Goal: Register for event/course

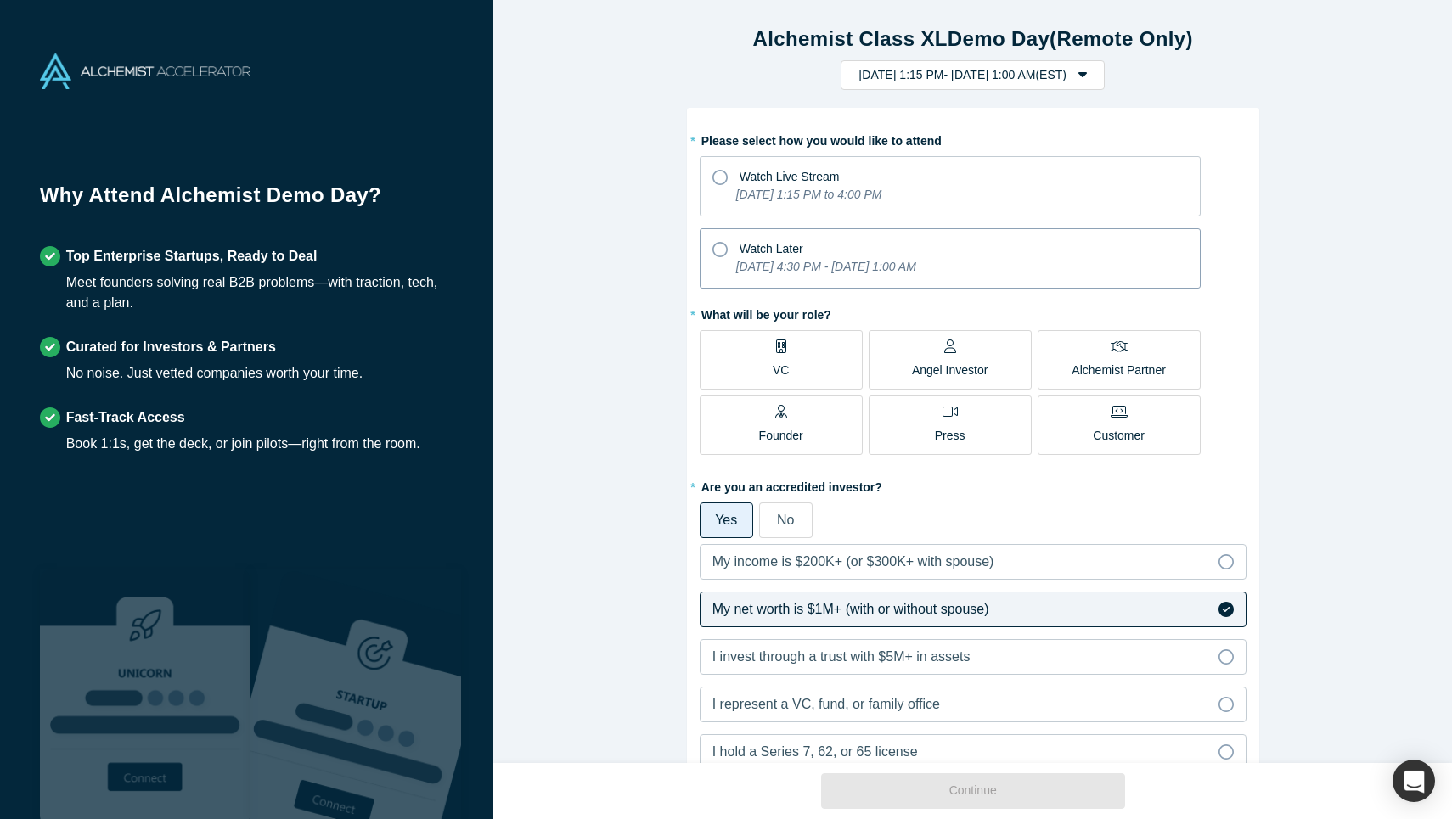
click at [754, 251] on span "Watch Later" at bounding box center [771, 249] width 64 height 14
click at [0, 0] on input "Watch Later [DATE] 4:30 PM - [DATE] 1:00 AM" at bounding box center [0, 0] width 0 height 0
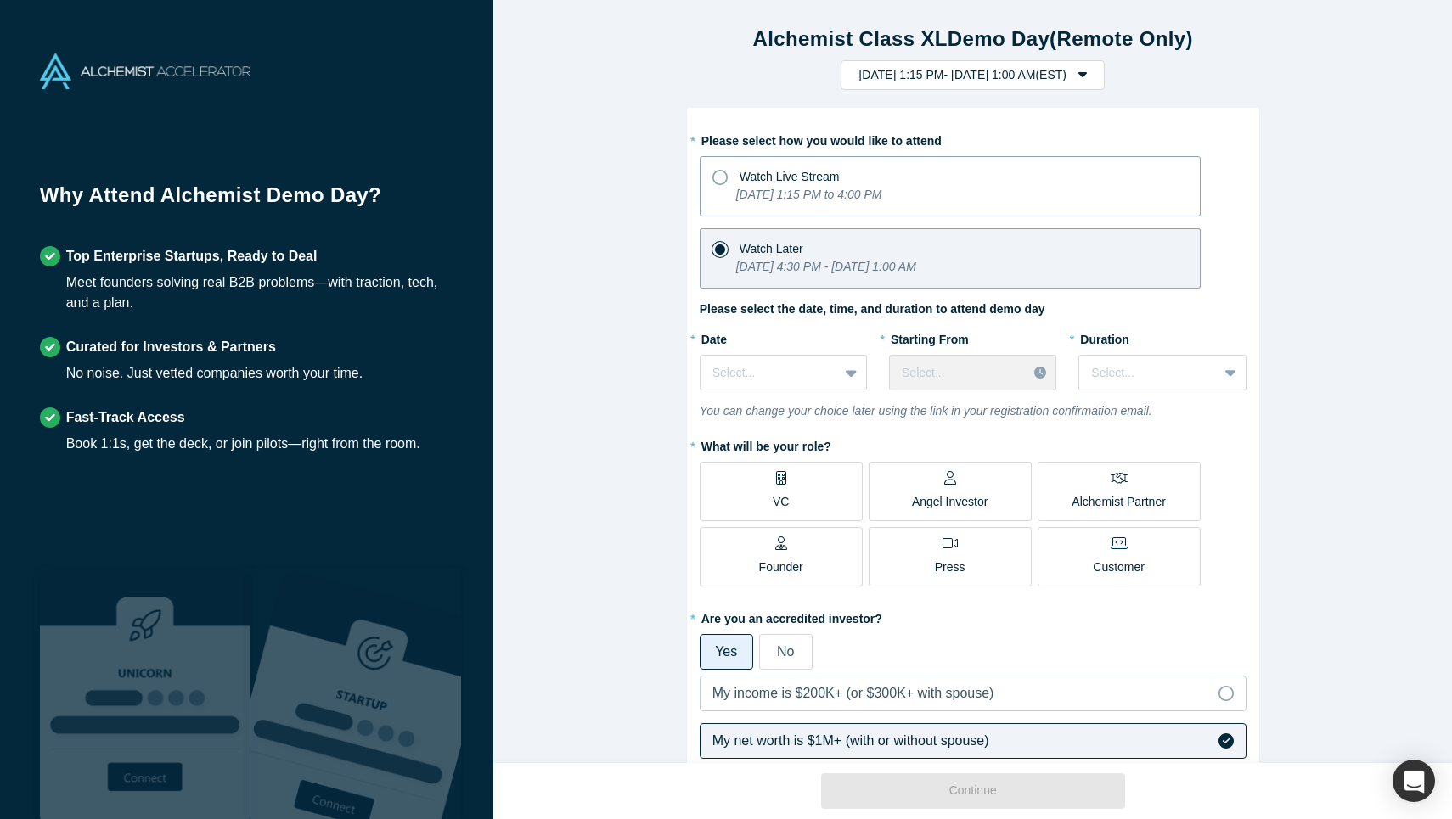
click at [770, 190] on icon "[DATE] 1:15 PM to 4:00 PM" at bounding box center [809, 195] width 146 height 14
click at [0, 0] on input "Watch Live Stream [DATE] 1:15 PM to 4:00 PM" at bounding box center [0, 0] width 0 height 0
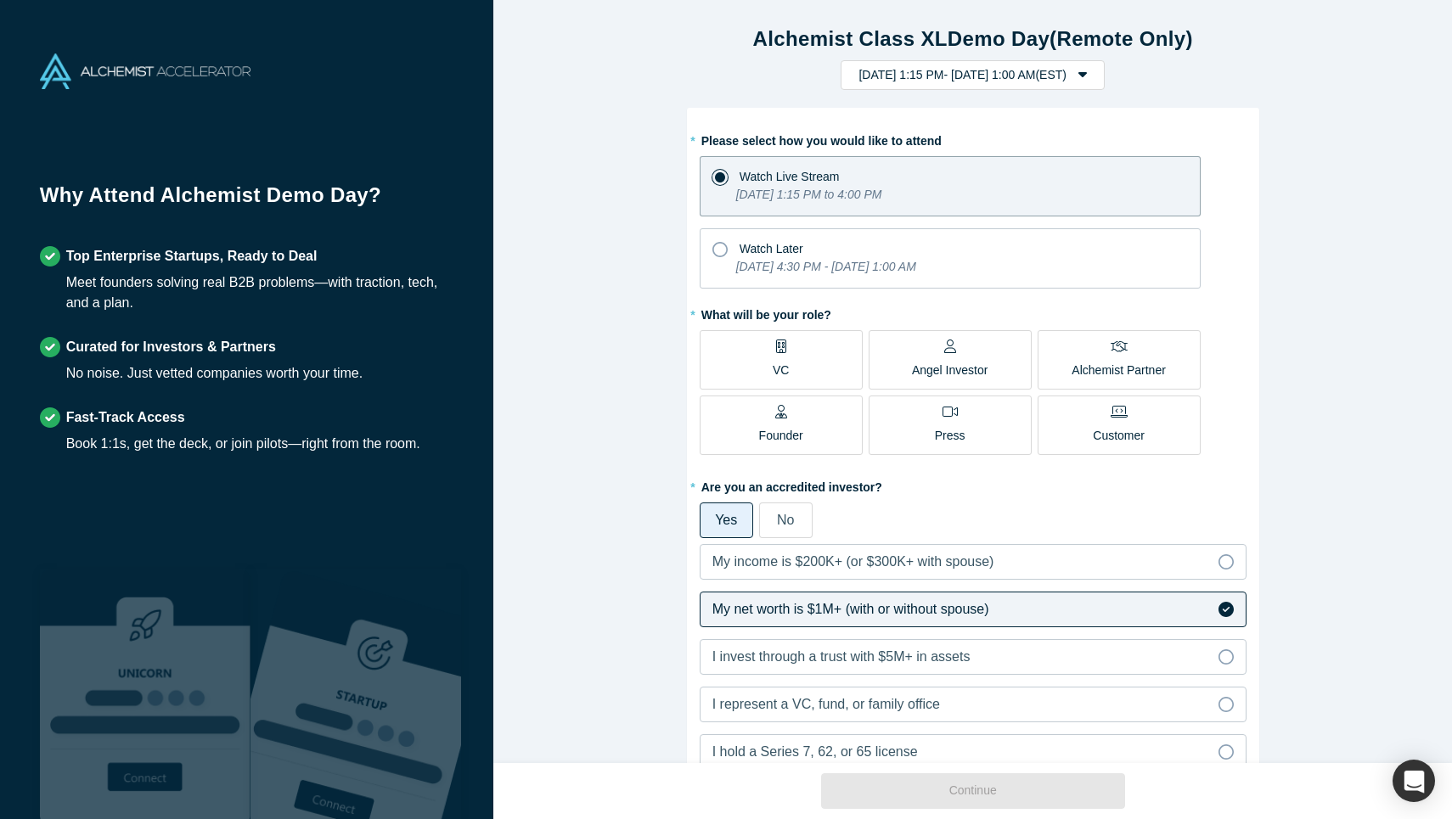
click at [833, 370] on label "VC" at bounding box center [780, 359] width 163 height 59
click at [0, 0] on input "VC" at bounding box center [0, 0] width 0 height 0
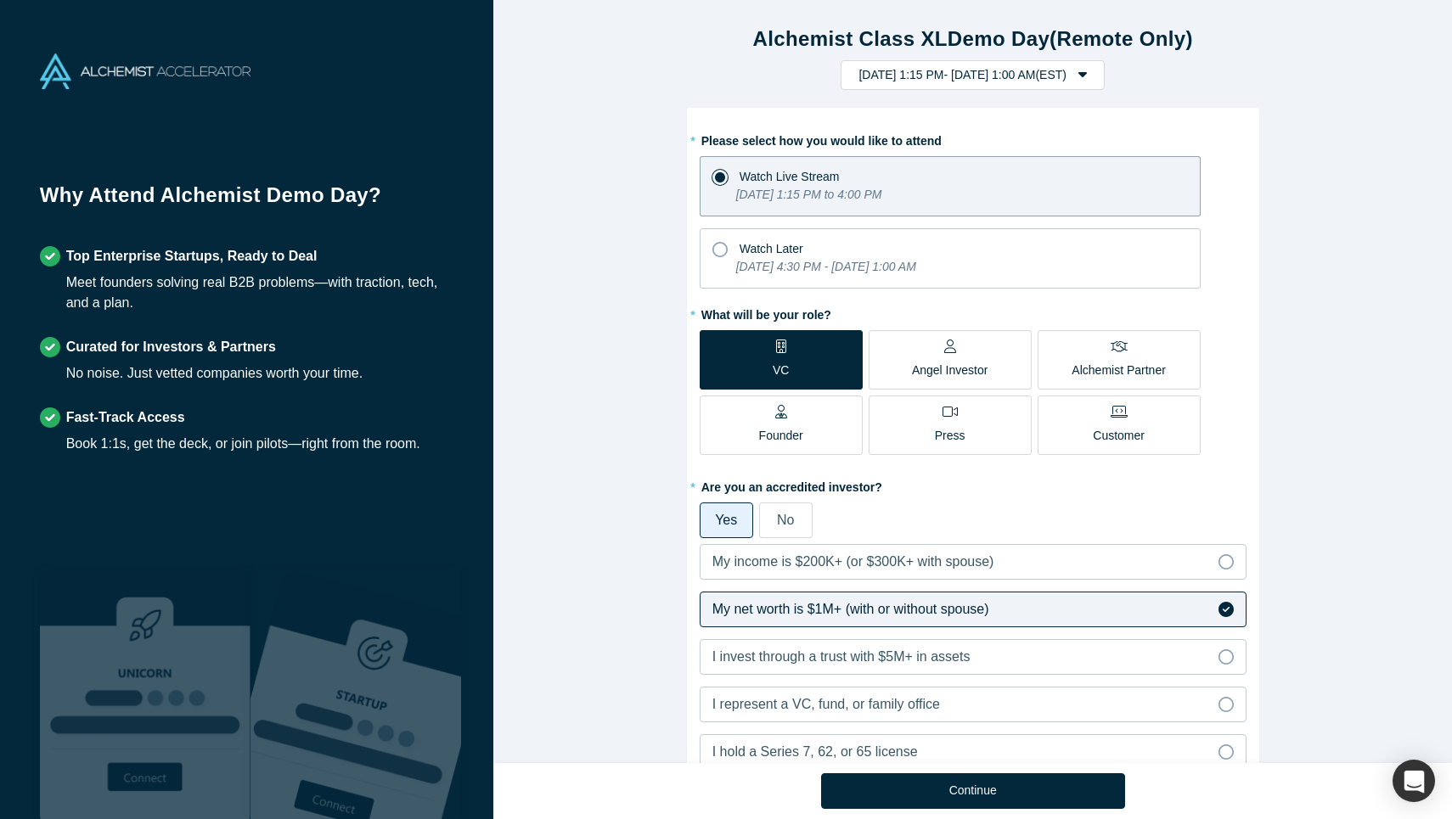
click at [945, 368] on p "Angel Investor" at bounding box center [950, 371] width 76 height 18
click at [0, 0] on input "Angel Investor" at bounding box center [0, 0] width 0 height 0
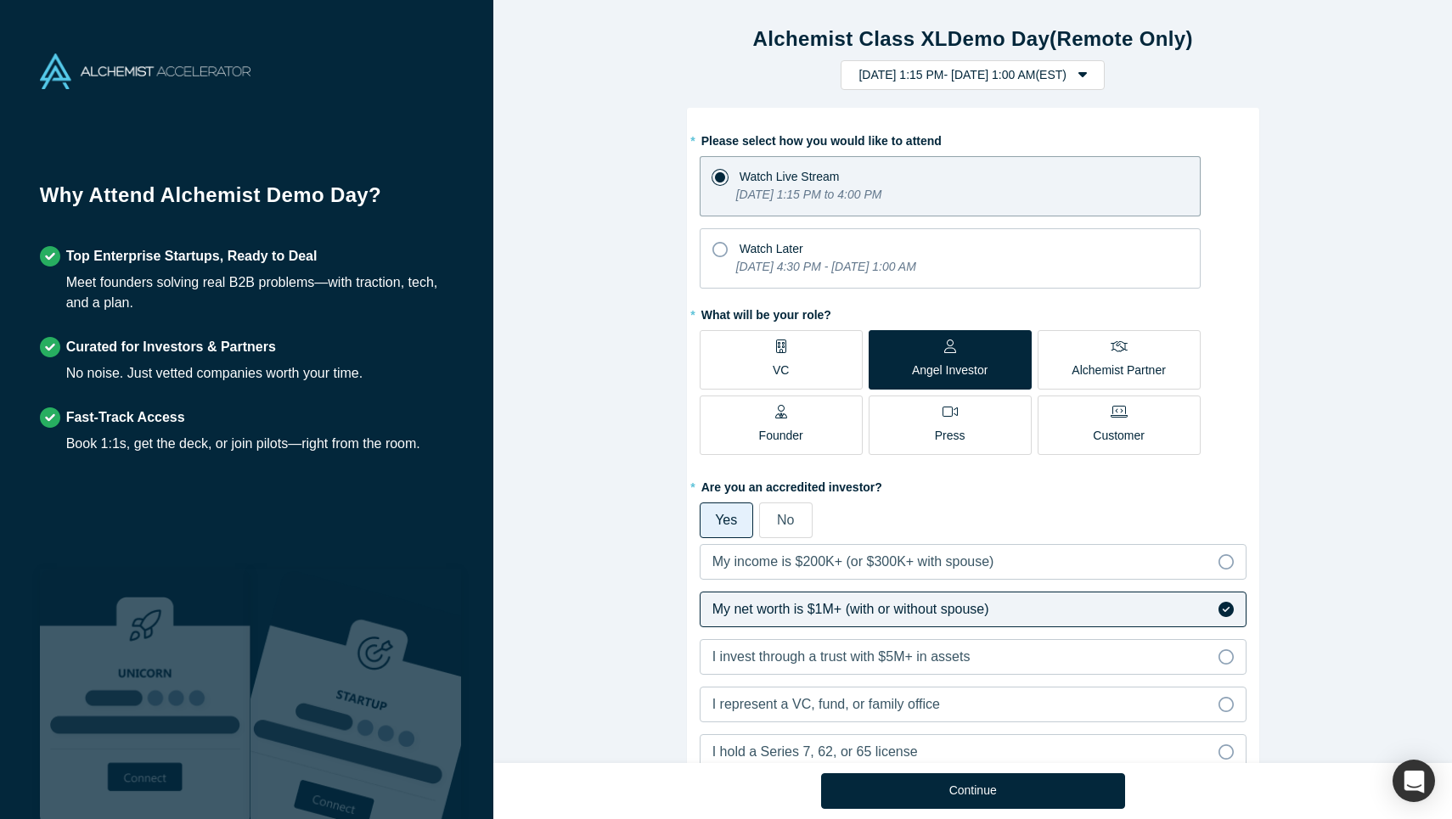
click at [785, 367] on p "VC" at bounding box center [780, 371] width 16 height 18
click at [0, 0] on input "VC" at bounding box center [0, 0] width 0 height 0
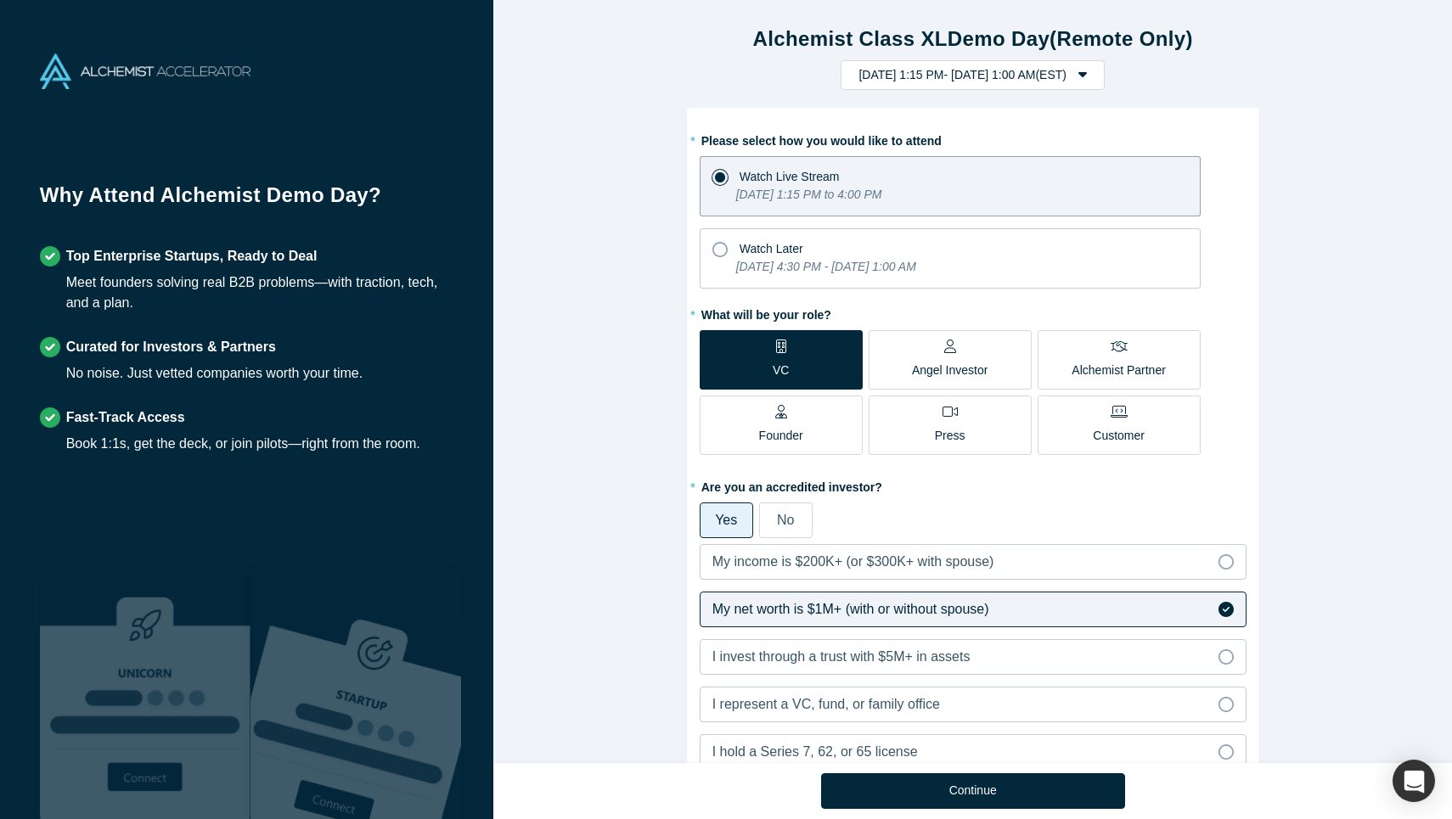
click at [1104, 370] on p "Alchemist Partner" at bounding box center [1117, 371] width 93 height 18
click at [0, 0] on input "Alchemist Partner" at bounding box center [0, 0] width 0 height 0
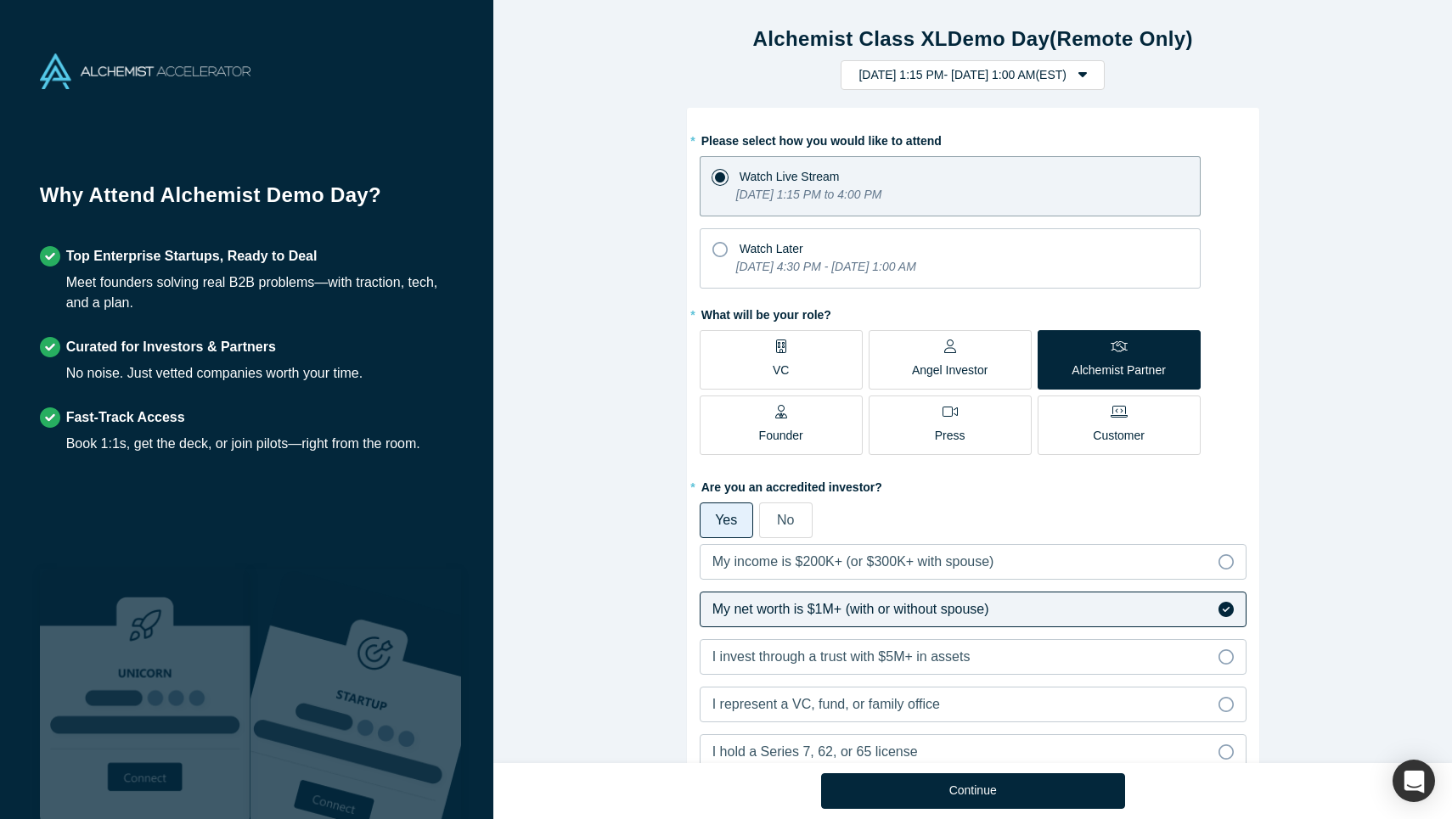
click at [779, 351] on icon at bounding box center [781, 347] width 10 height 14
click at [0, 0] on input "VC" at bounding box center [0, 0] width 0 height 0
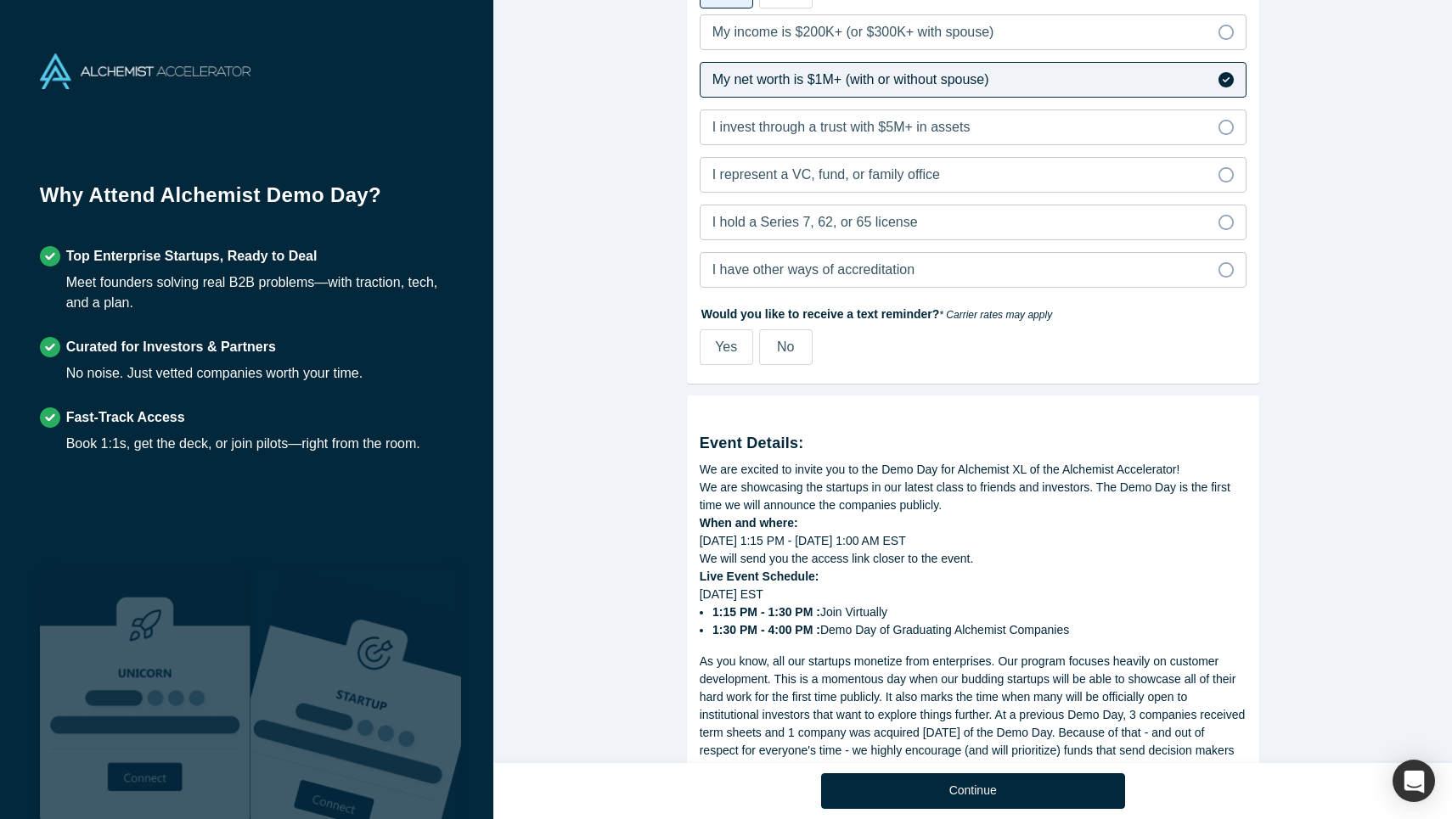
scroll to position [581, 0]
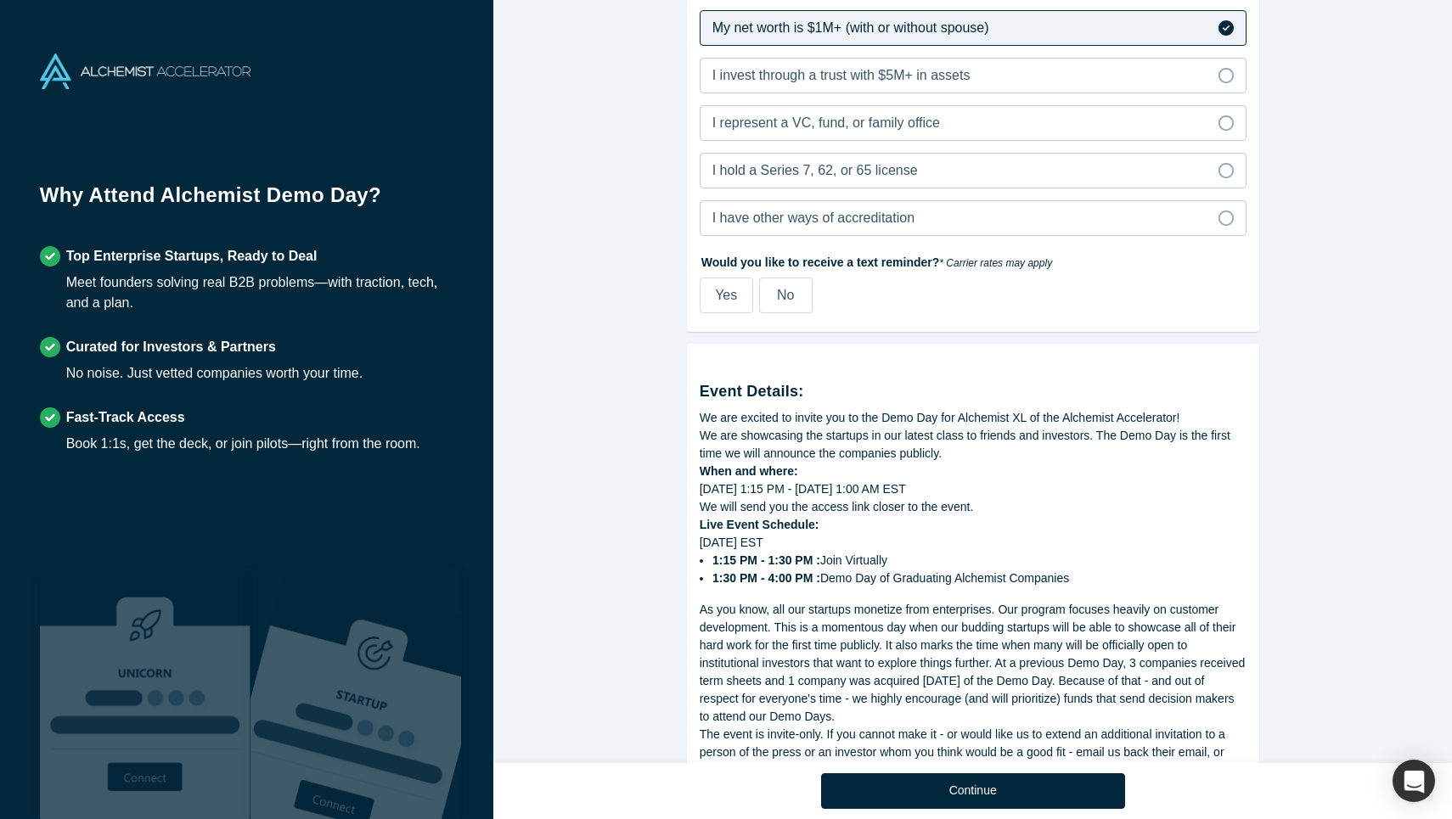
click at [778, 299] on span "No" at bounding box center [785, 295] width 17 height 14
click at [0, 0] on input "No" at bounding box center [0, 0] width 0 height 0
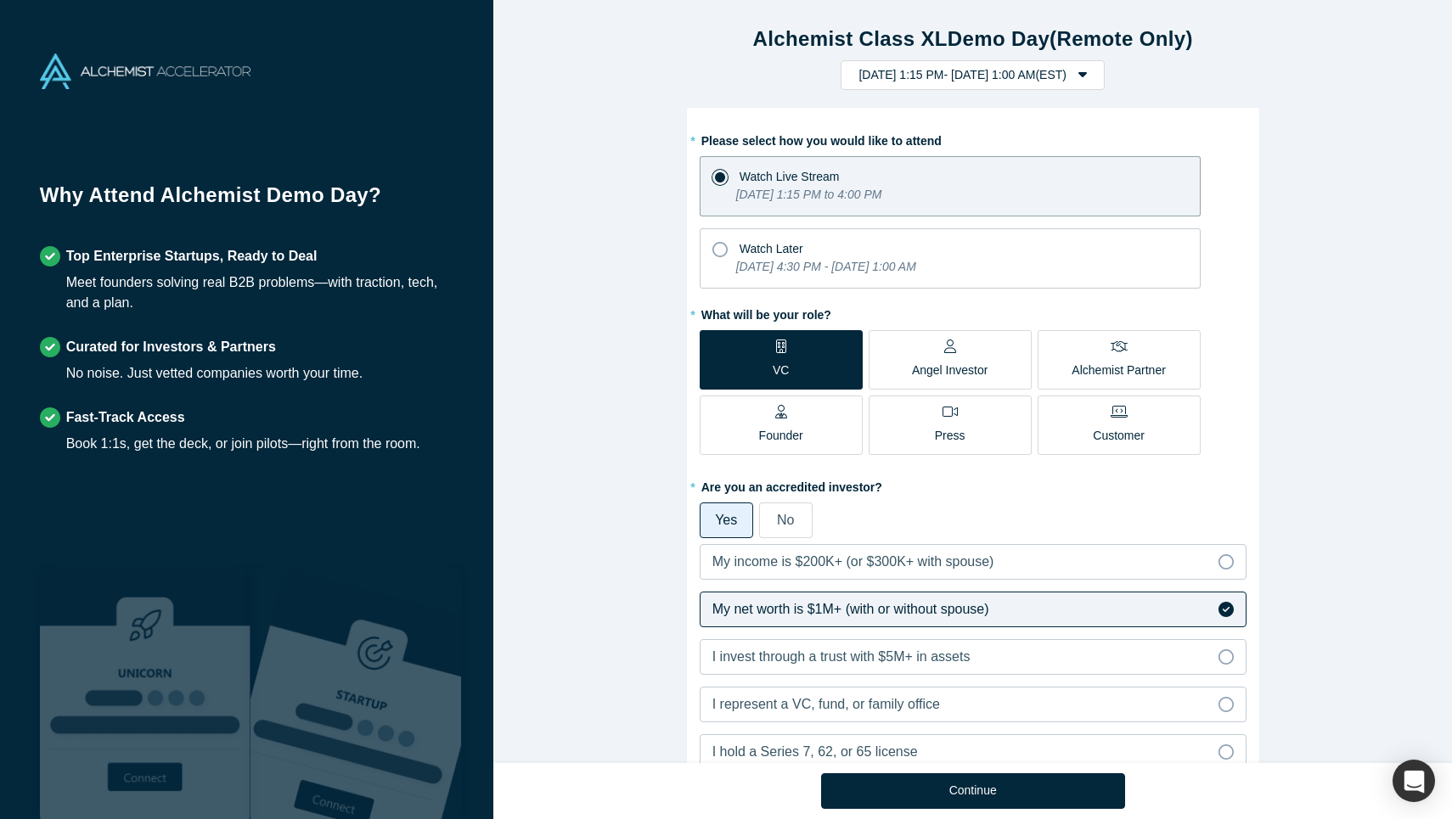
scroll to position [688, 0]
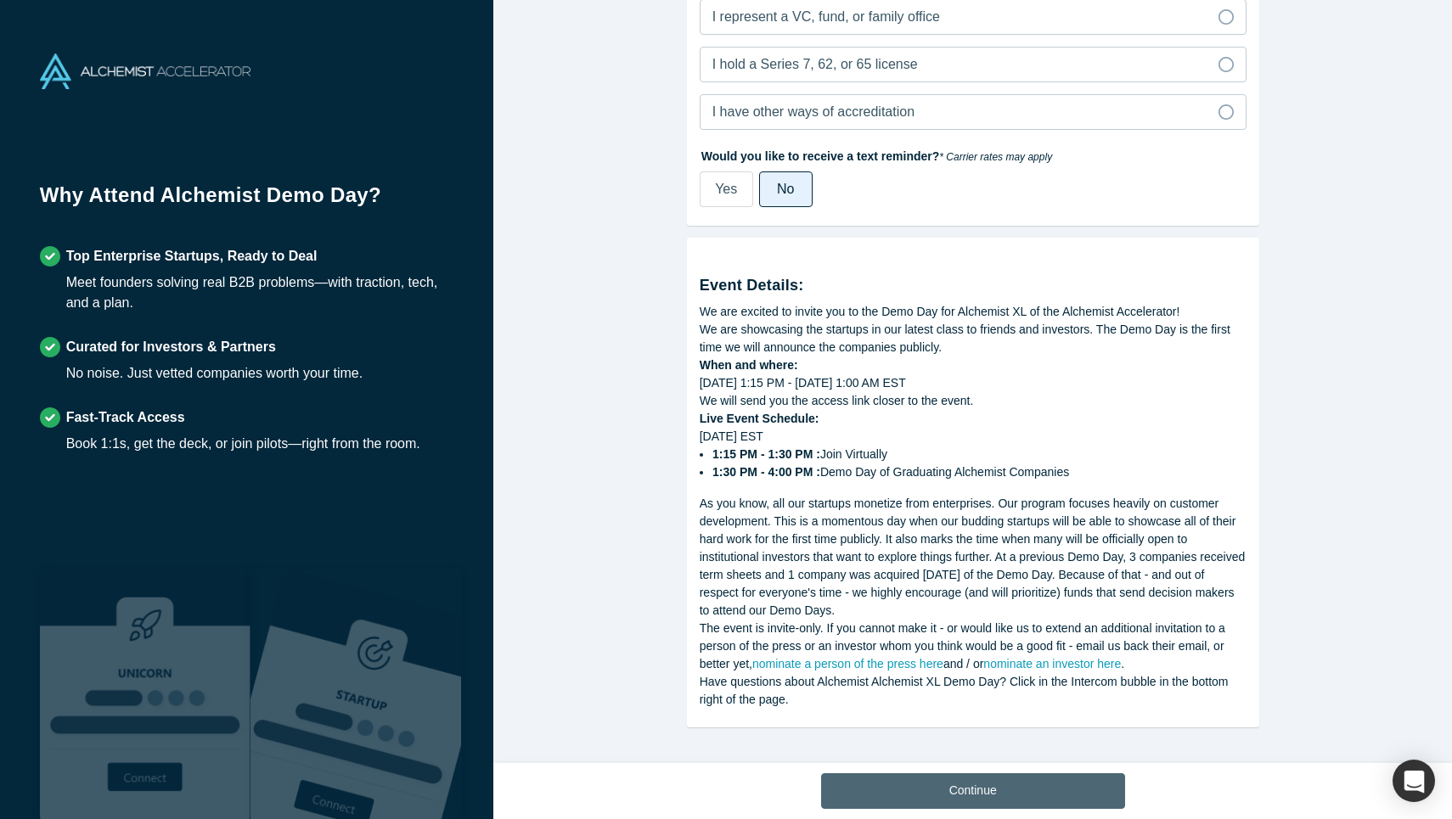
click at [977, 792] on button "Continue" at bounding box center [973, 791] width 304 height 36
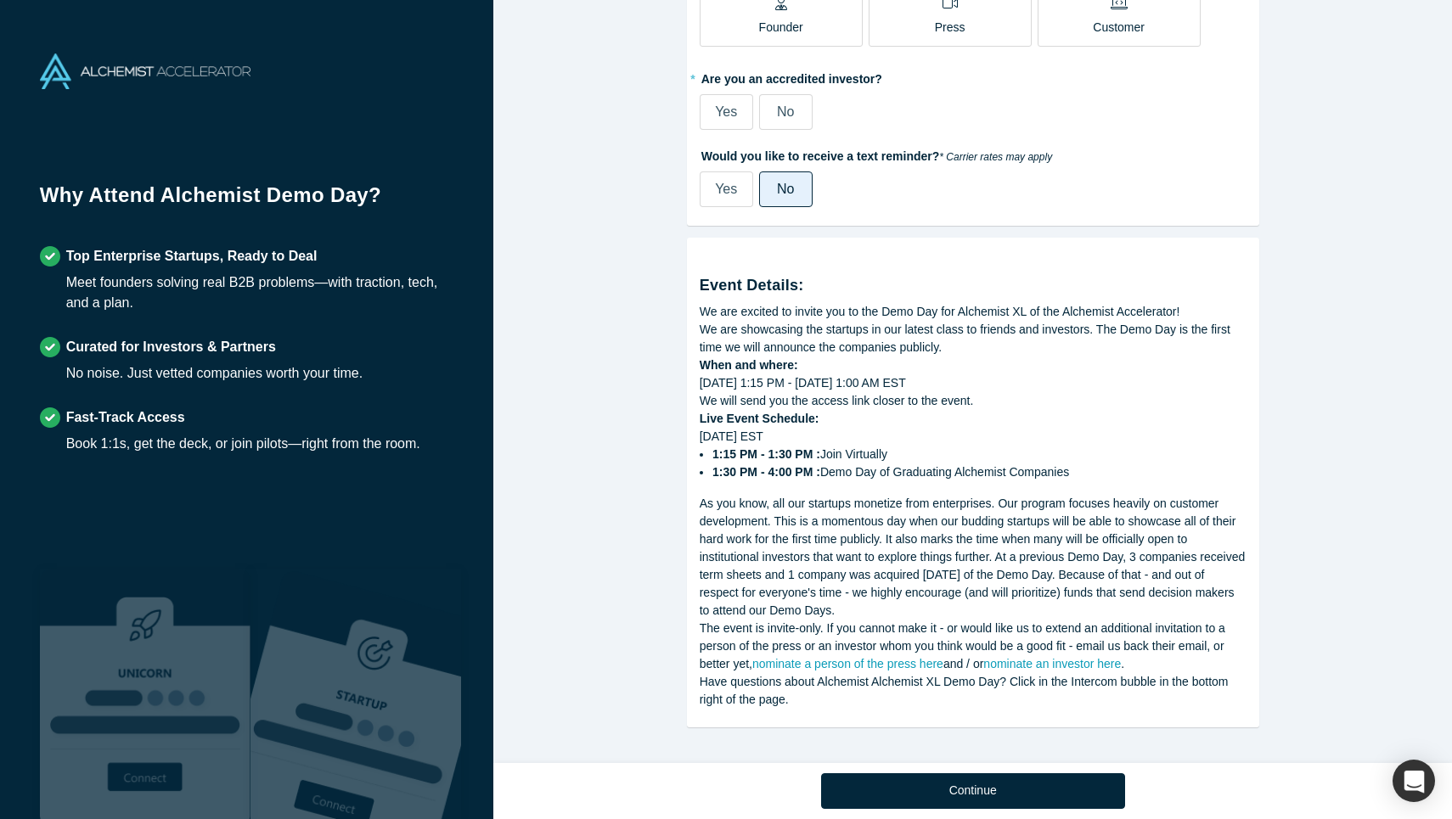
scroll to position [408, 0]
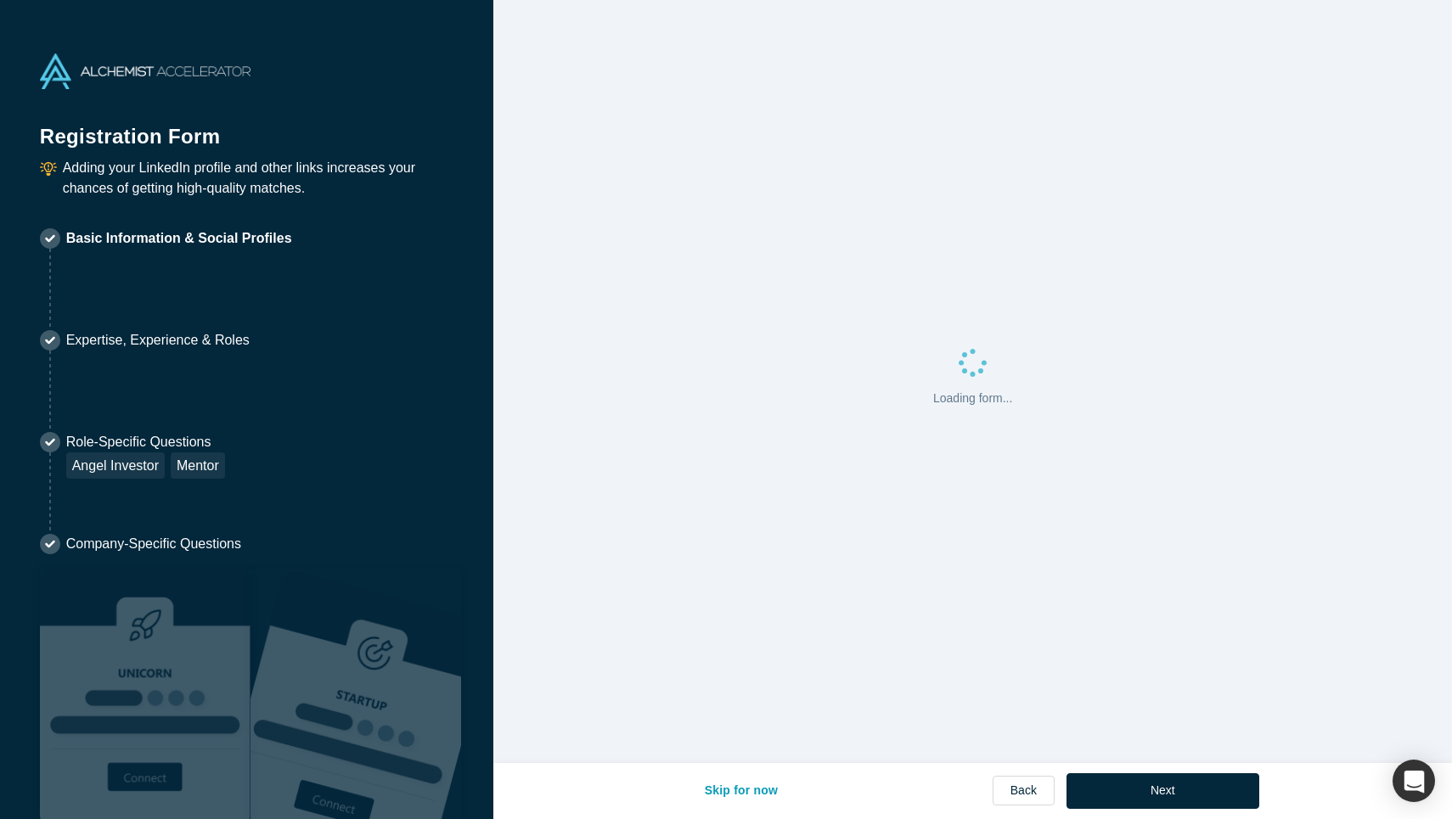
select select "US"
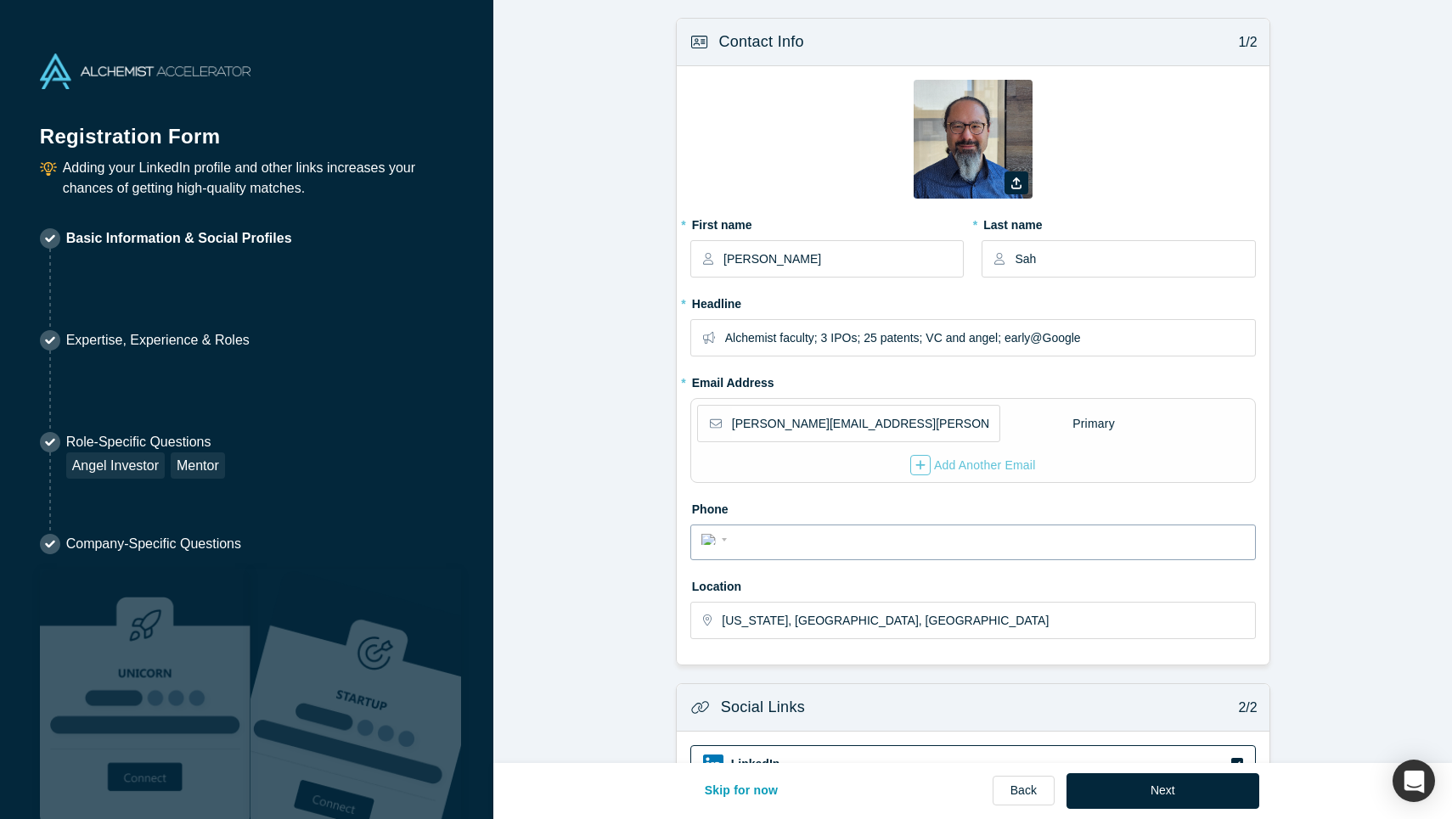
click at [795, 543] on input "tel" at bounding box center [988, 540] width 513 height 25
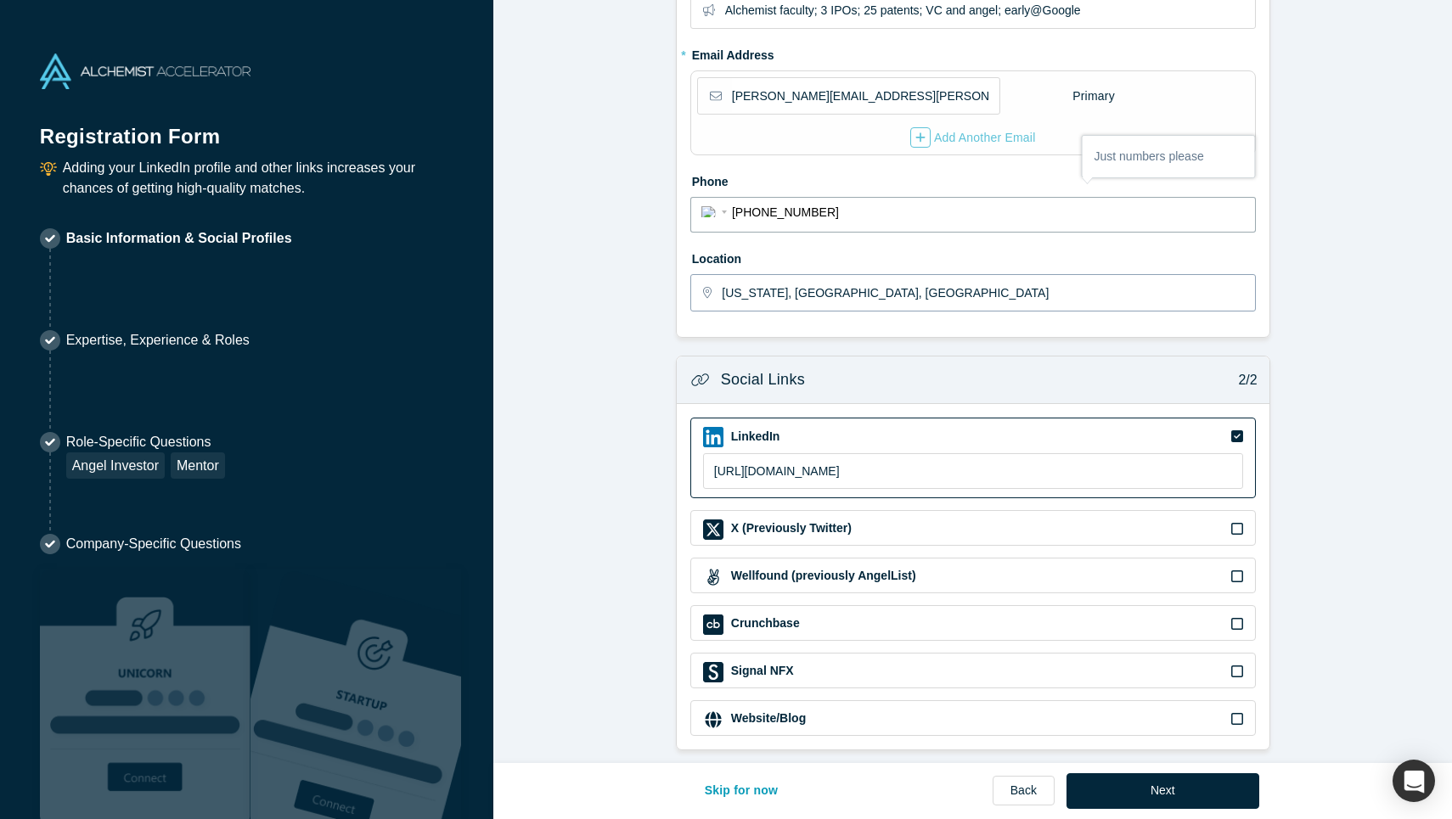
scroll to position [339, 0]
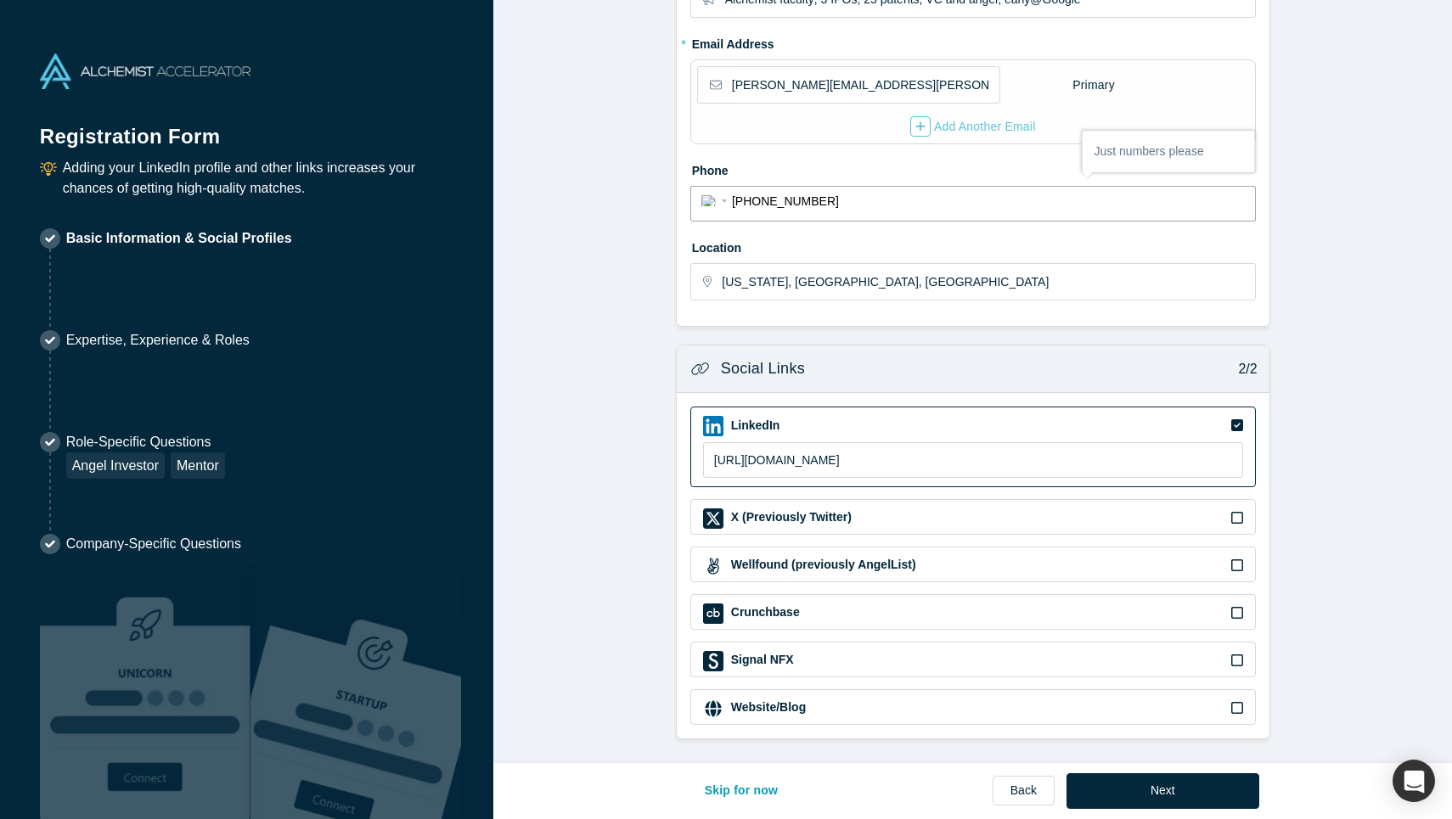
type input "[PHONE_NUMBER]"
click at [1019, 160] on label "Phone" at bounding box center [972, 168] width 565 height 24
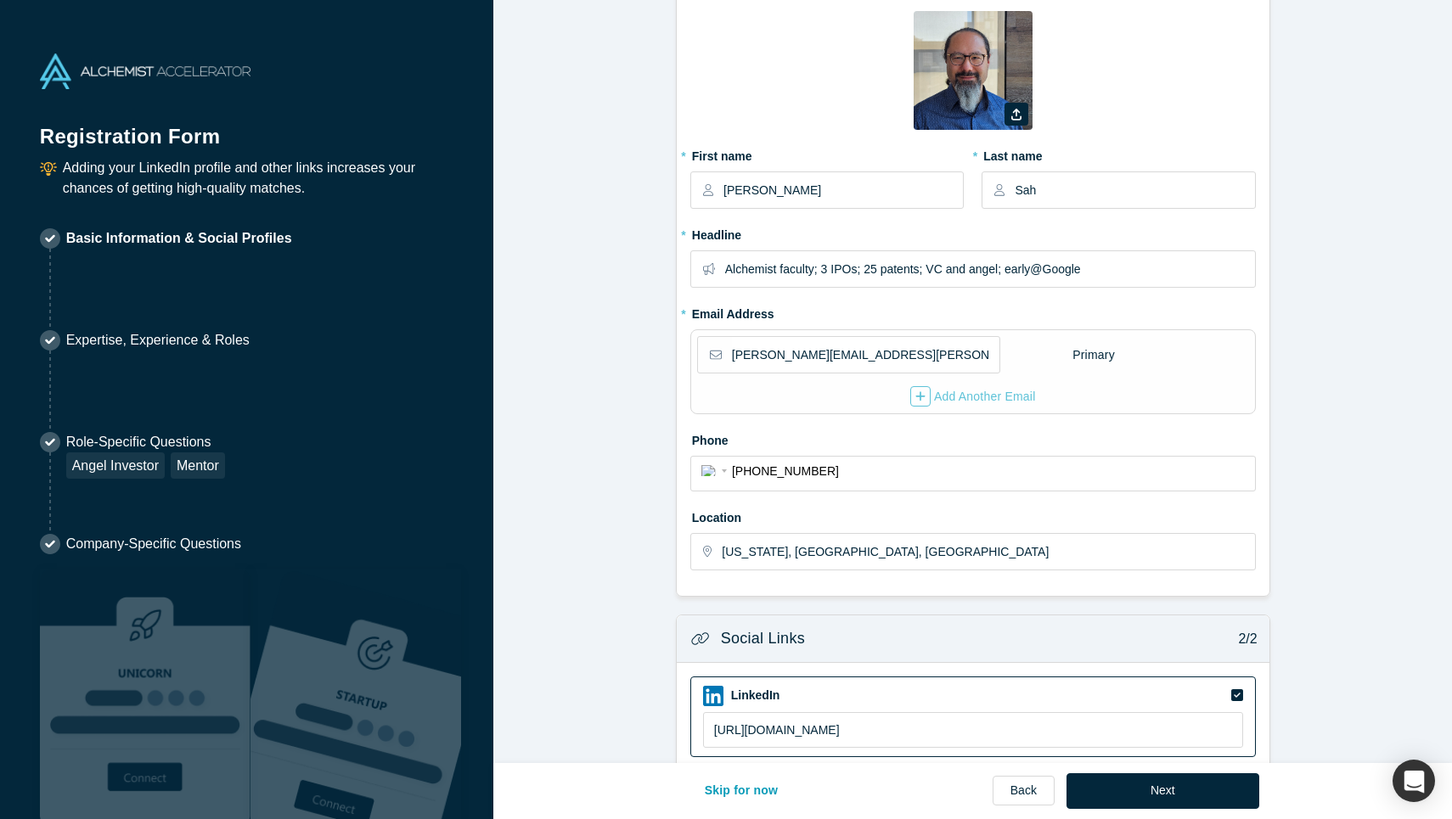
scroll to position [0, 0]
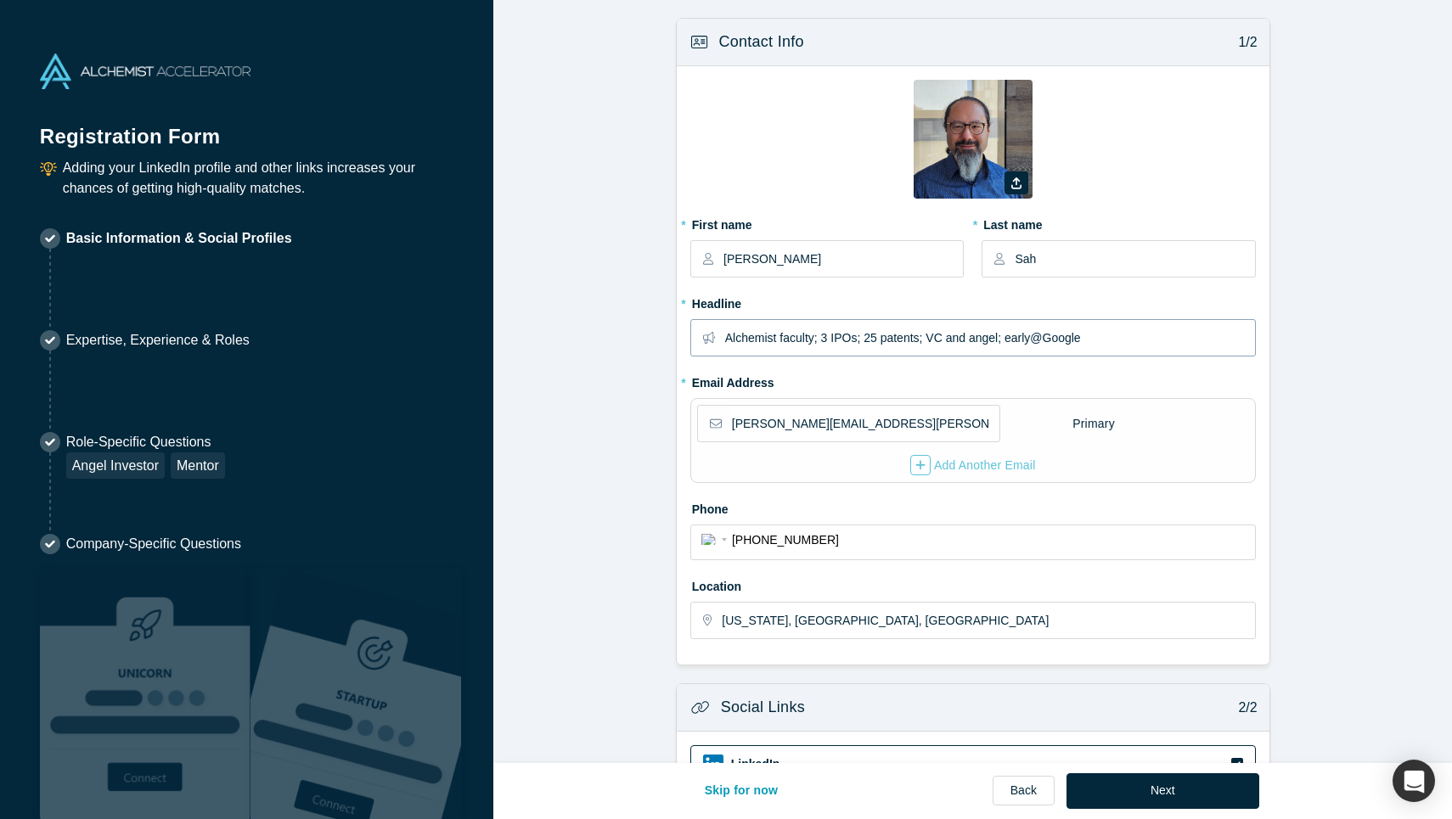
click at [805, 339] on input "Alchemist faculty; 3 IPOs; 25 patents; VC and angel; early@Google" at bounding box center [989, 338] width 529 height 36
click at [1293, 527] on form "Contact Info 1/2 Zoom Save Remove Upload New * First name [PERSON_NAME] * Last …" at bounding box center [972, 548] width 958 height 1060
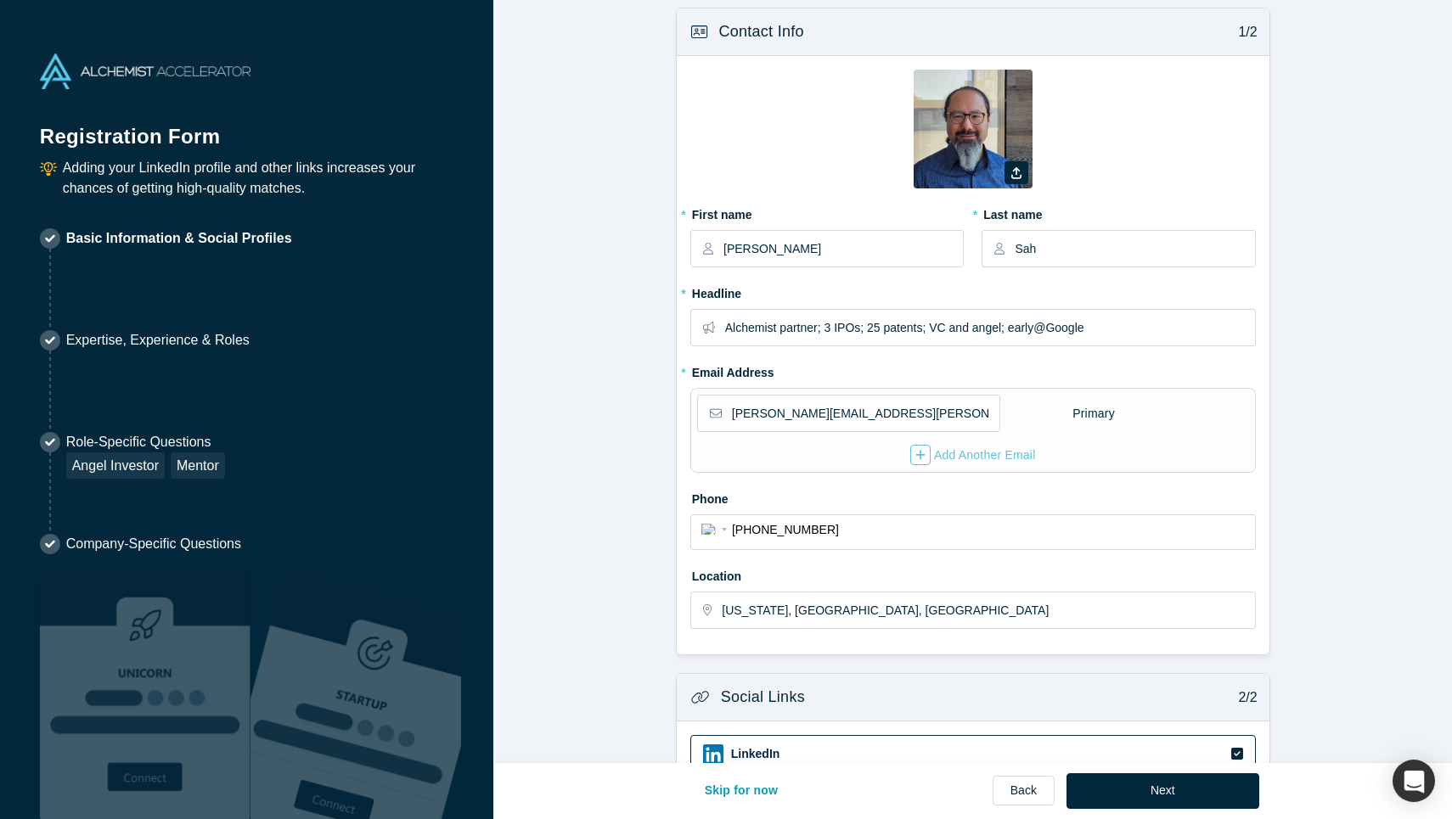
scroll to position [16, 0]
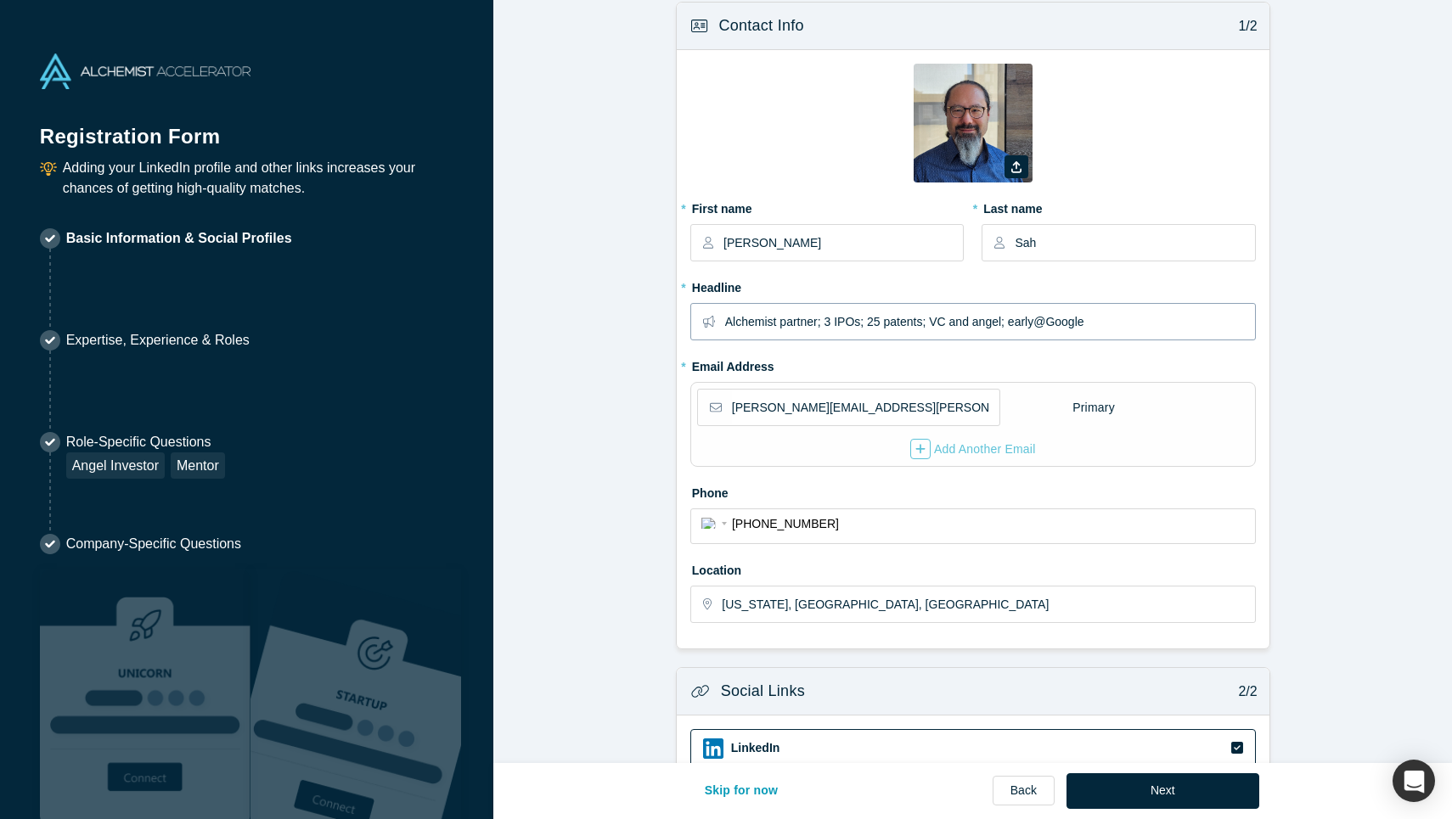
click at [1037, 322] on input "Alchemist partner; 3 IPOs; 25 patents; VC and angel; early@Google" at bounding box center [989, 322] width 529 height 36
type input "Alchemist partner; 3 IPOs; 25 patents; VC and angel; early Google eng"
click at [1366, 500] on form "Contact Info 1/2 Zoom Save Remove Upload New * First name [PERSON_NAME] * Last …" at bounding box center [972, 532] width 958 height 1060
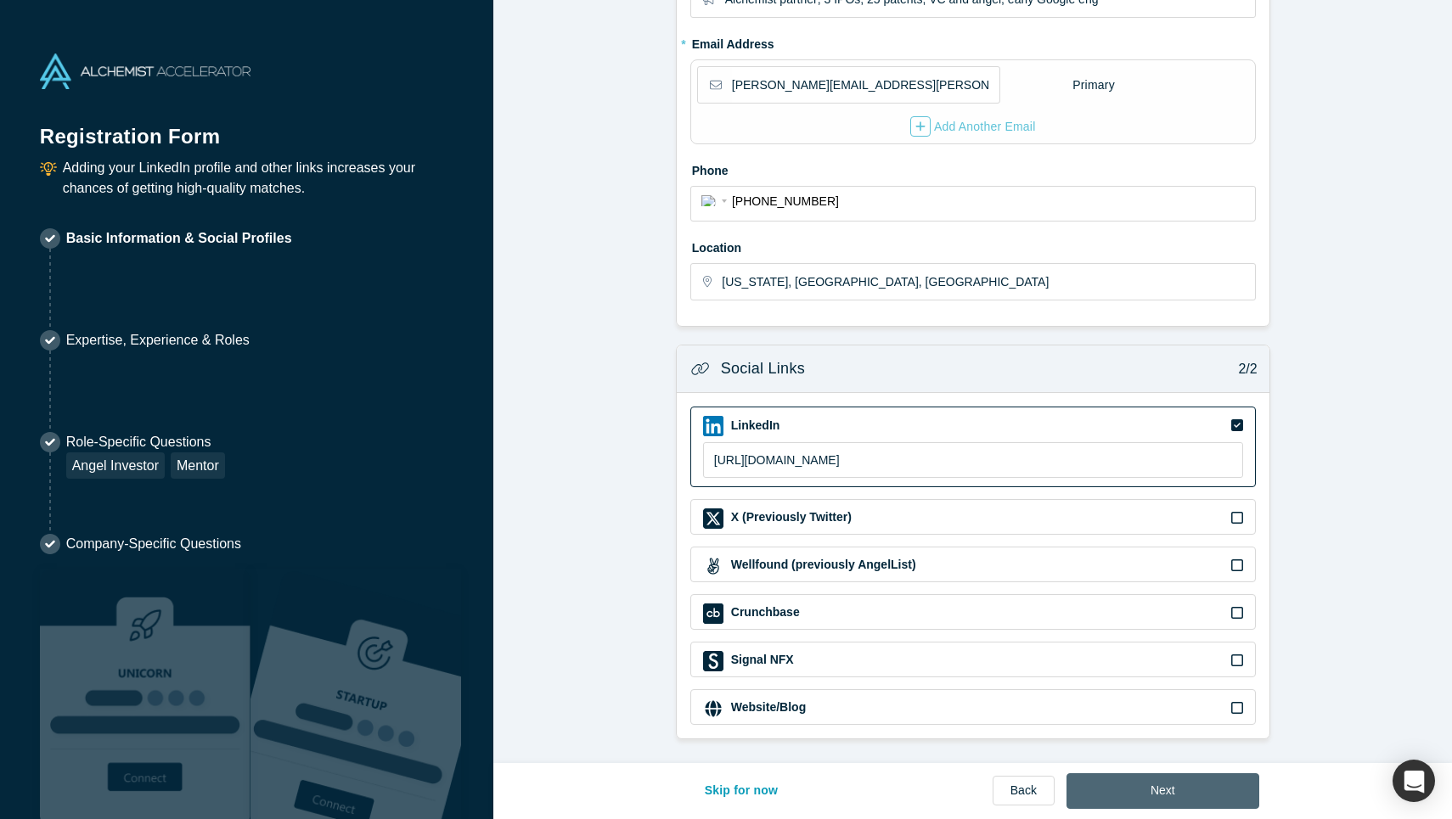
click at [1160, 800] on button "Next" at bounding box center [1162, 791] width 193 height 36
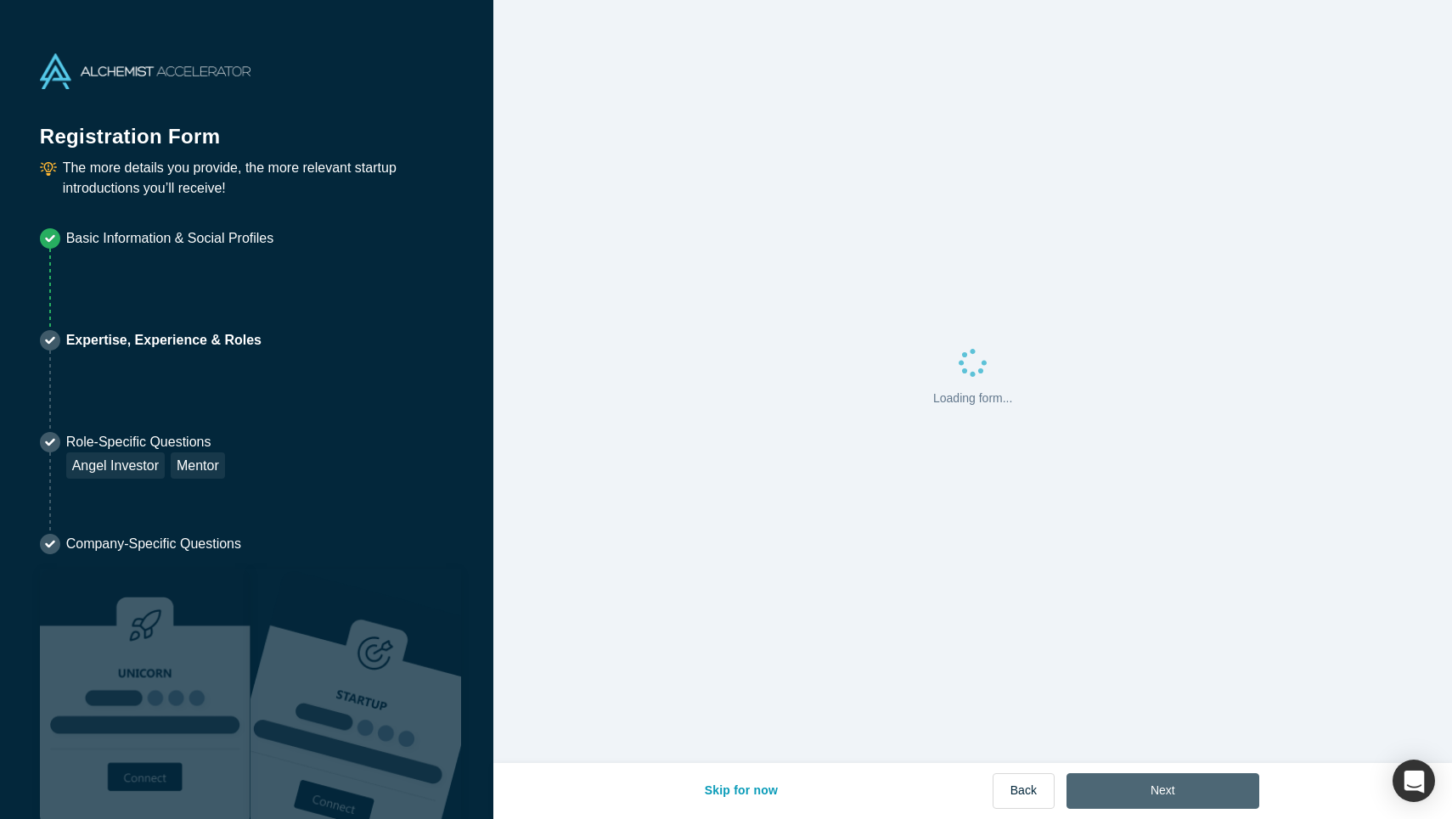
scroll to position [0, 0]
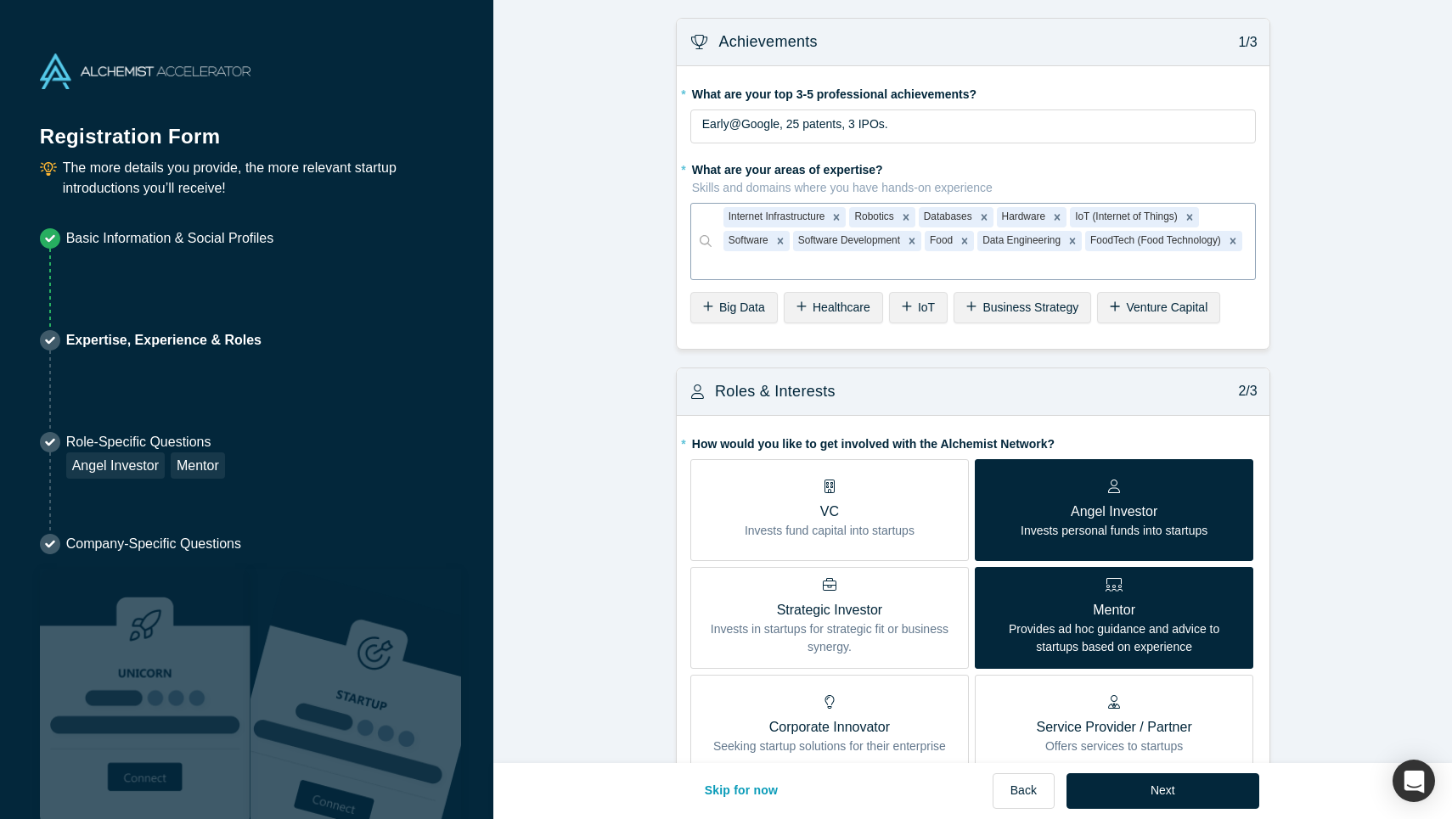
click at [1173, 269] on div at bounding box center [983, 265] width 520 height 21
type input "ai"
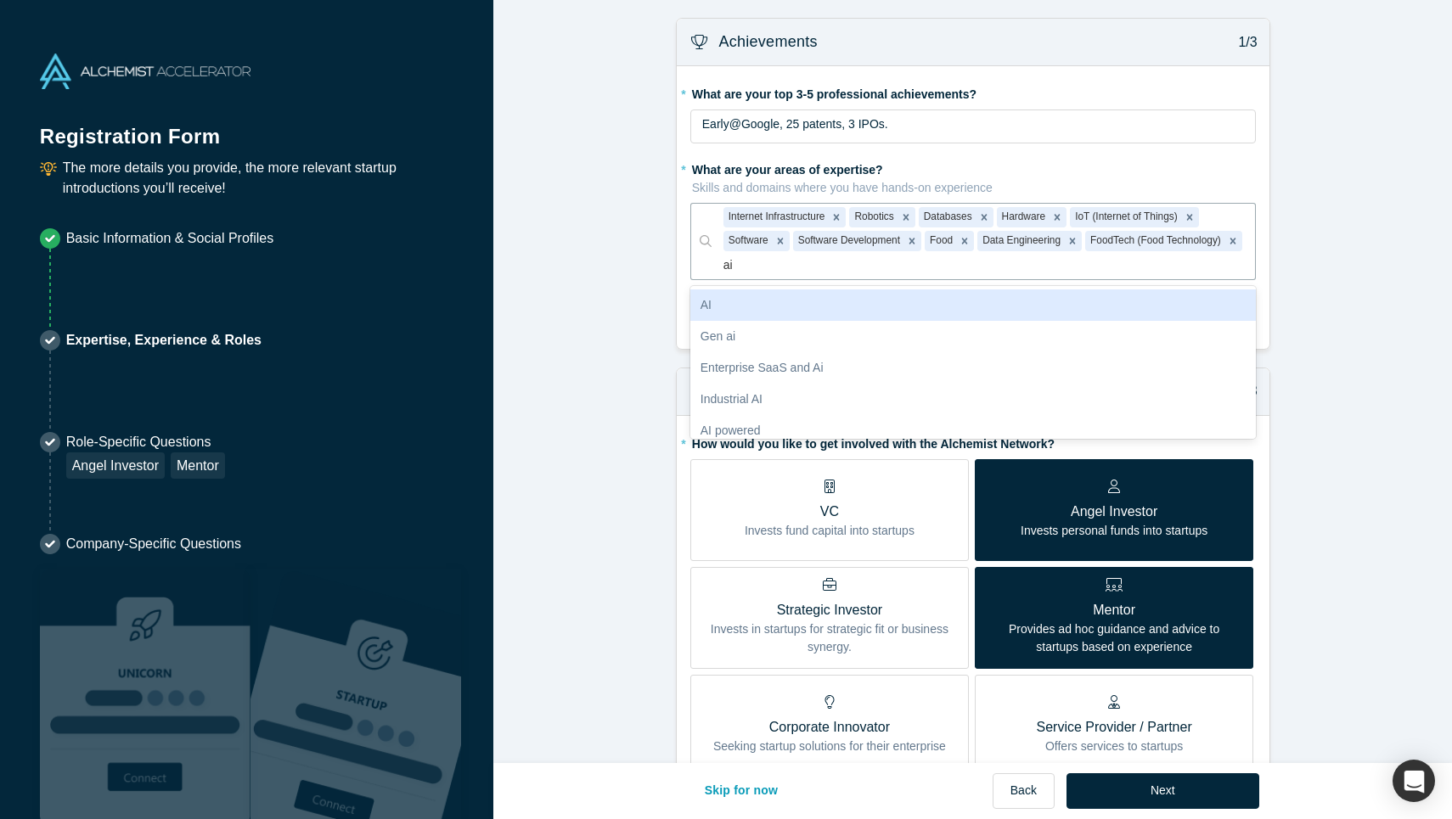
click at [966, 304] on div "AI" at bounding box center [972, 304] width 565 height 31
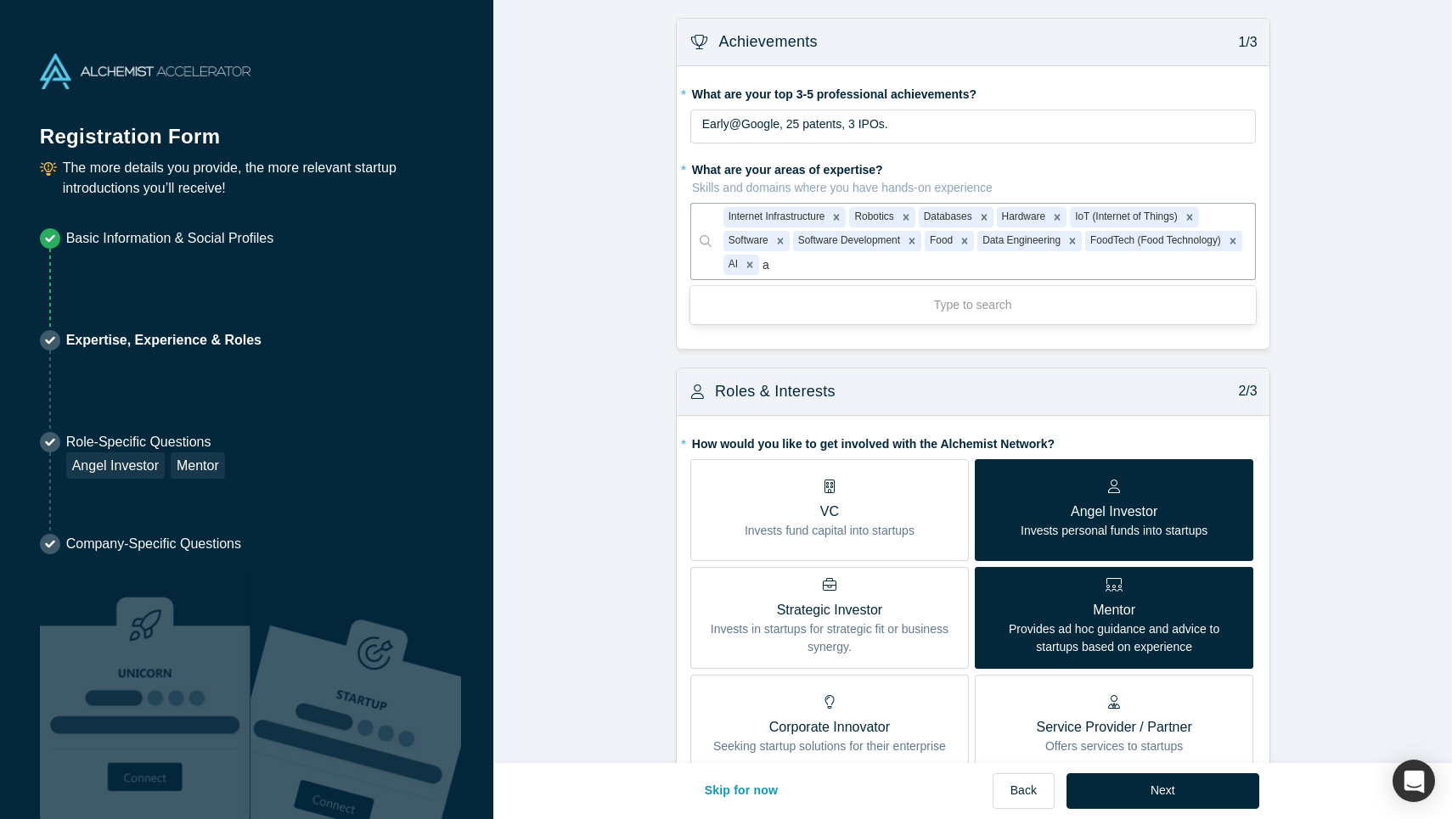
type input "ai"
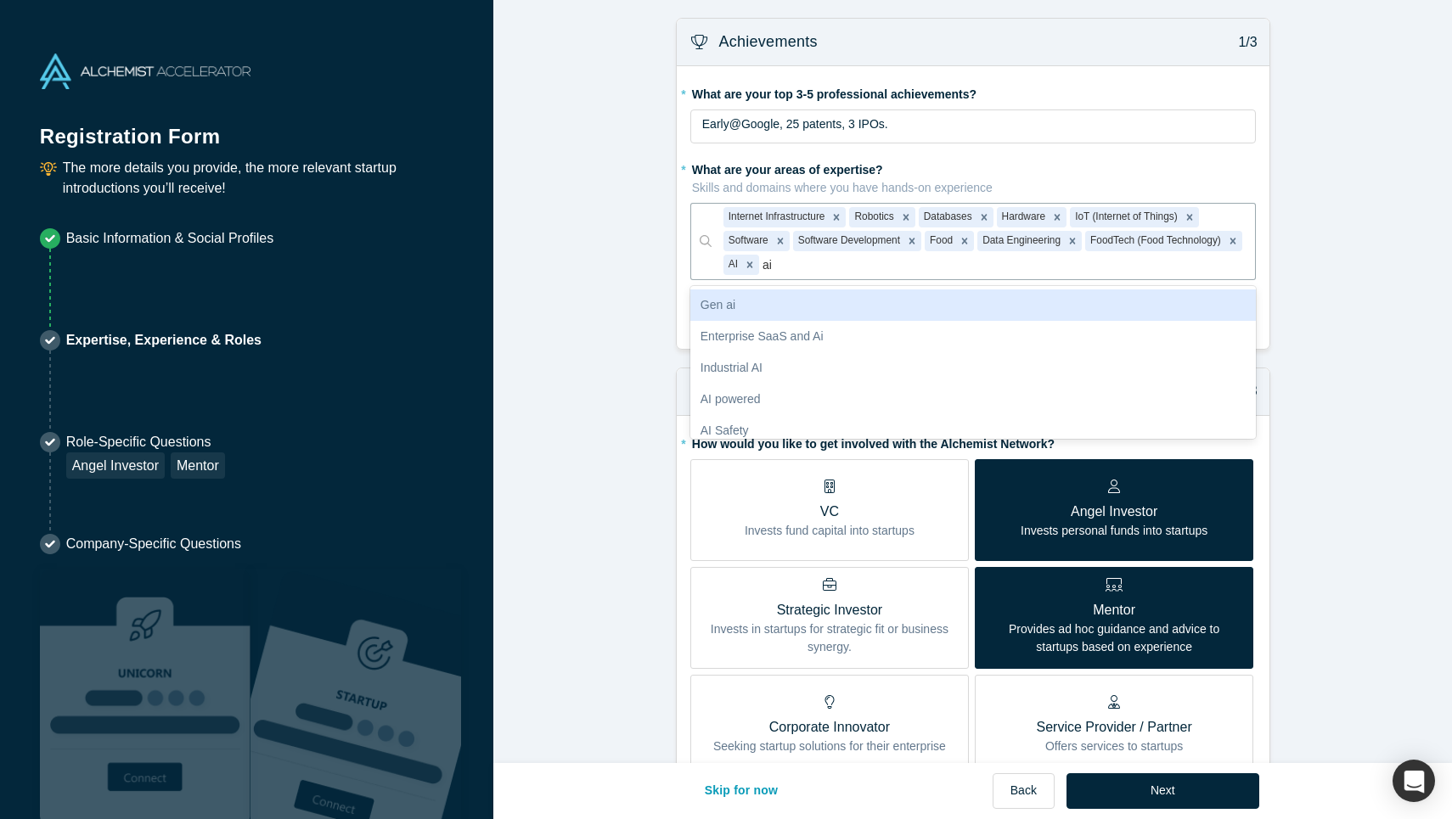
click at [877, 307] on div "Gen ai" at bounding box center [972, 304] width 565 height 31
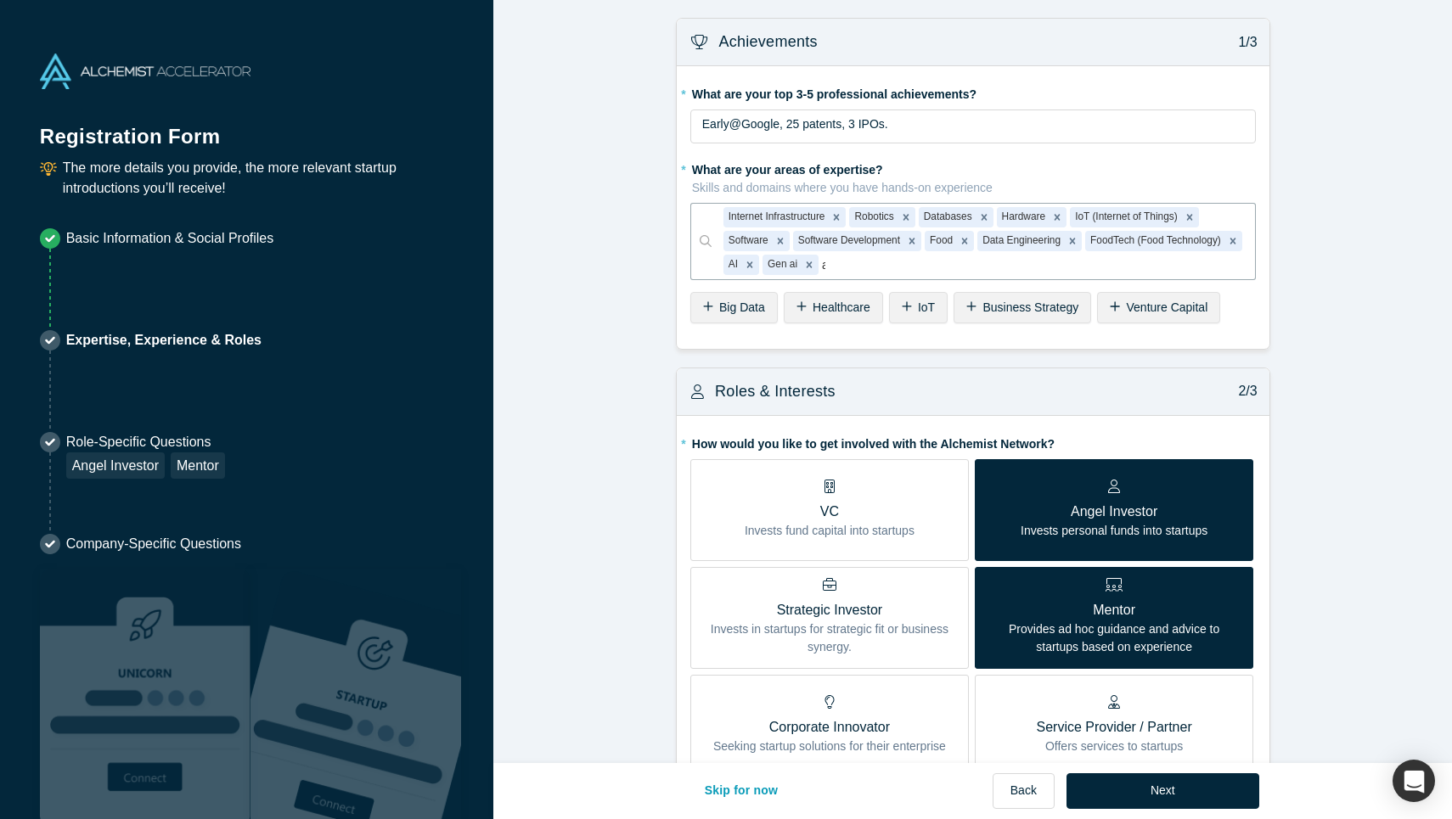
type input "ai"
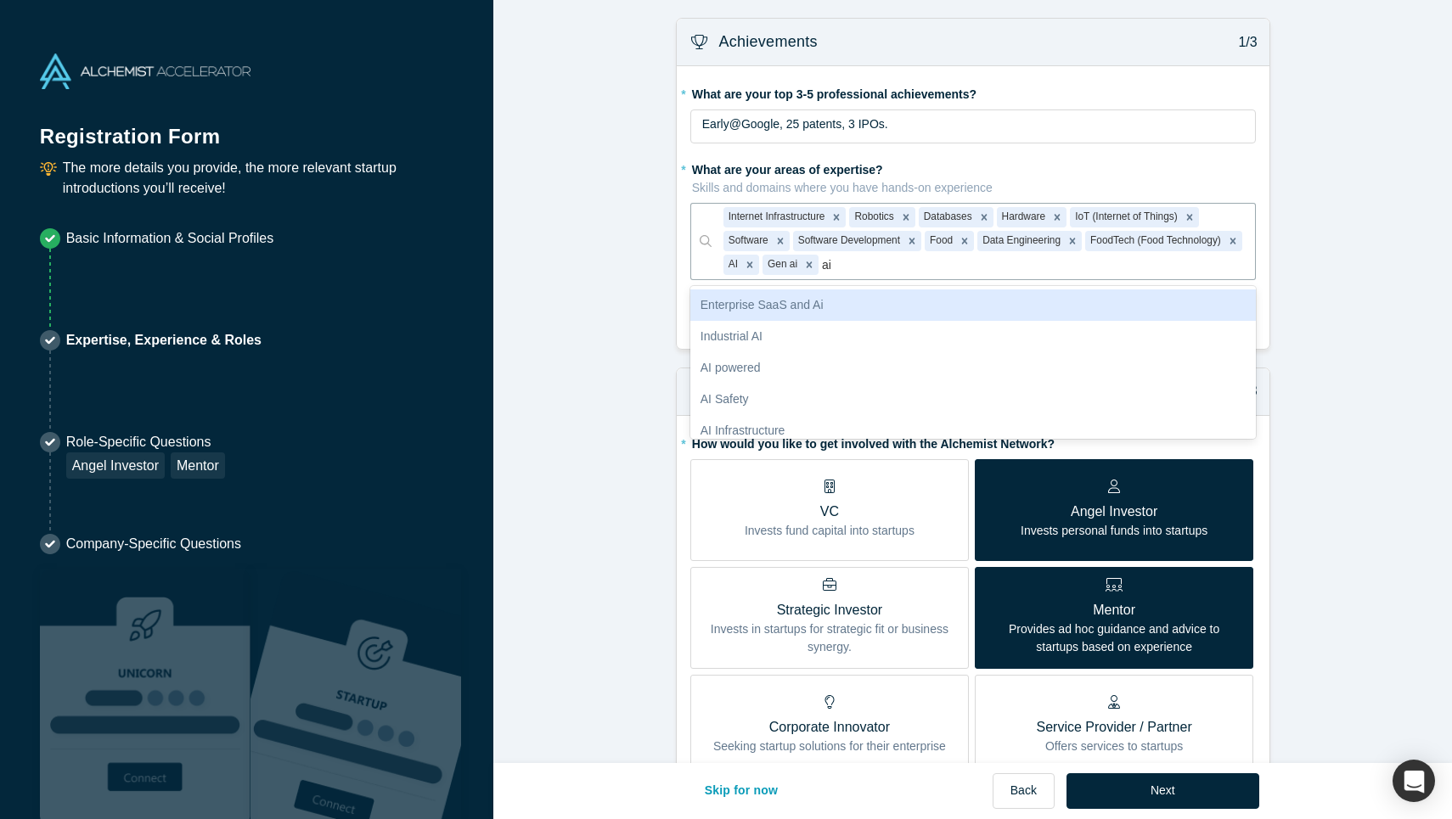
click at [867, 303] on div "Enterprise SaaS and Ai" at bounding box center [972, 304] width 565 height 31
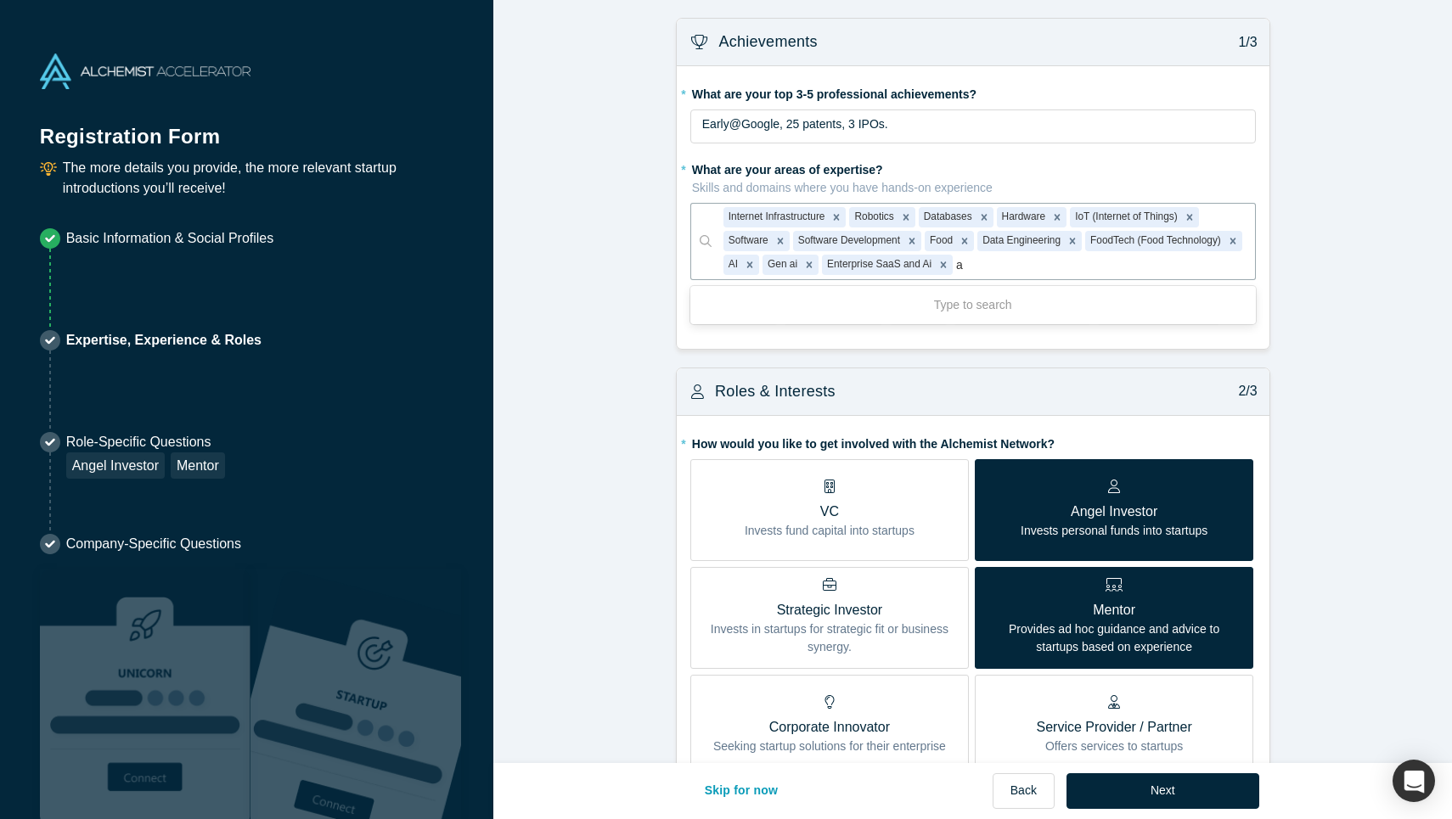
type input "ai"
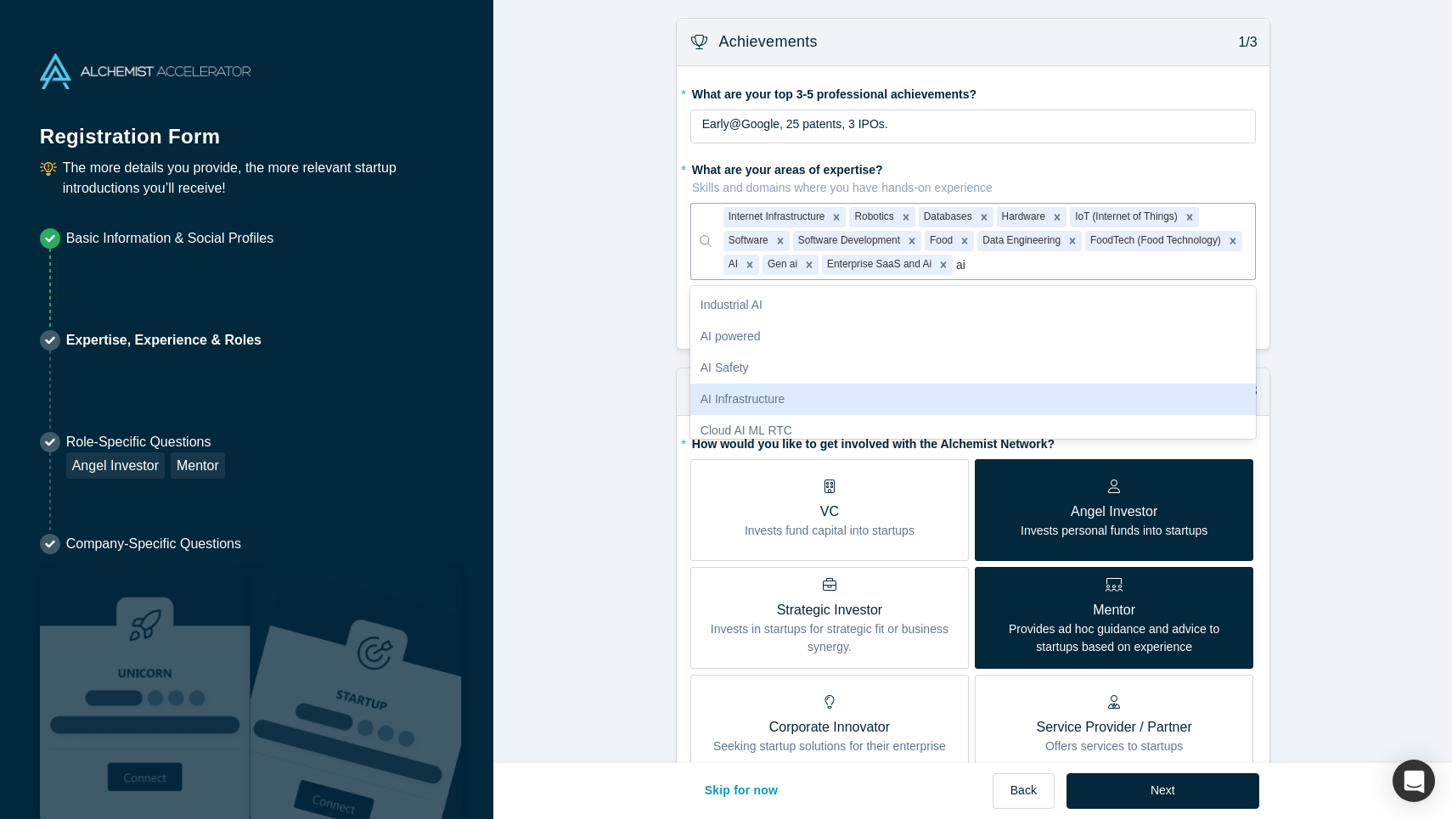
click at [862, 396] on div "AI Infrastructure" at bounding box center [972, 399] width 565 height 31
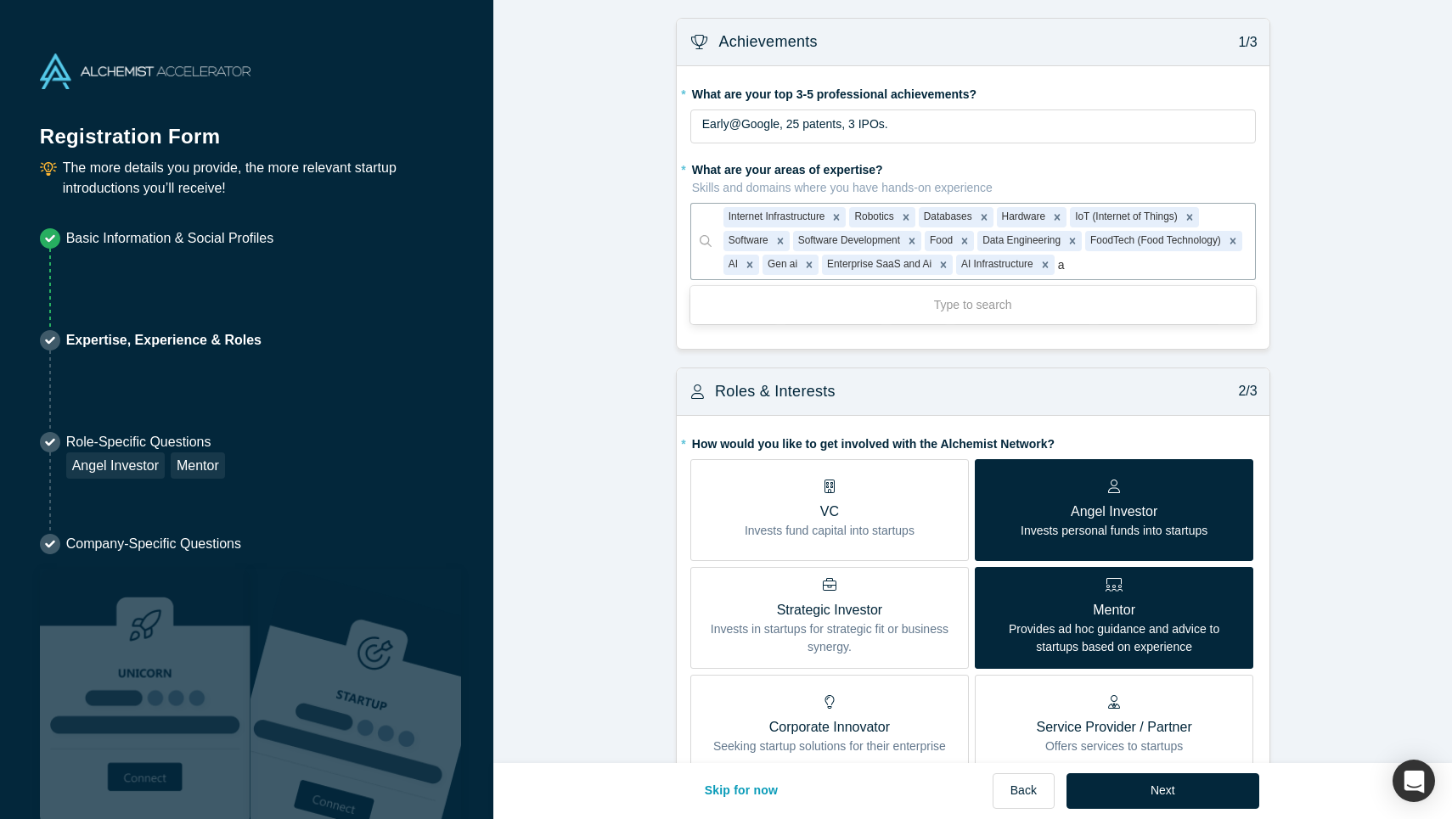
type input "ai"
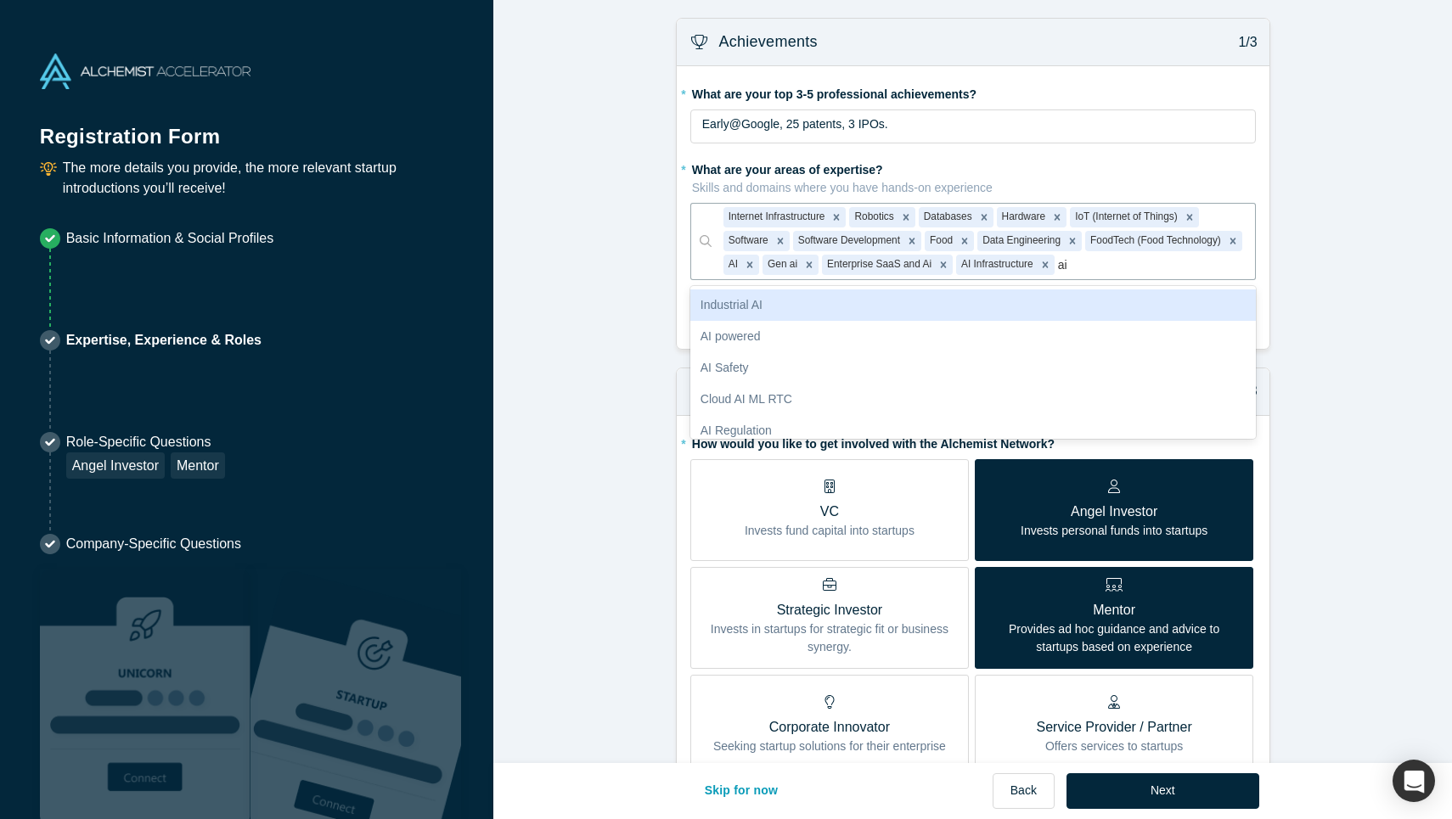
click at [890, 306] on div "Industrial AI" at bounding box center [972, 304] width 565 height 31
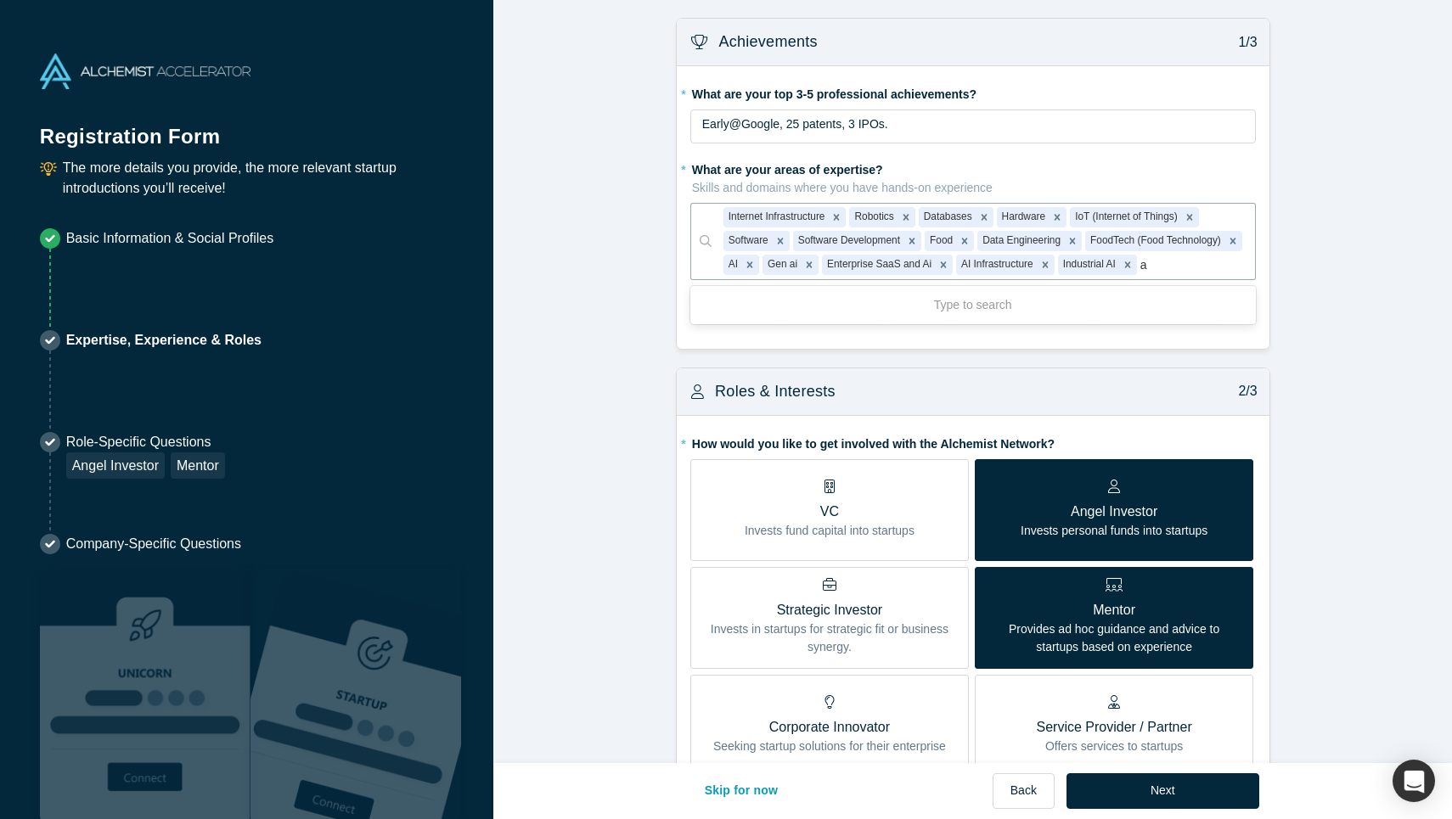
type input "ai"
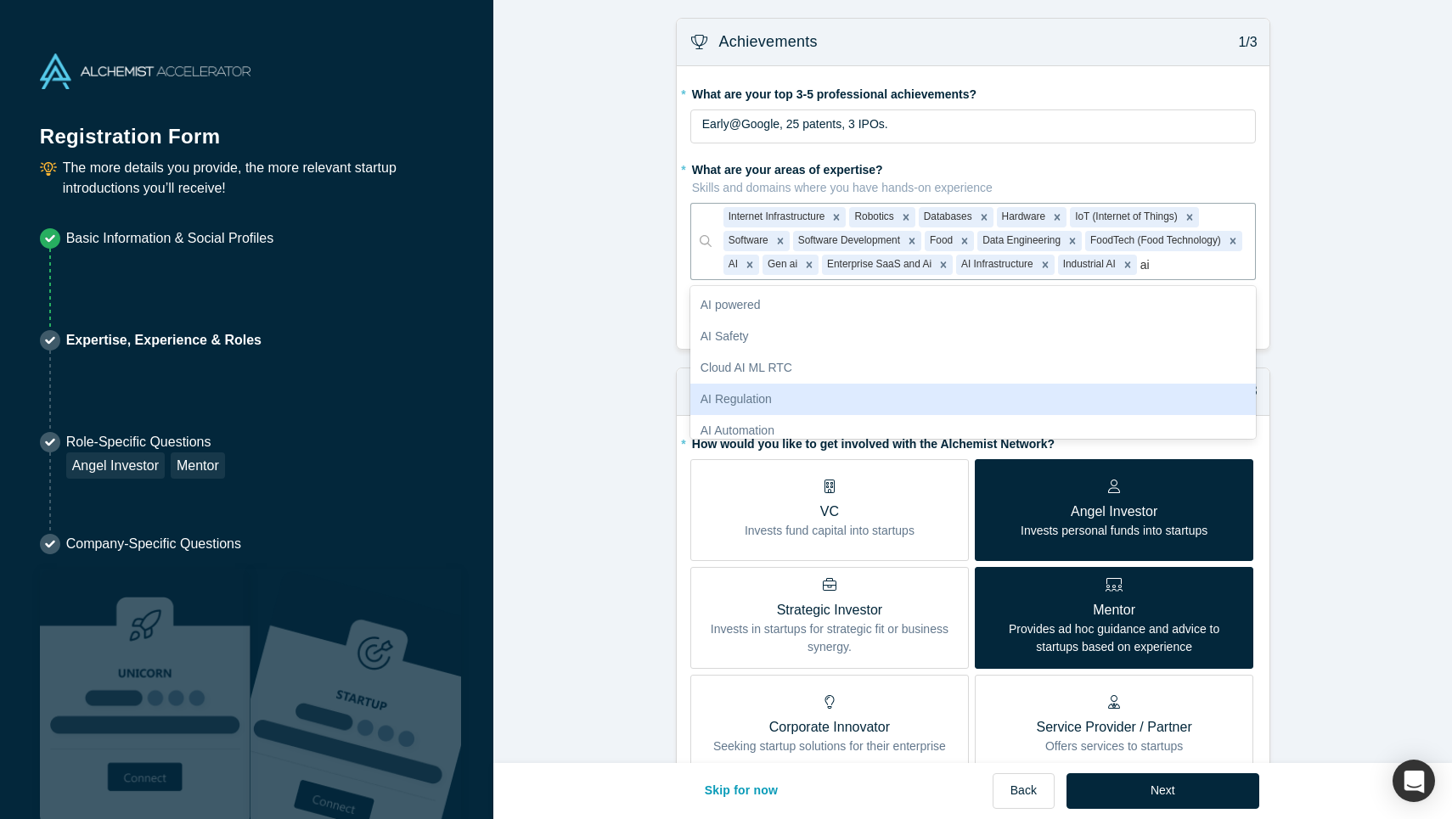
scroll to position [11, 0]
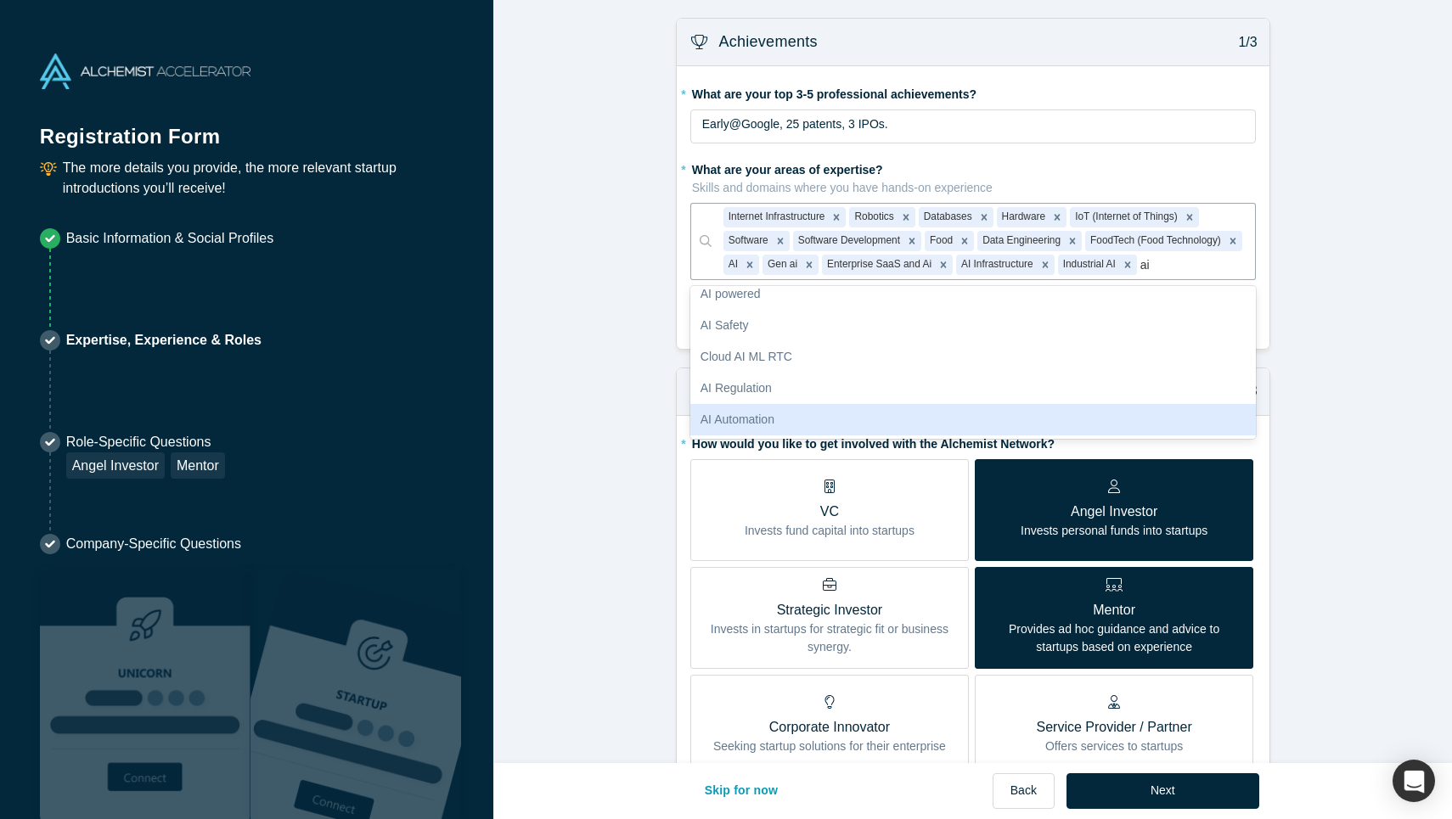
click at [850, 421] on div "AI Automation" at bounding box center [972, 419] width 565 height 31
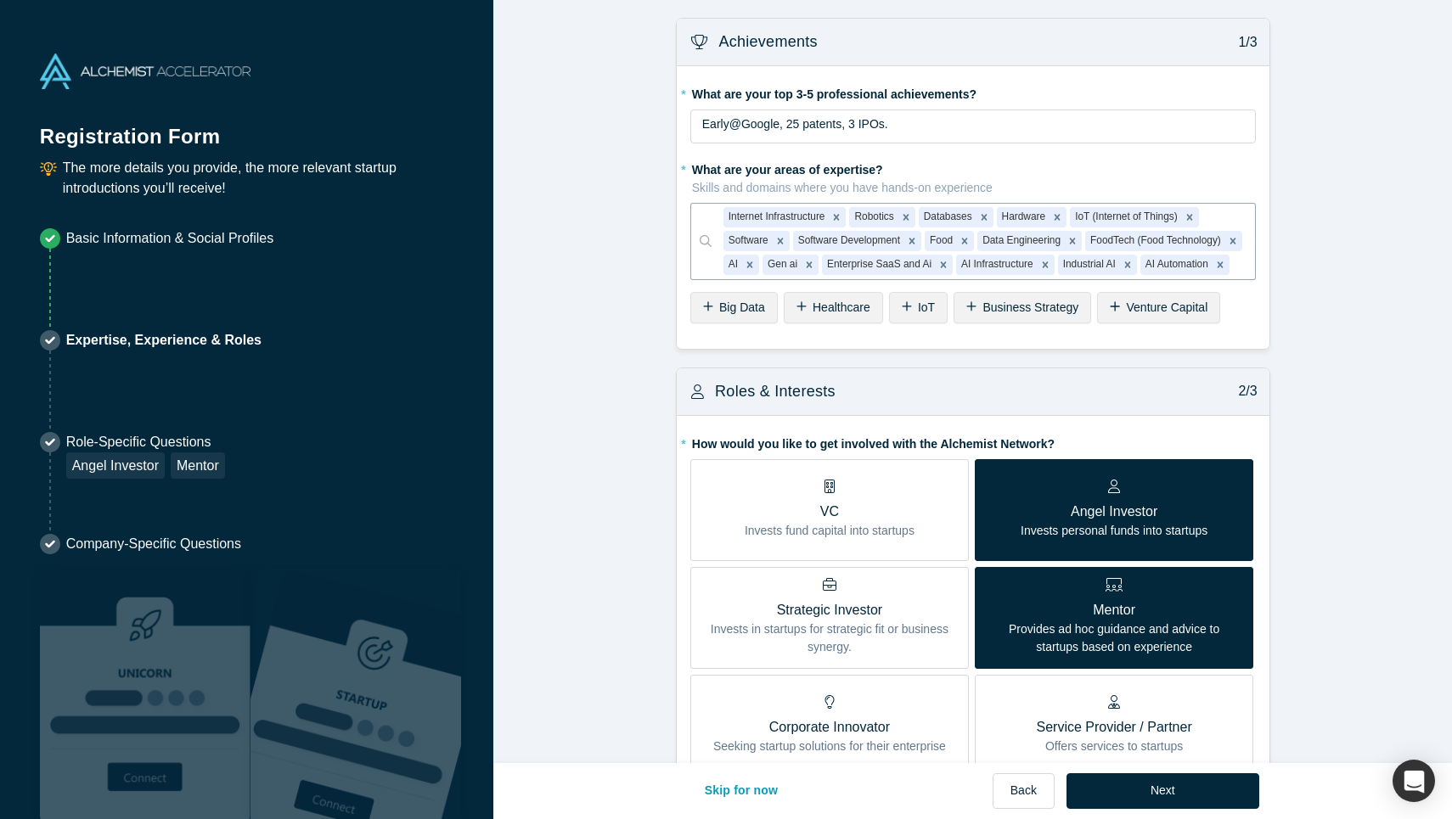
click at [648, 391] on form "Achievements 1/3 * What are your top 3-5 professional achievements? Early@Googl…" at bounding box center [972, 792] width 958 height 1548
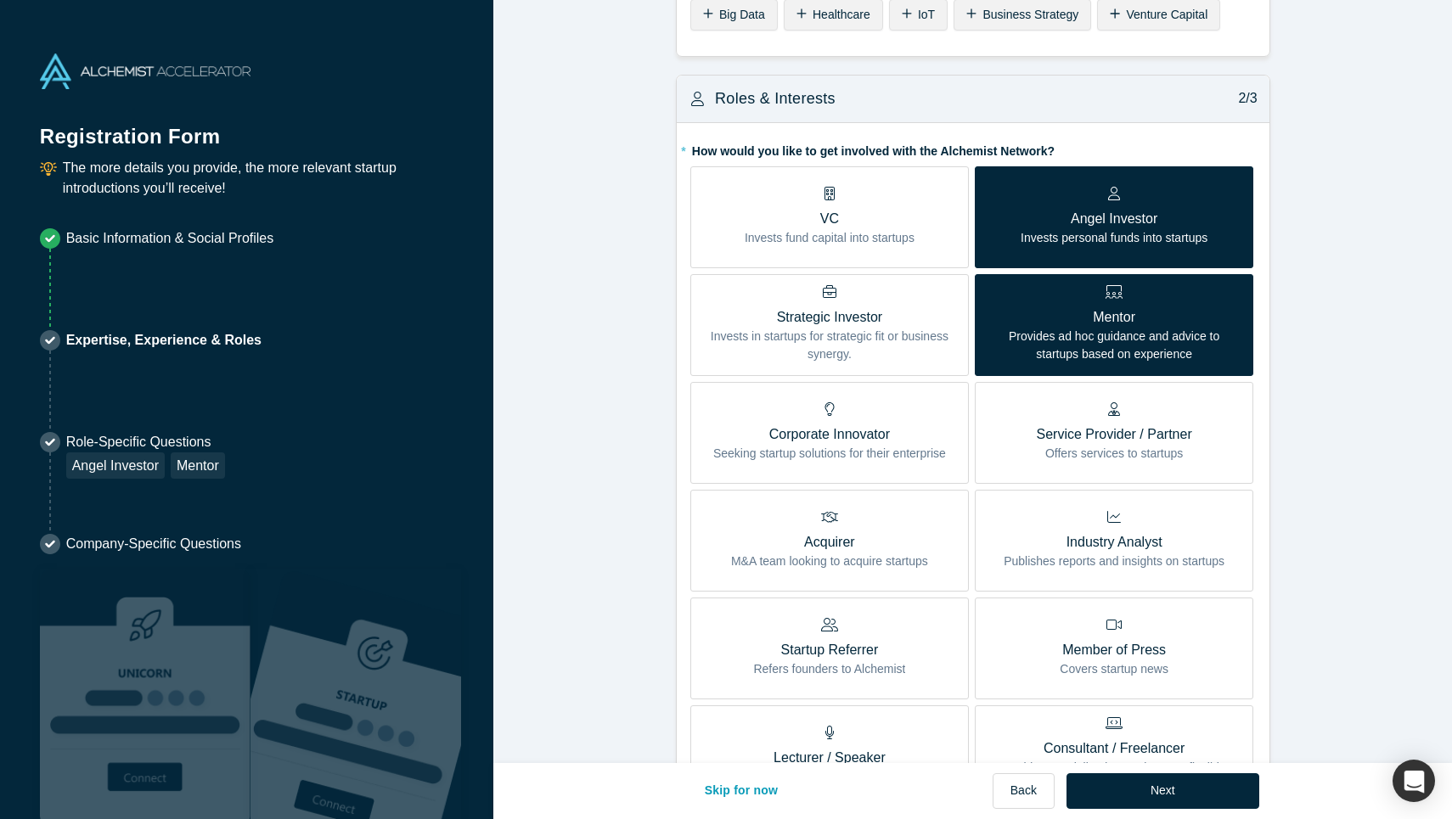
scroll to position [269, 0]
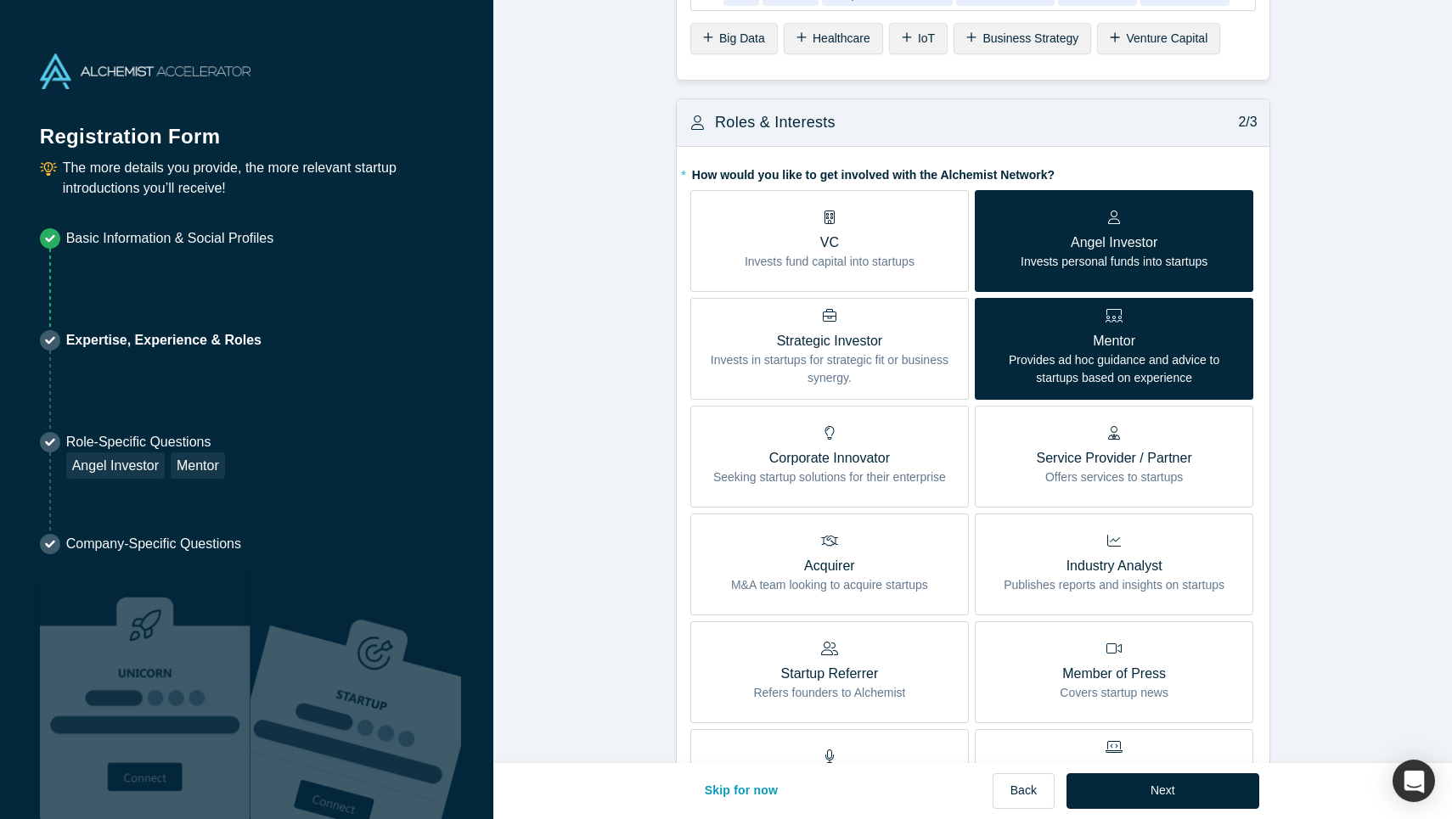
click at [801, 242] on p "VC" at bounding box center [829, 243] width 170 height 20
click at [0, 0] on input "VC Invests fund capital into startups" at bounding box center [0, 0] width 0 height 0
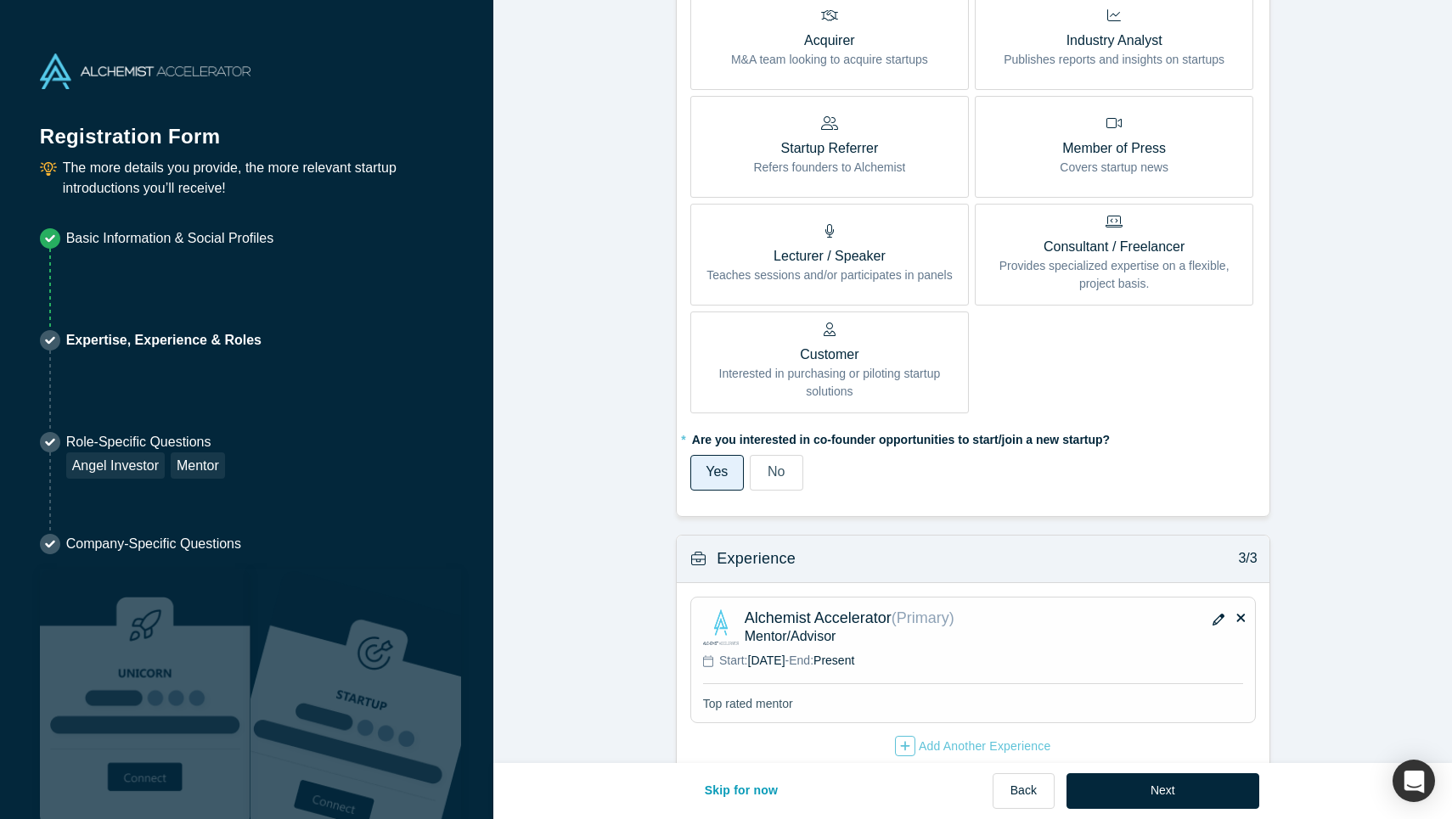
scroll to position [829, 0]
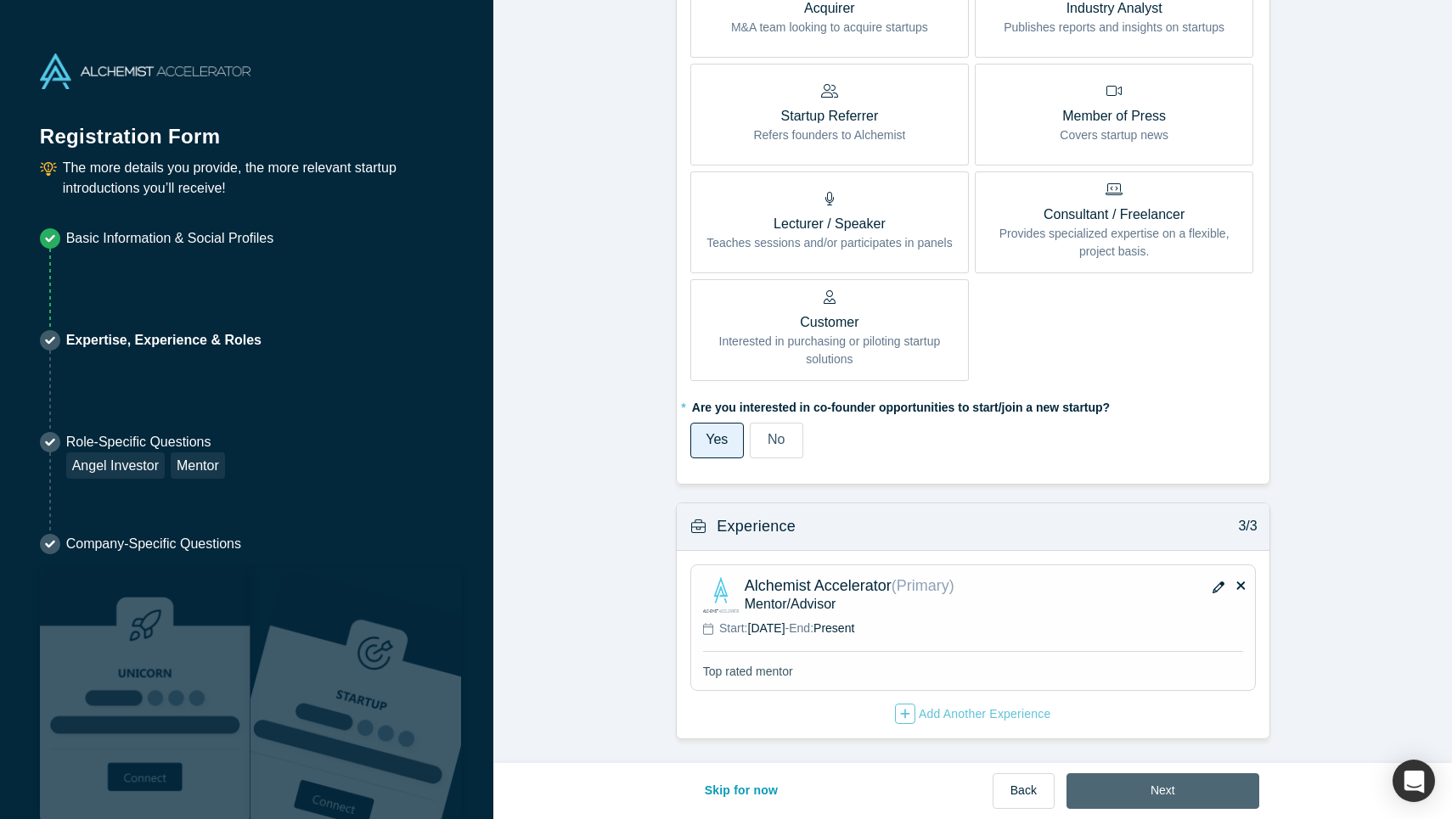
click at [1160, 796] on button "Next" at bounding box center [1162, 791] width 193 height 36
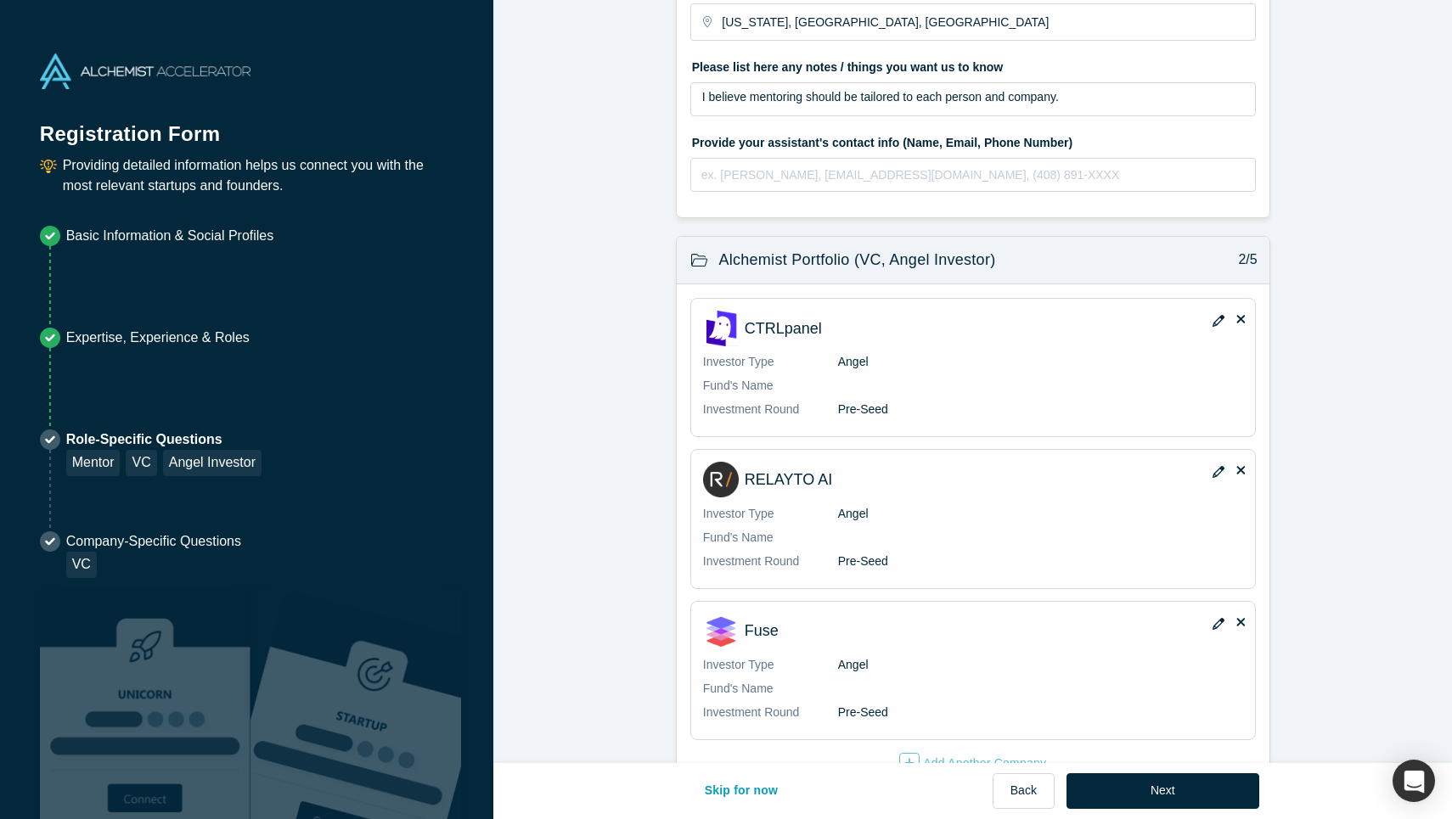
scroll to position [346, 0]
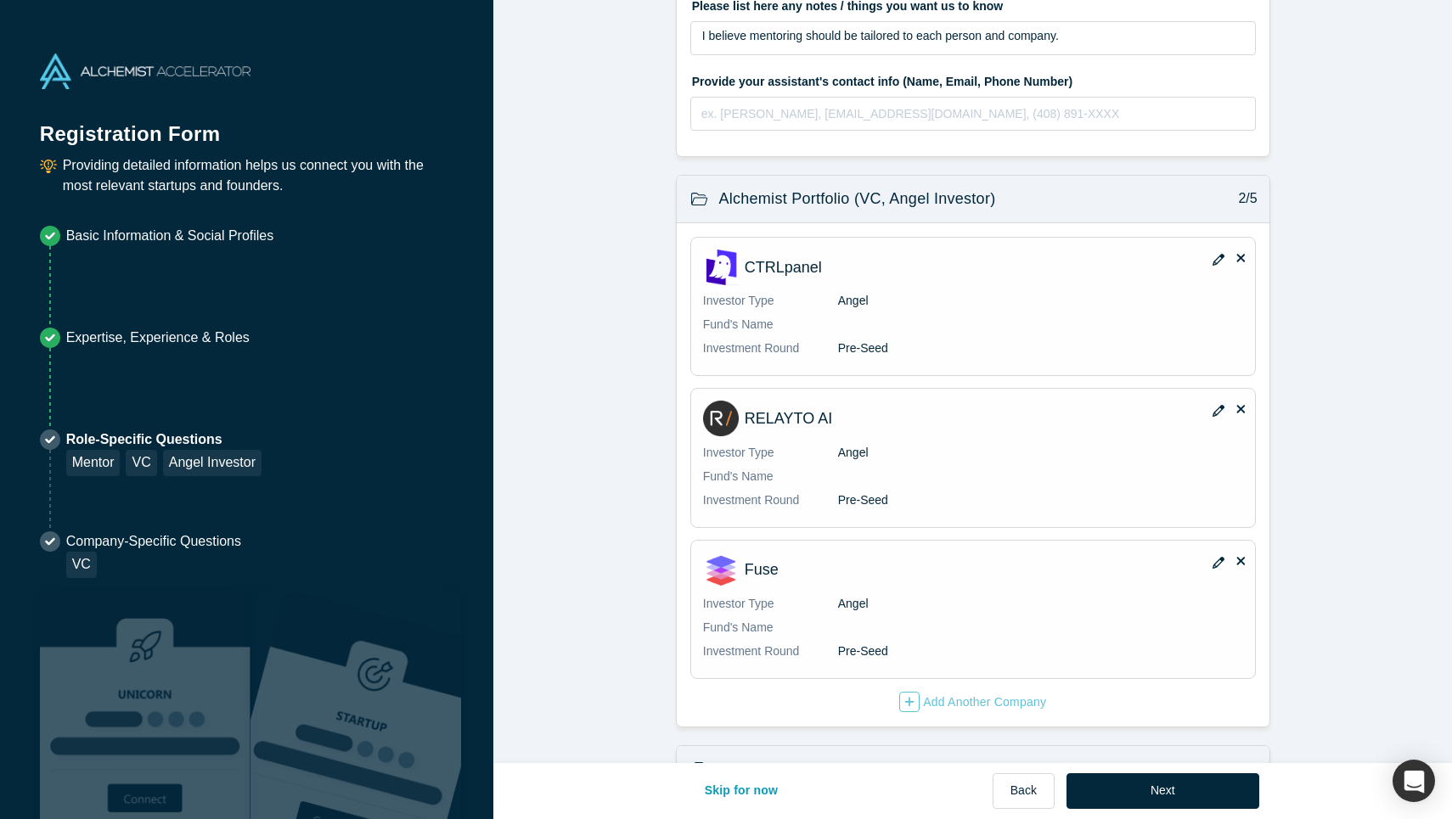
click at [1243, 258] on icon at bounding box center [1241, 257] width 8 height 13
click at [0, 0] on input "checkbox" at bounding box center [0, 0] width 0 height 0
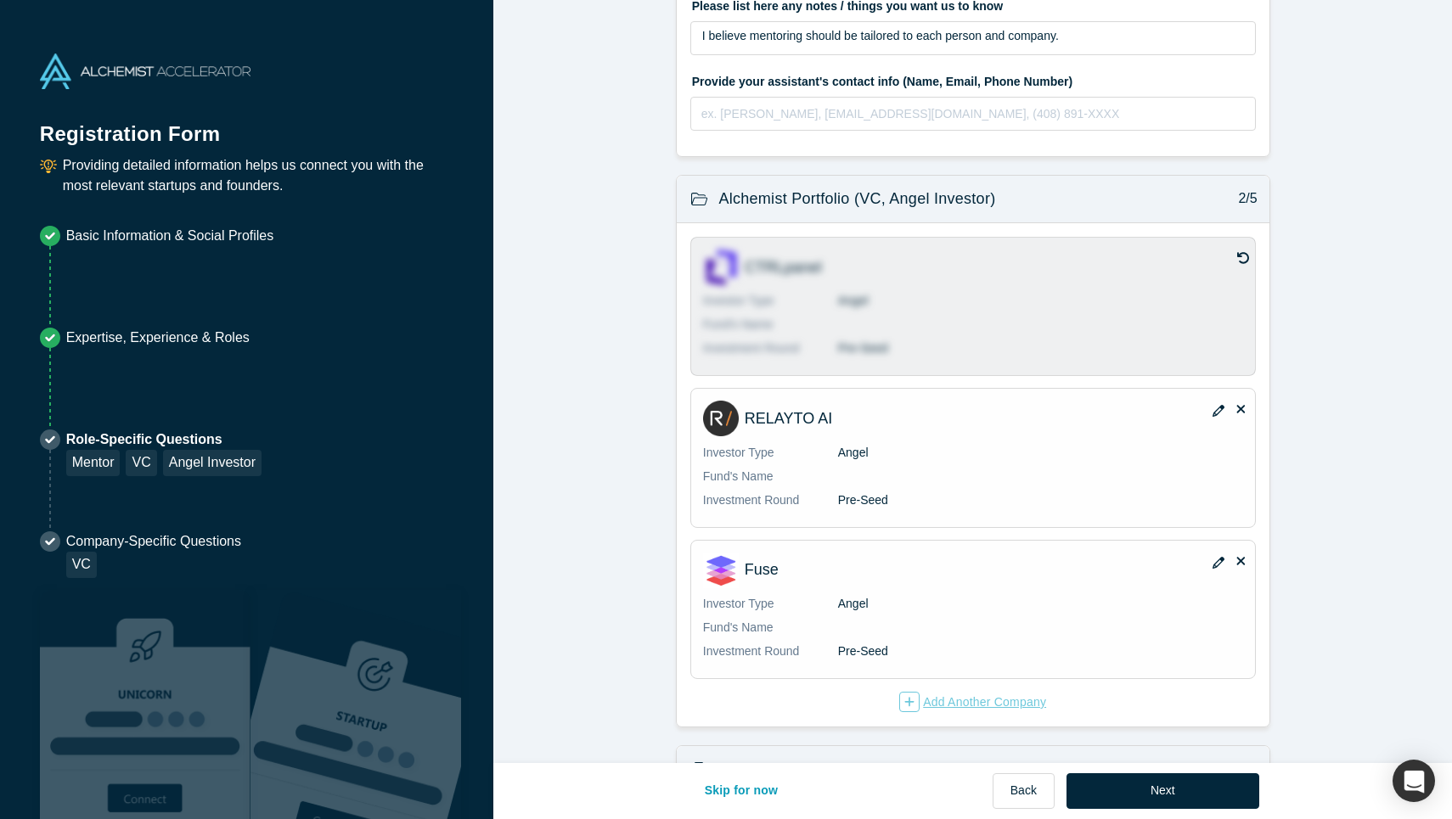
click at [983, 704] on div "Add Another Company" at bounding box center [972, 702] width 147 height 20
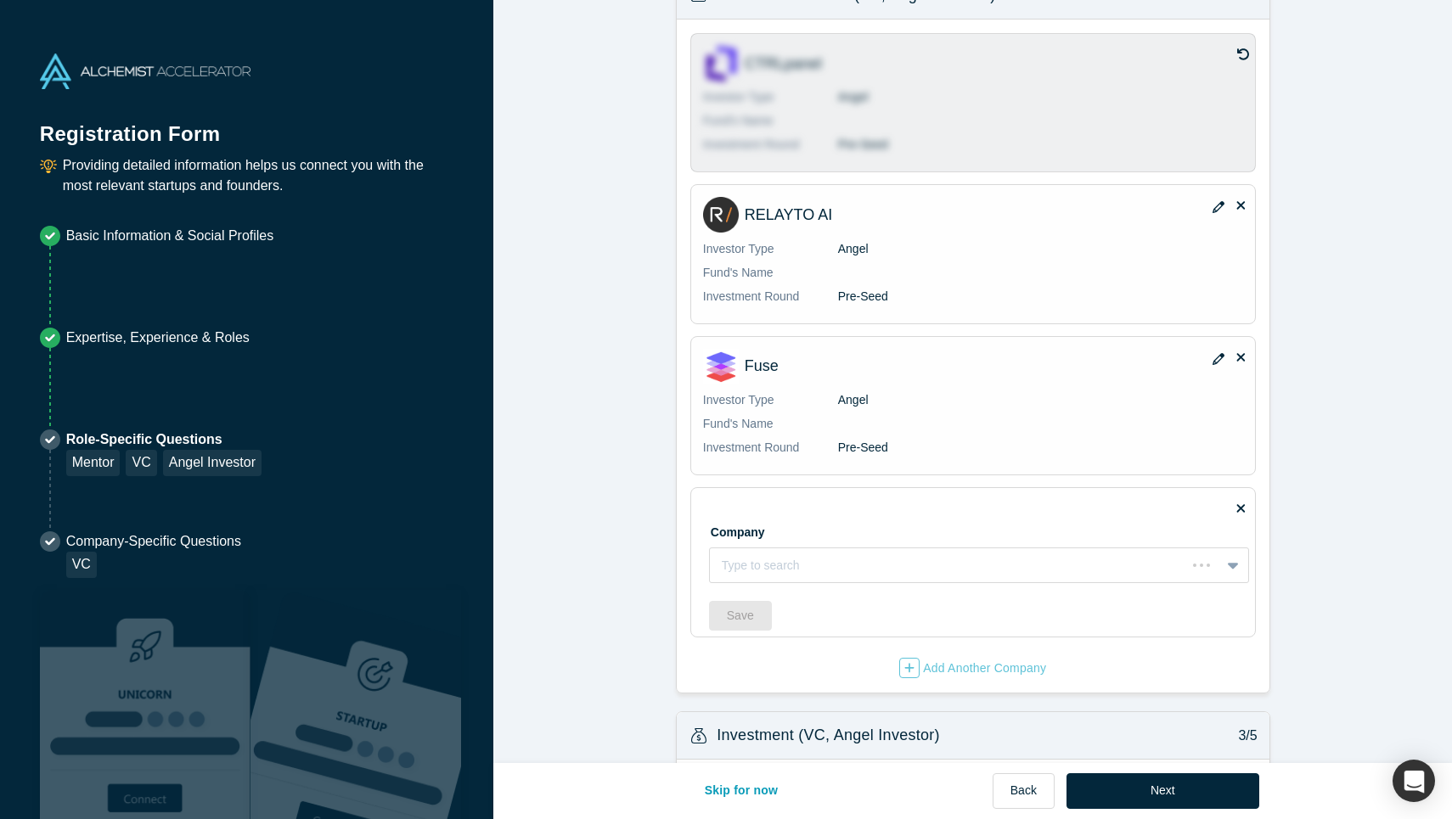
scroll to position [615, 0]
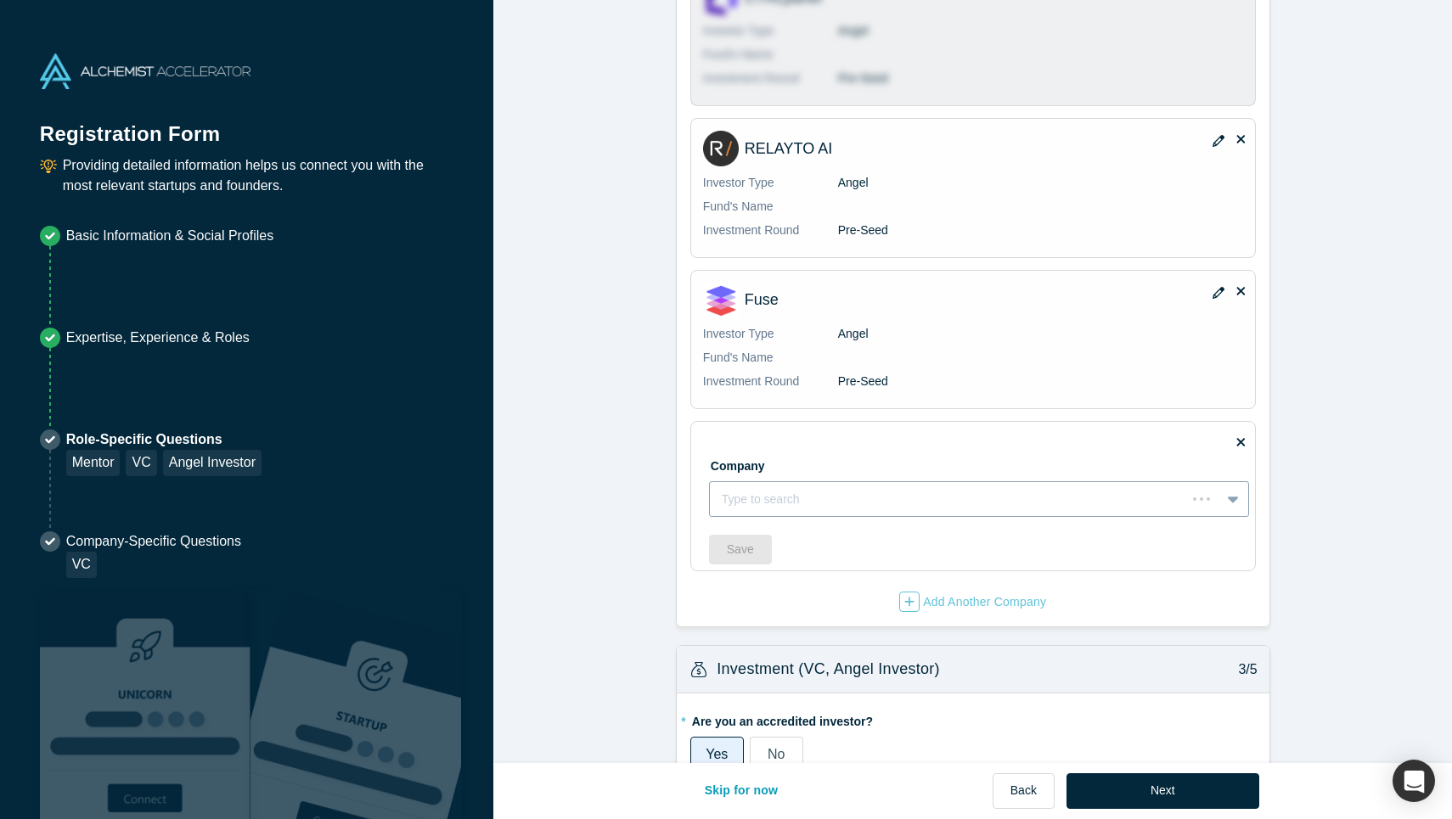
click at [847, 500] on div at bounding box center [948, 499] width 452 height 21
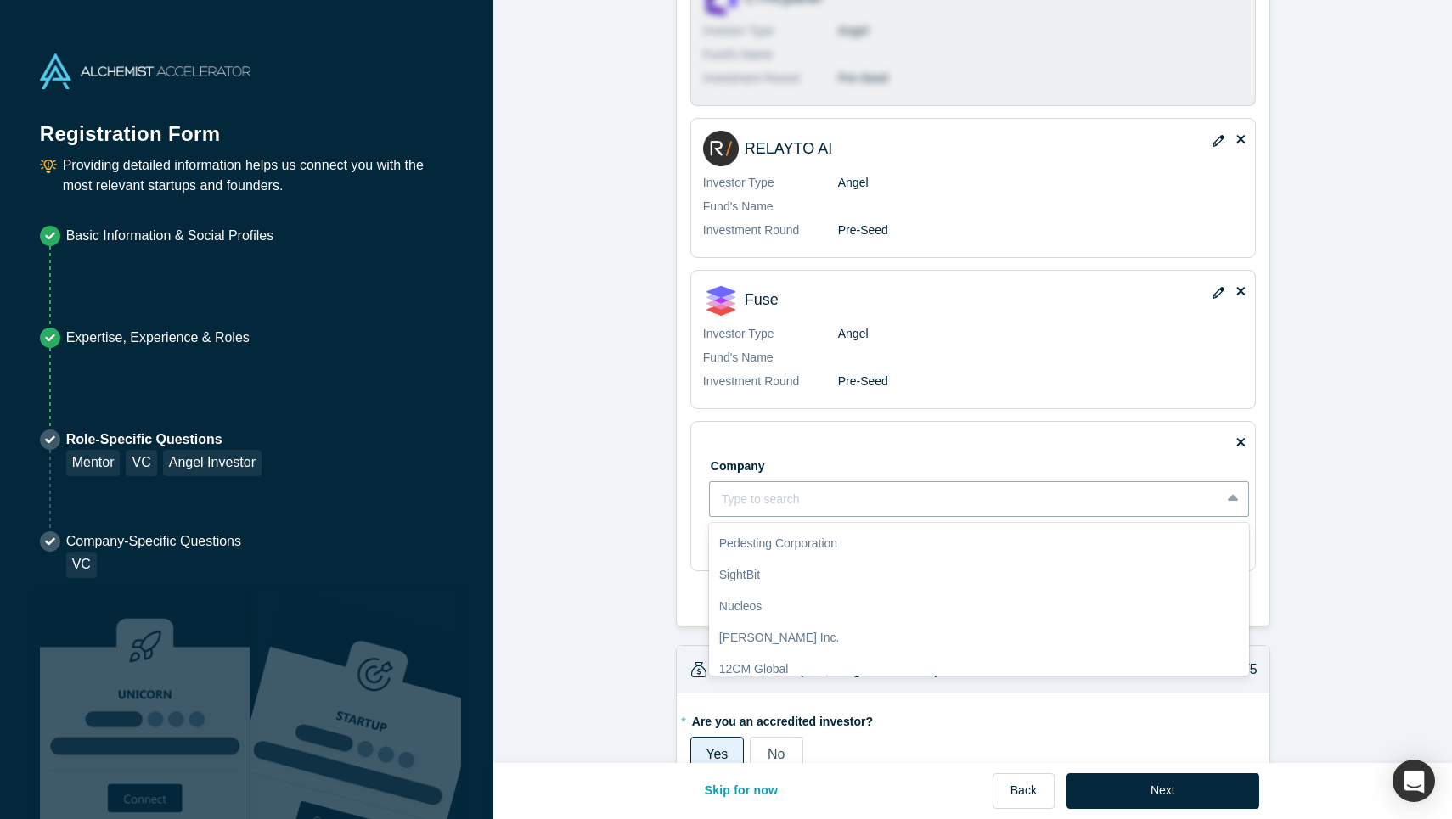
scroll to position [0, 0]
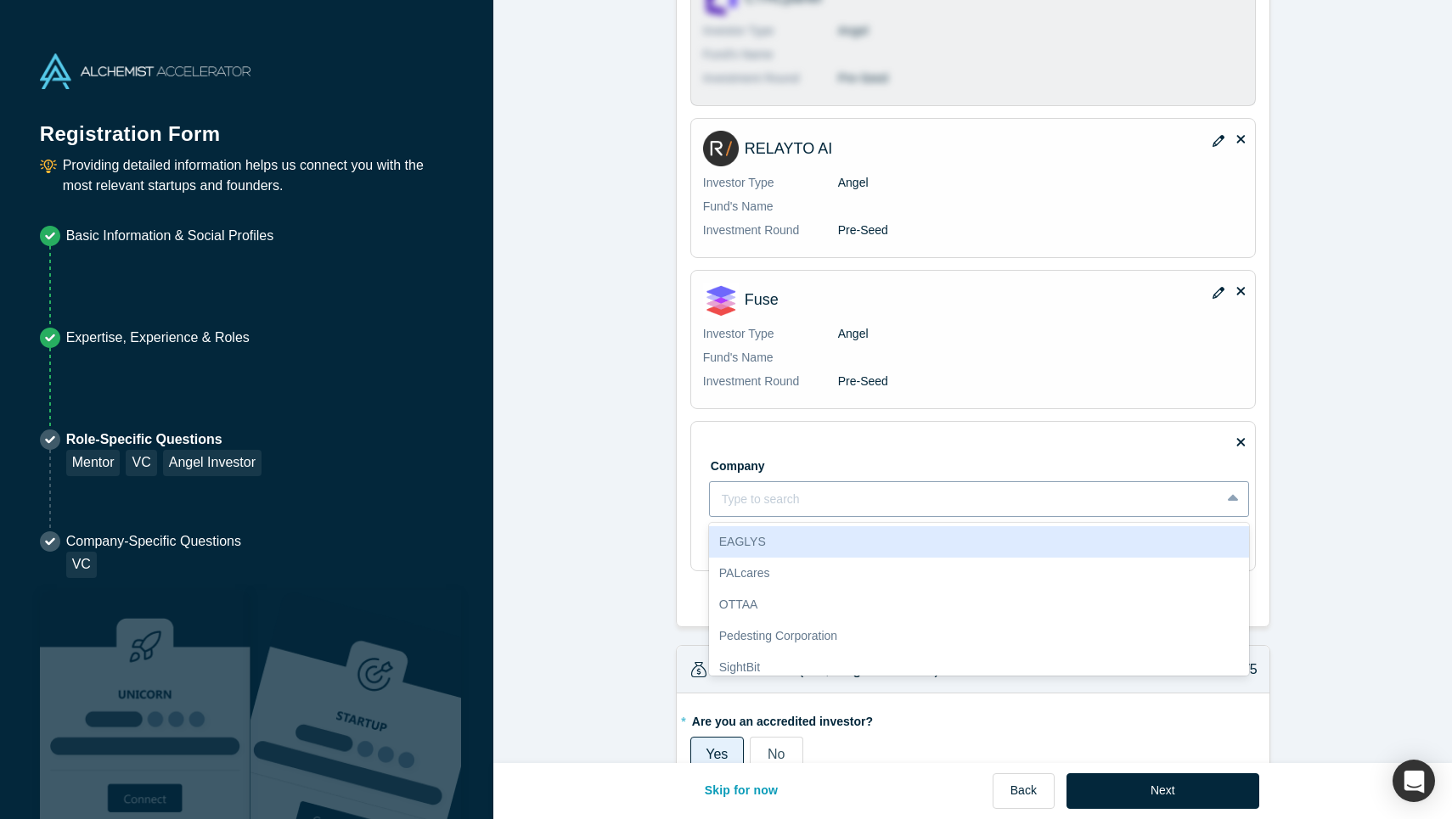
type input "a"
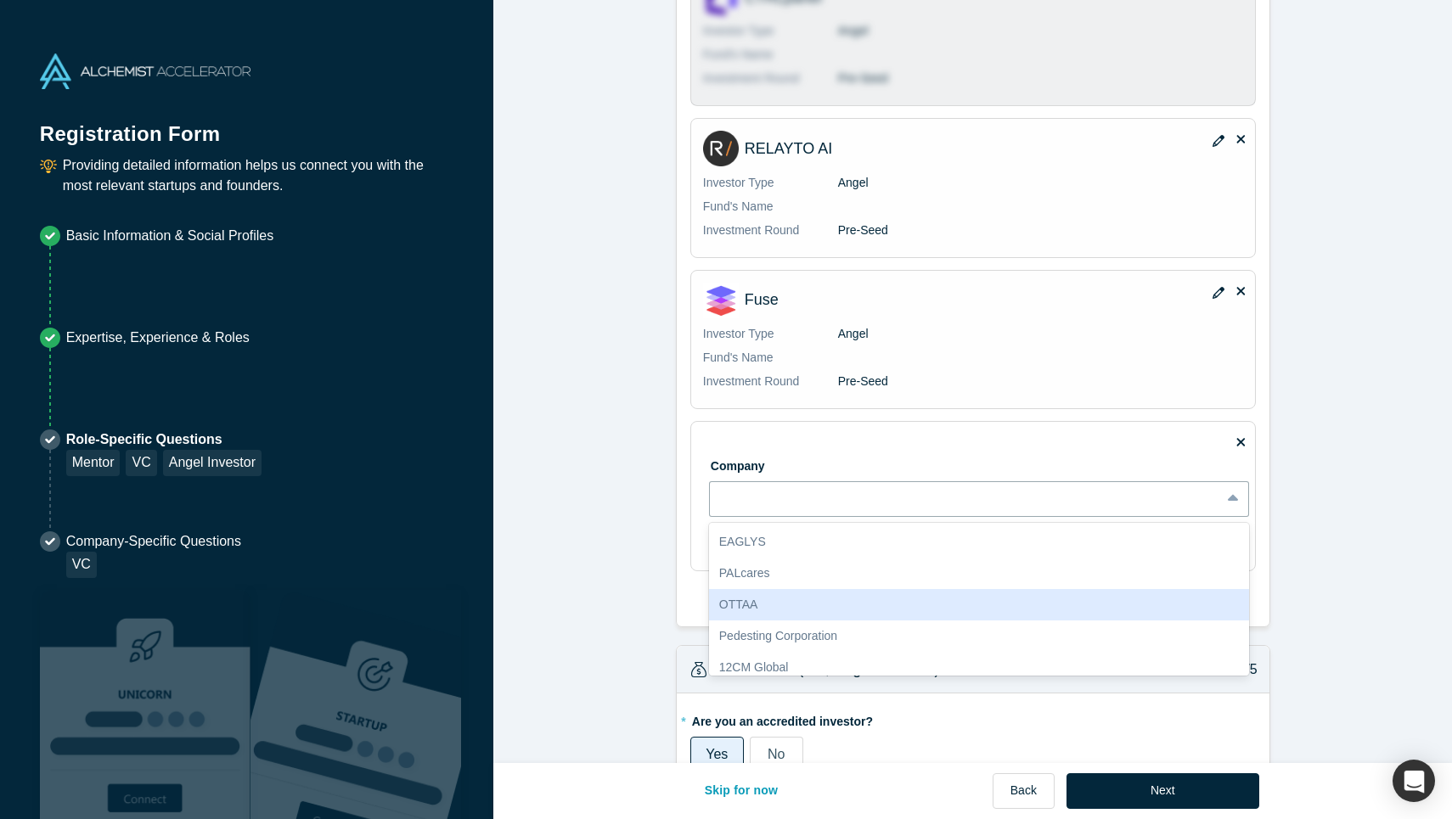
type input "b"
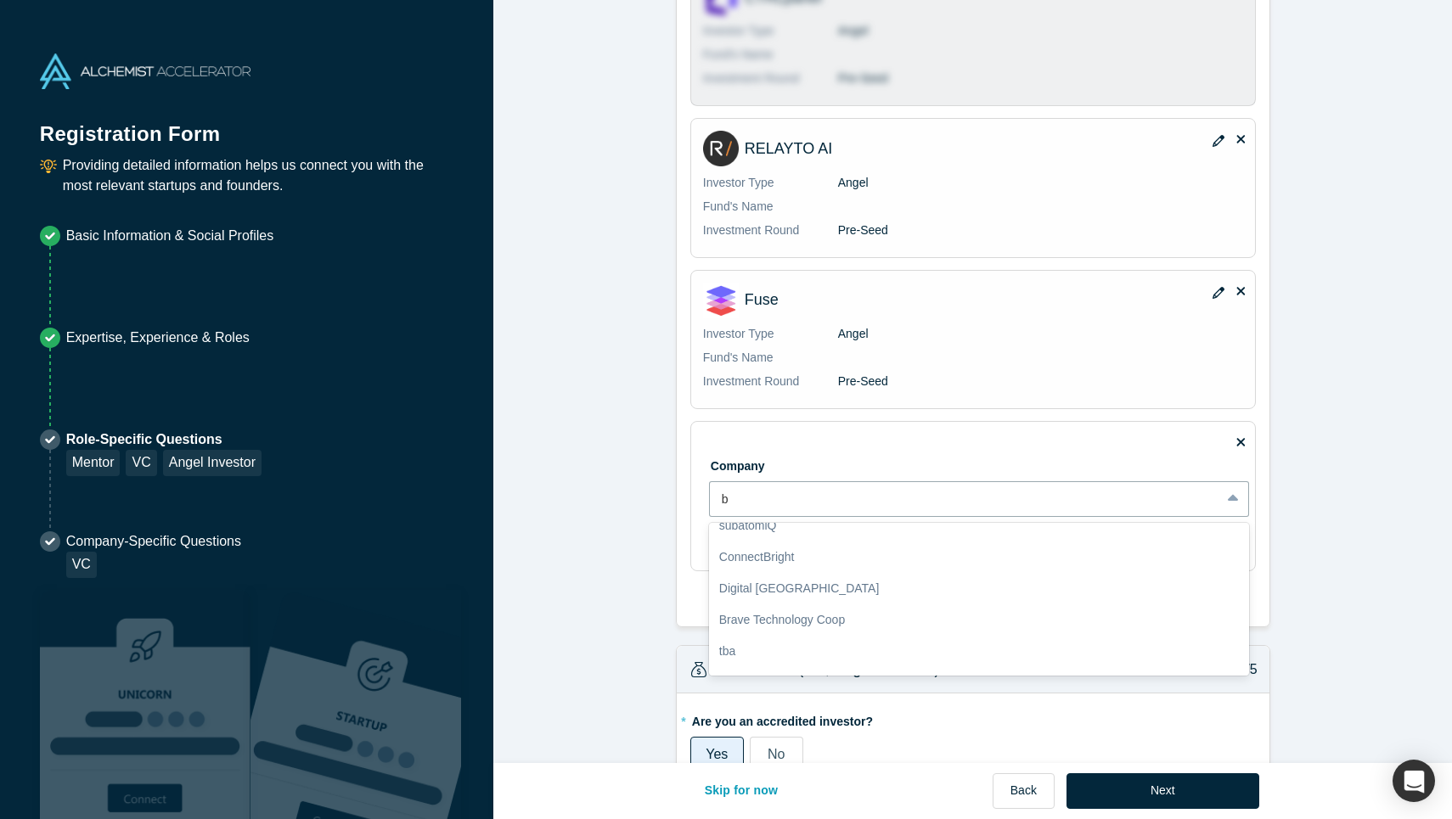
scroll to position [168, 0]
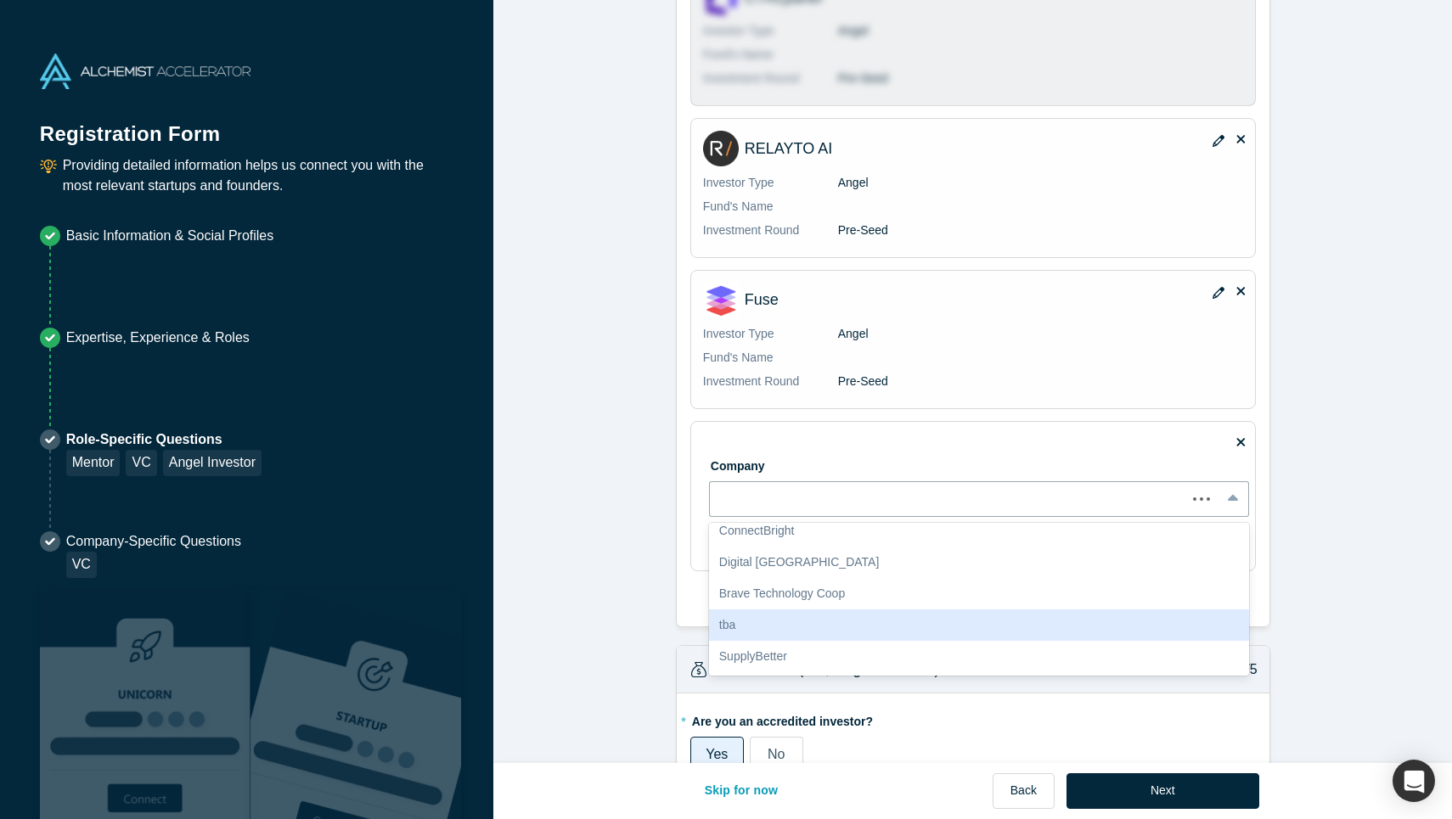
type input "c"
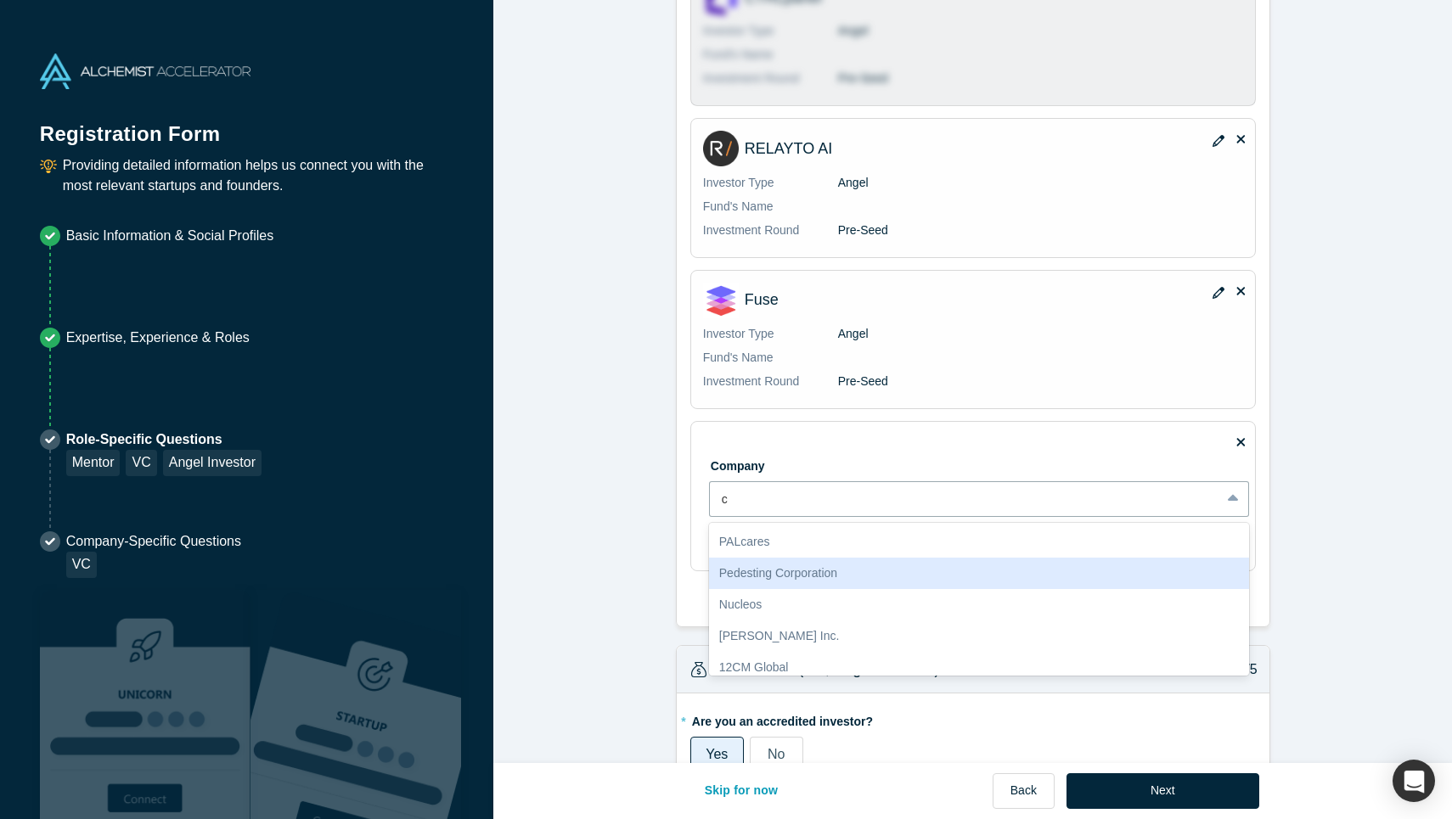
scroll to position [3, 0]
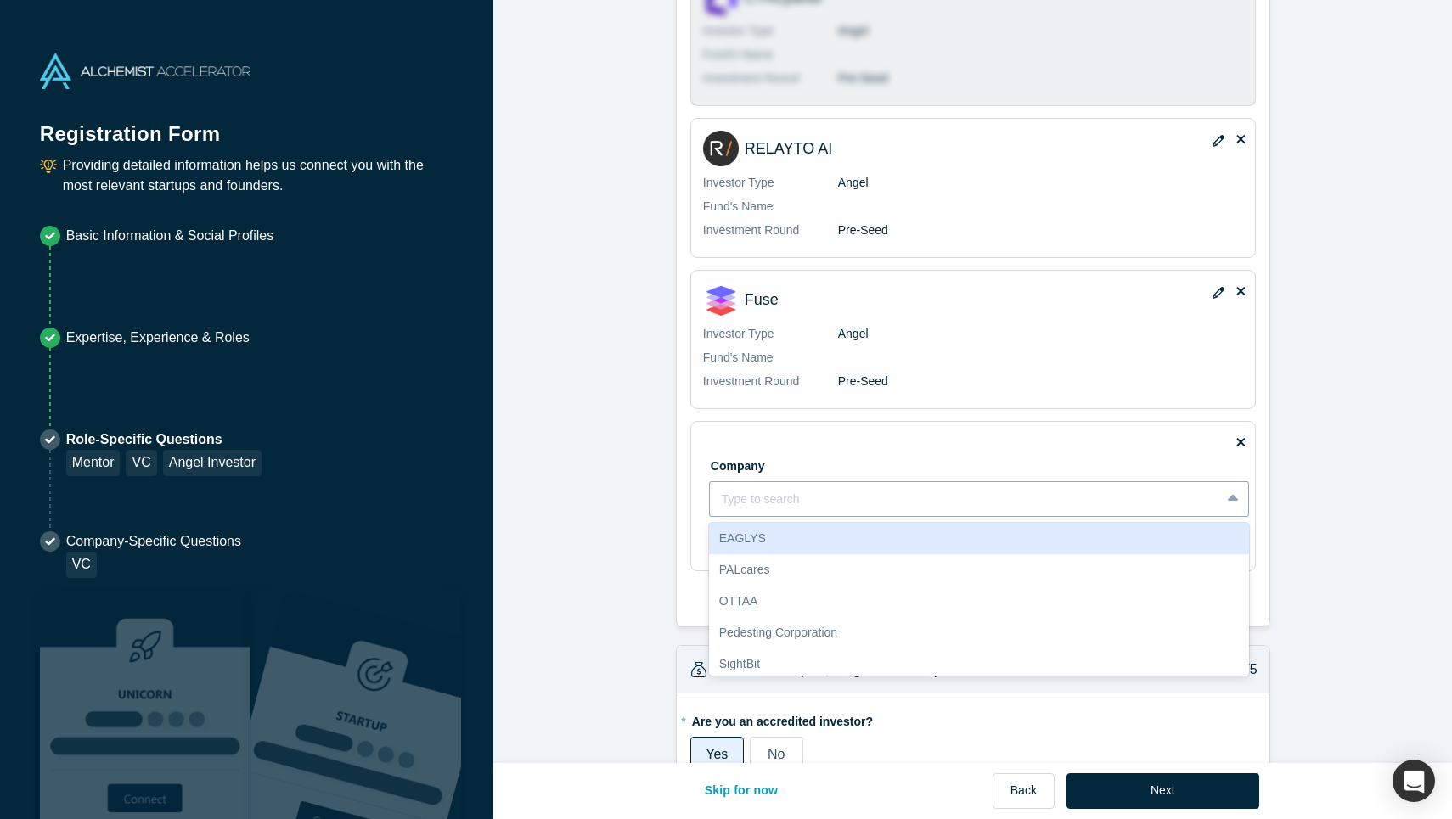
type input "e"
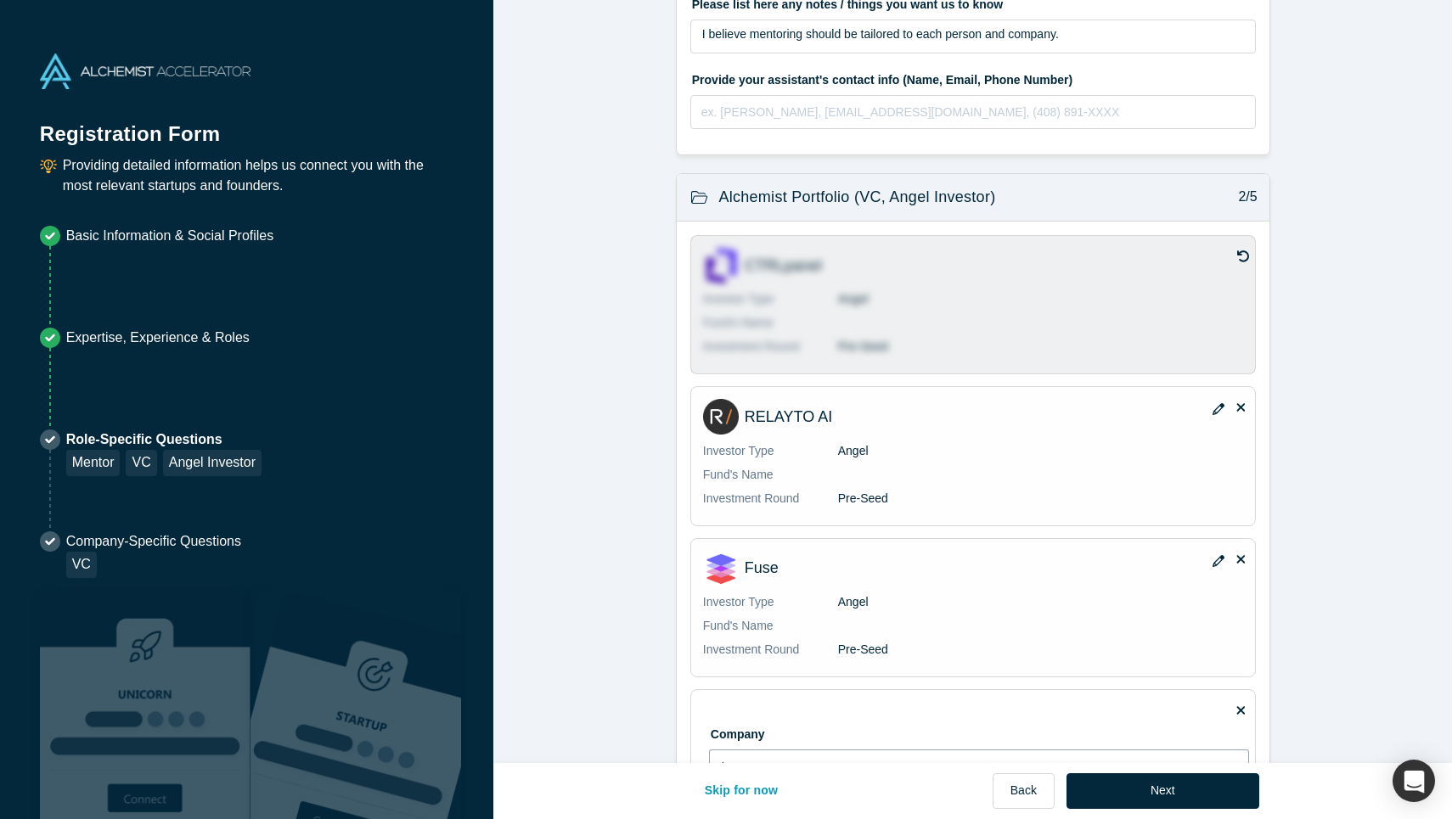
scroll to position [299, 0]
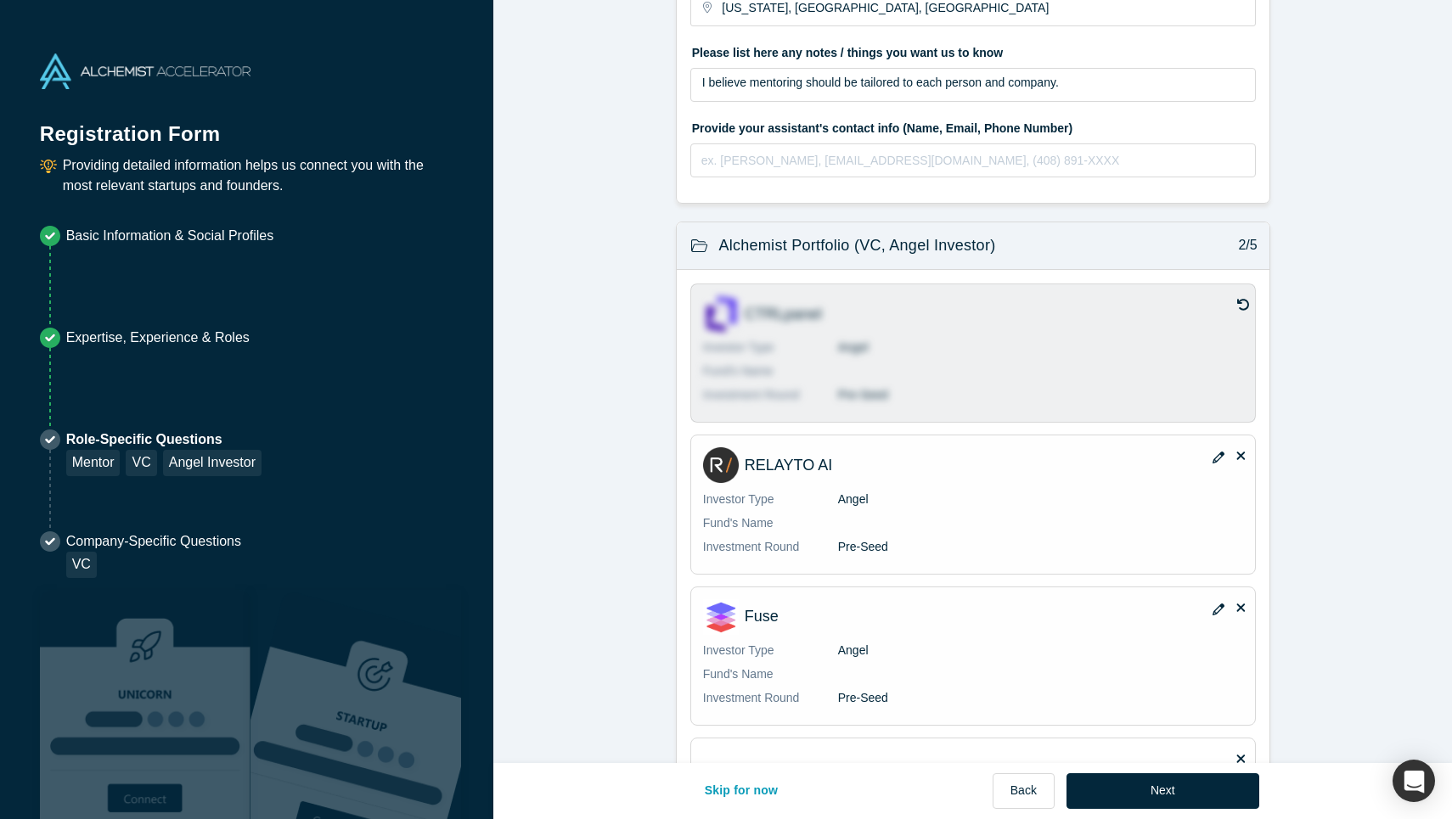
type input "i"
click at [1248, 306] on icon at bounding box center [1243, 304] width 12 height 11
click at [0, 0] on input "checkbox" at bounding box center [0, 0] width 0 height 0
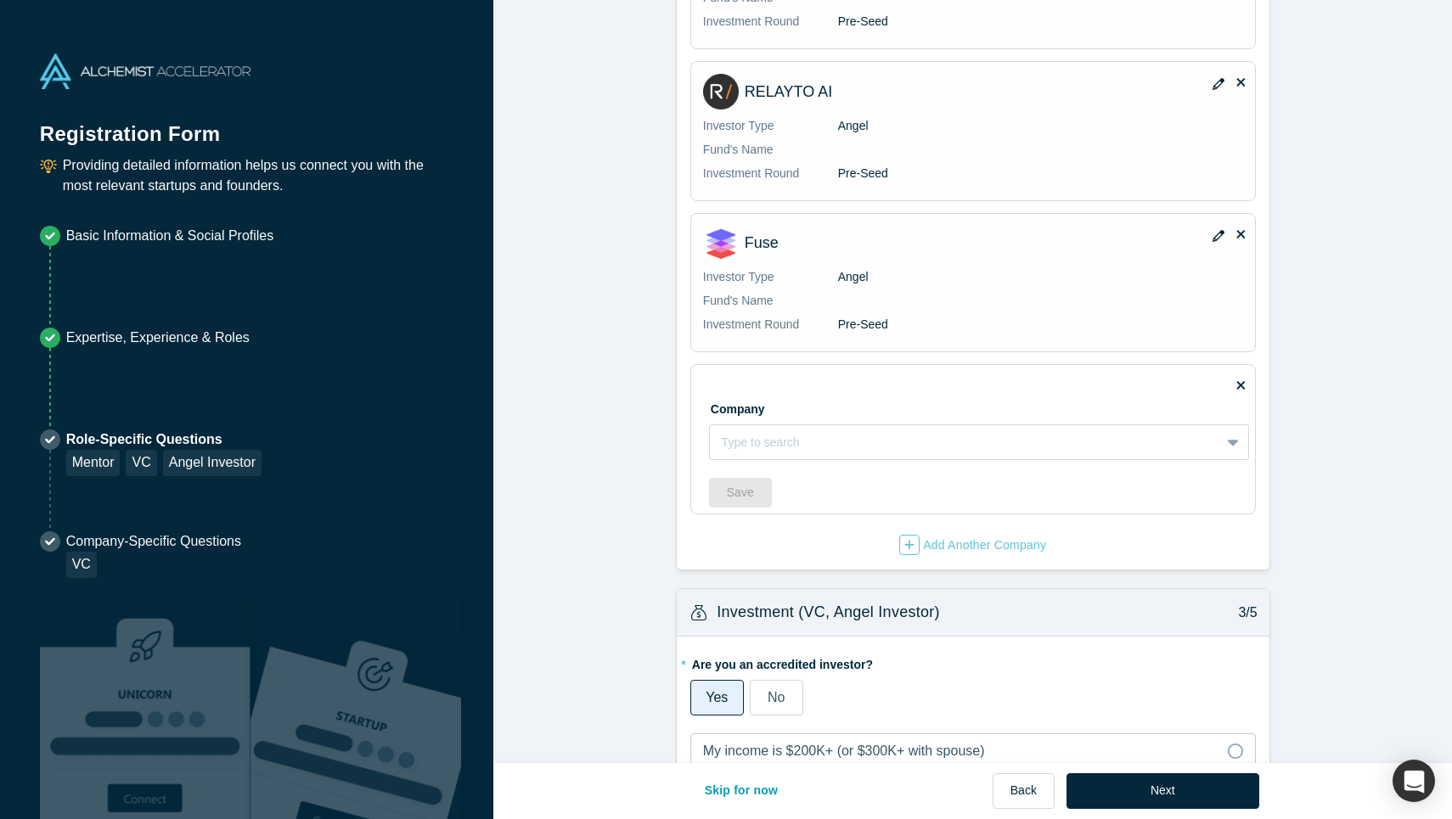
scroll to position [718, 0]
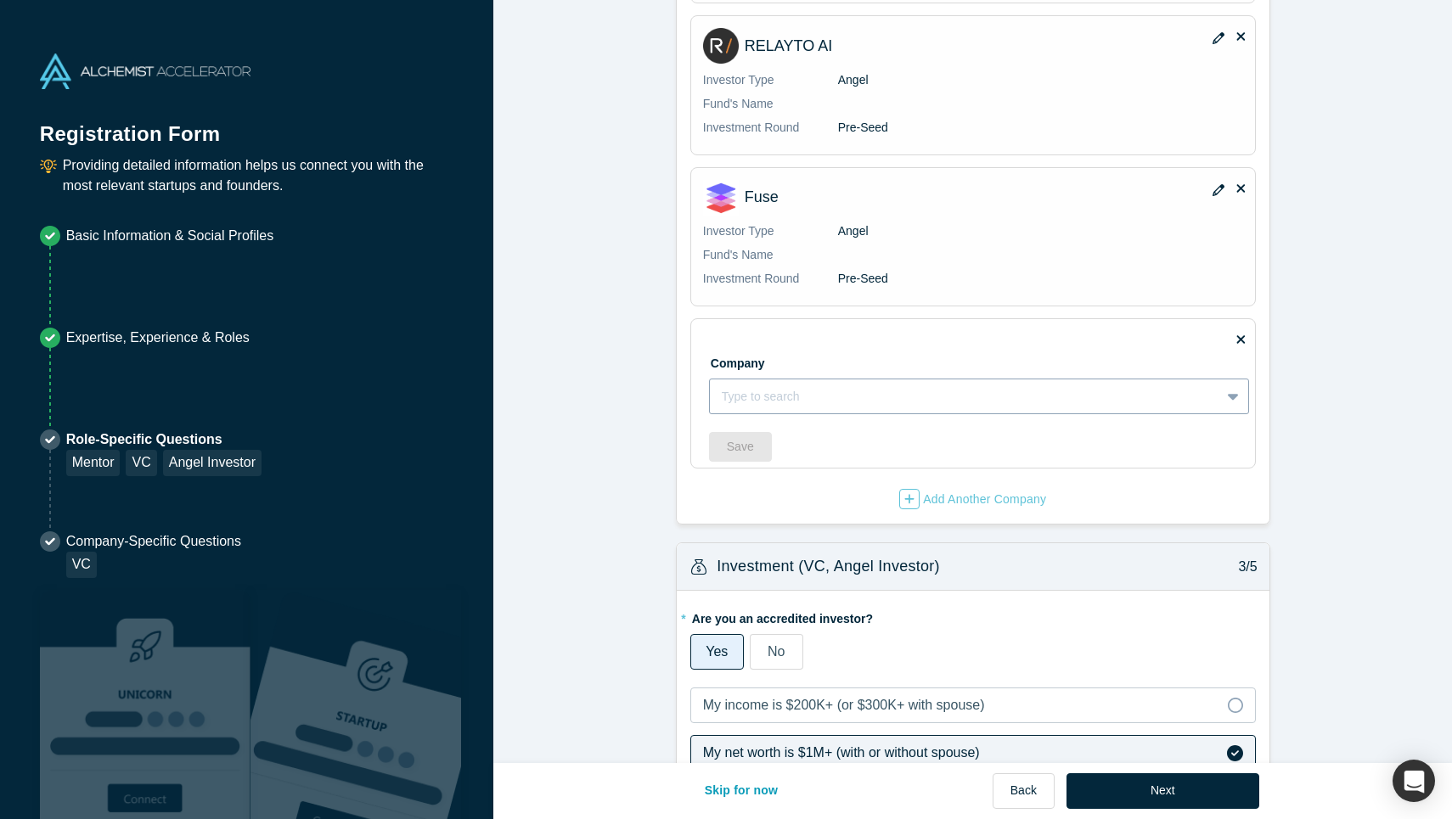
click at [835, 388] on div at bounding box center [965, 396] width 486 height 21
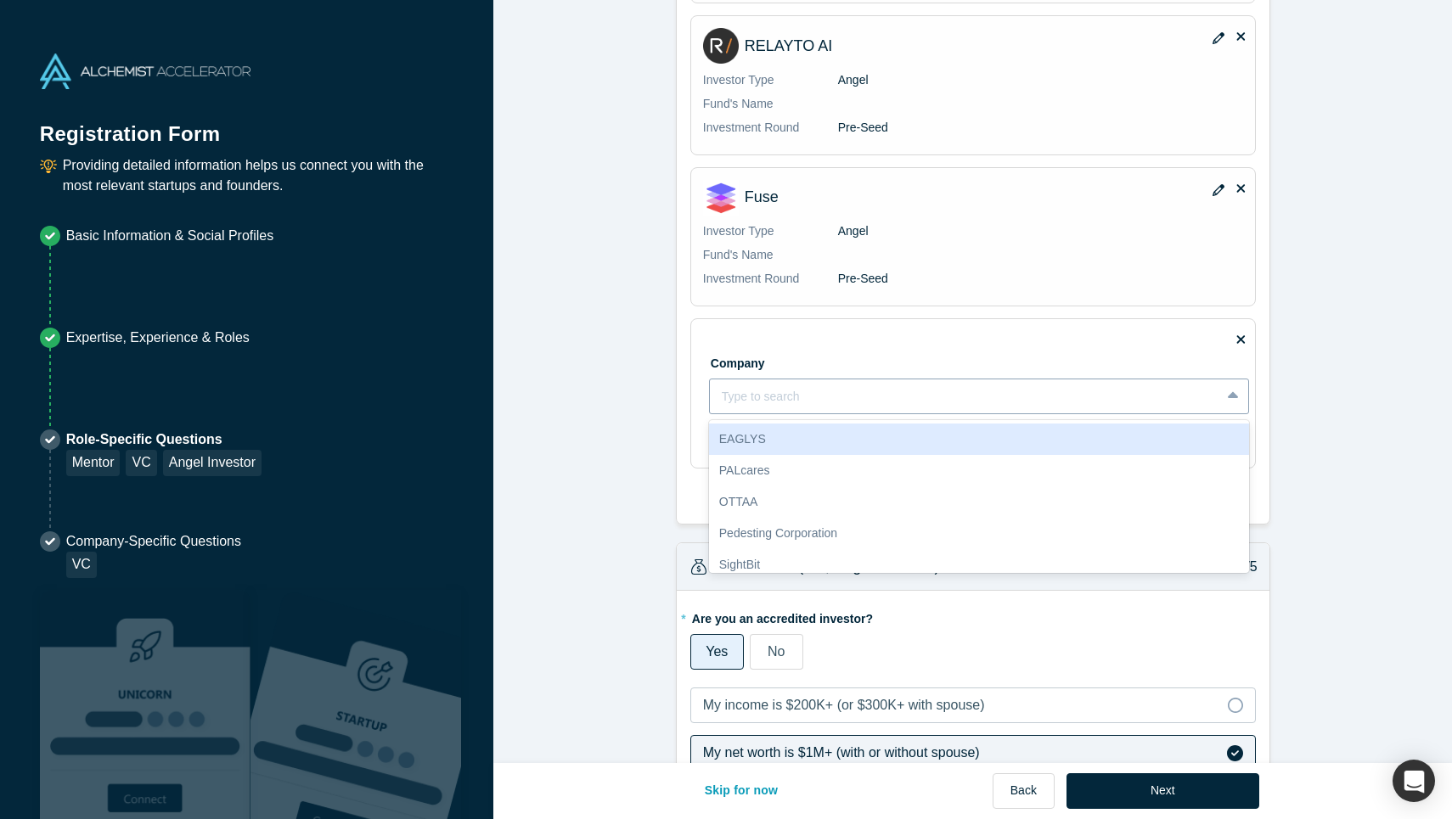
type input "o"
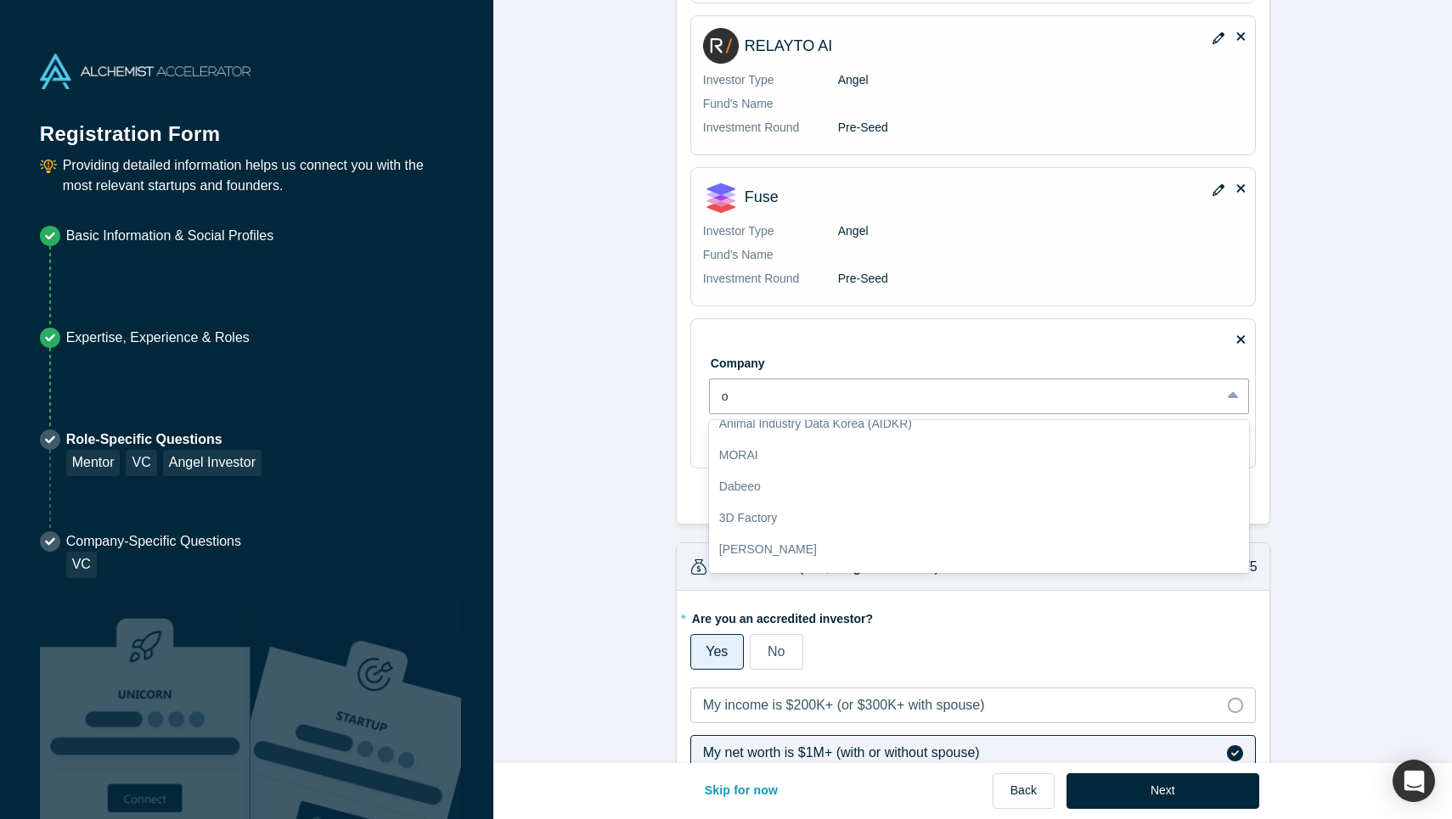
scroll to position [168, 0]
type input "u"
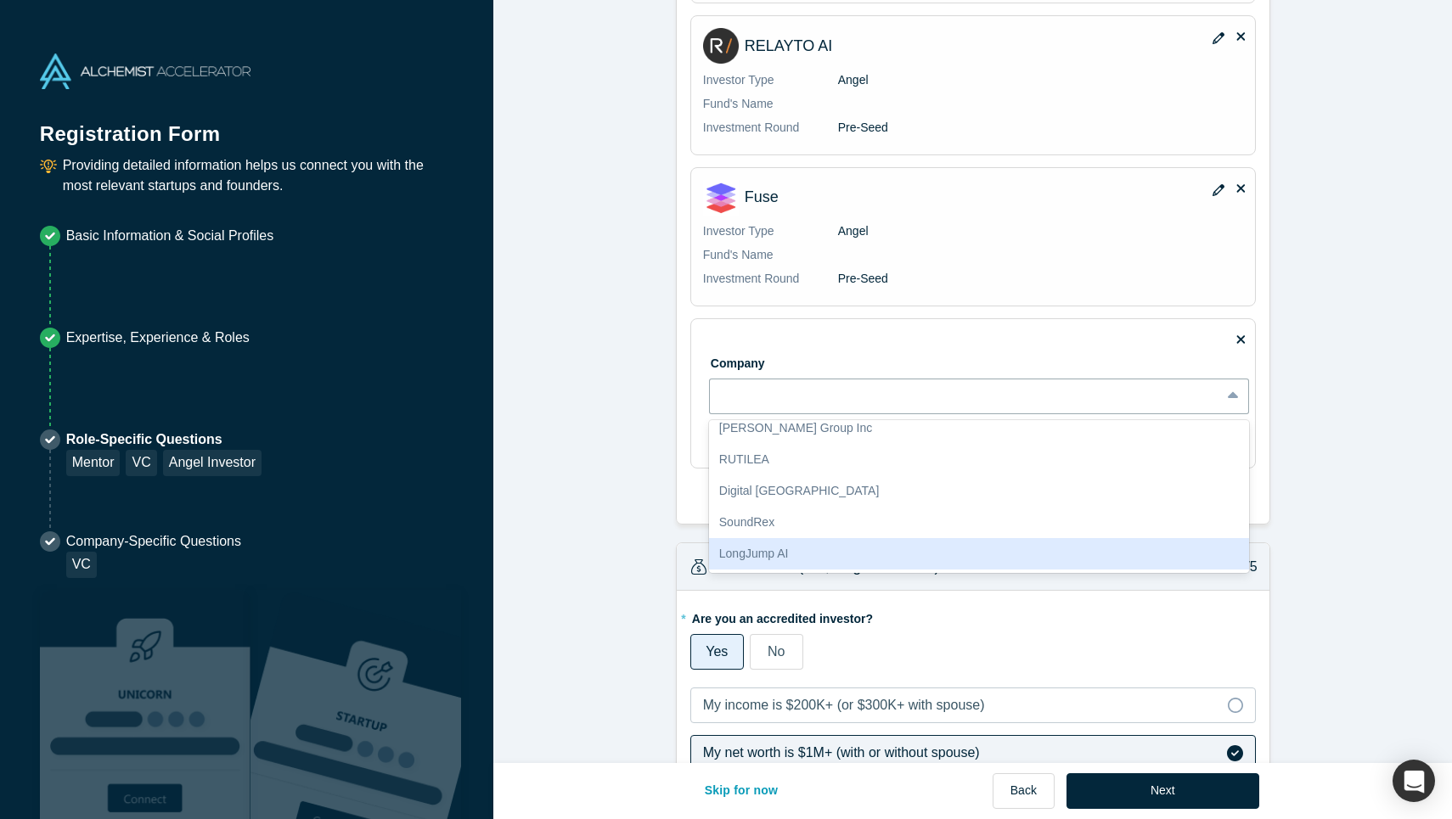
type input "y"
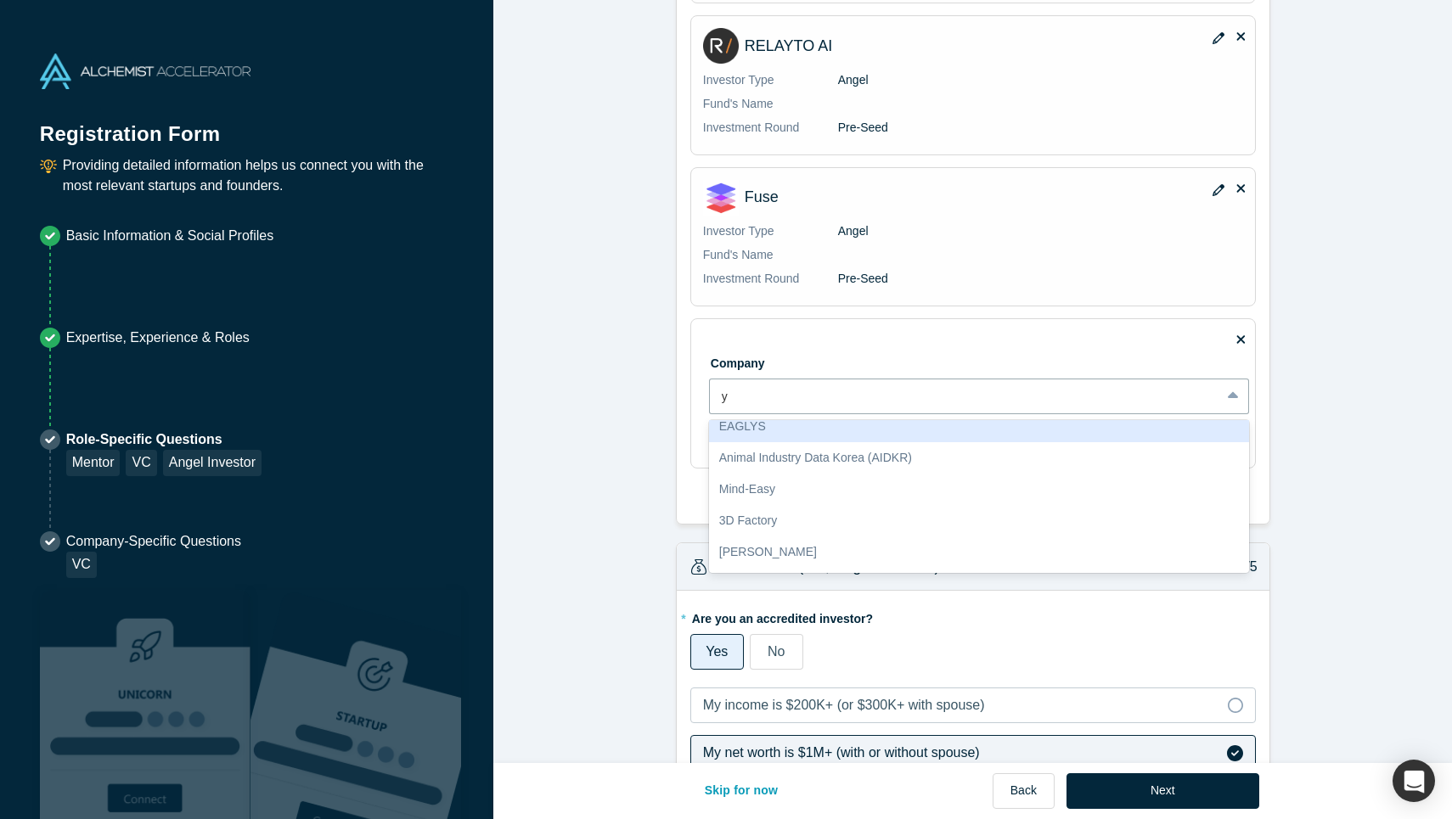
scroll to position [0, 0]
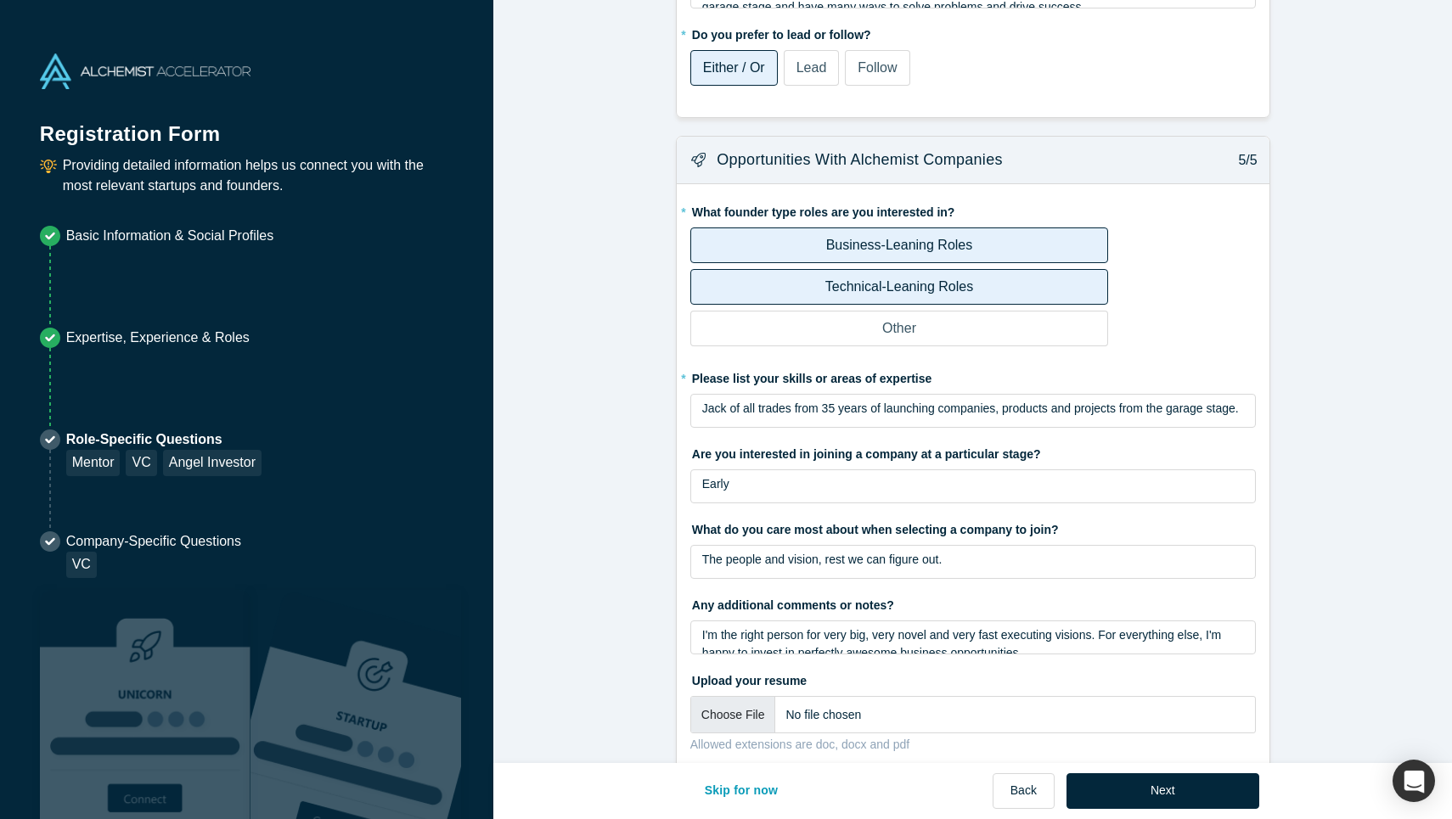
scroll to position [2789, 0]
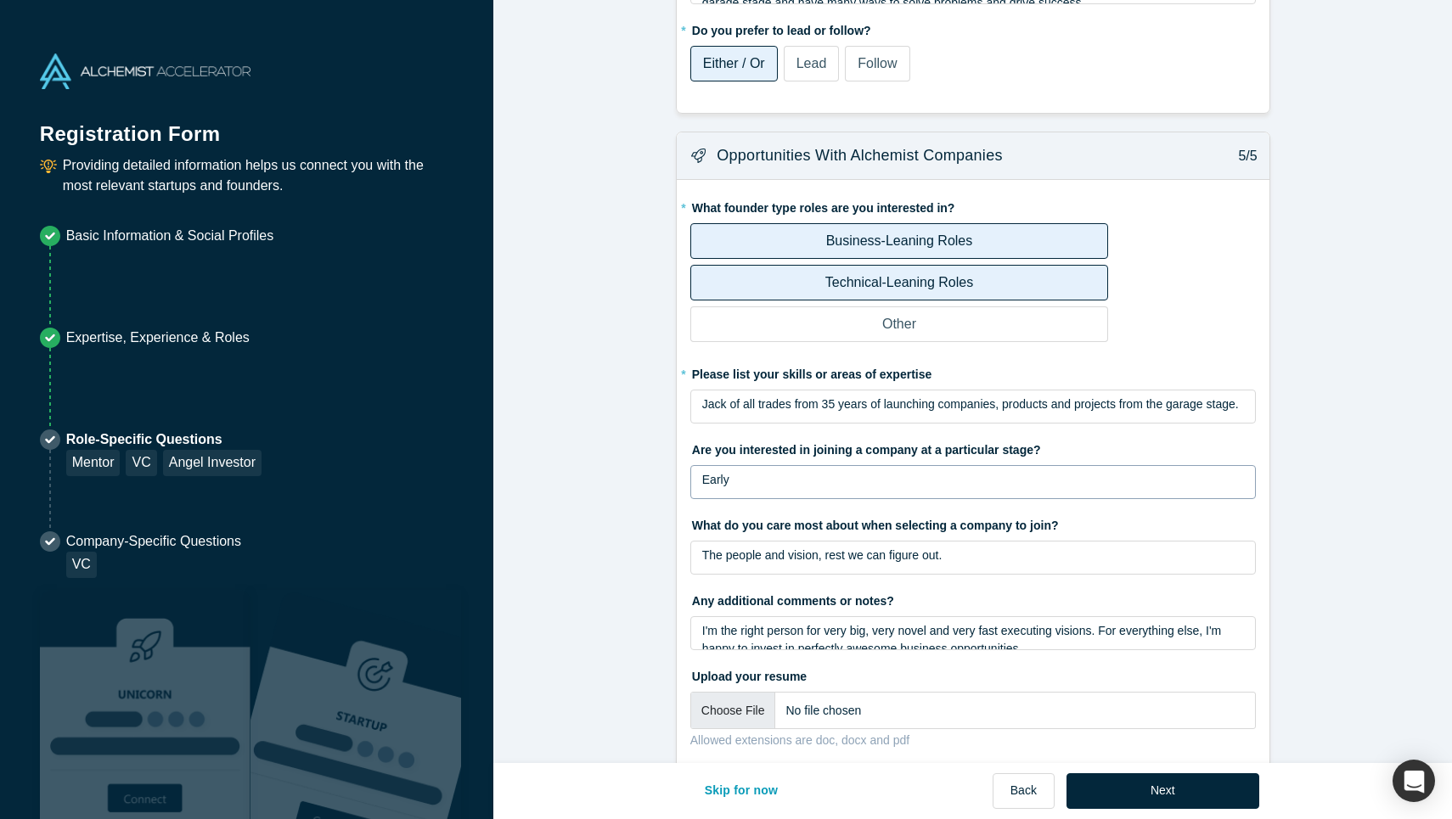
click at [875, 471] on div "Early" at bounding box center [973, 480] width 542 height 18
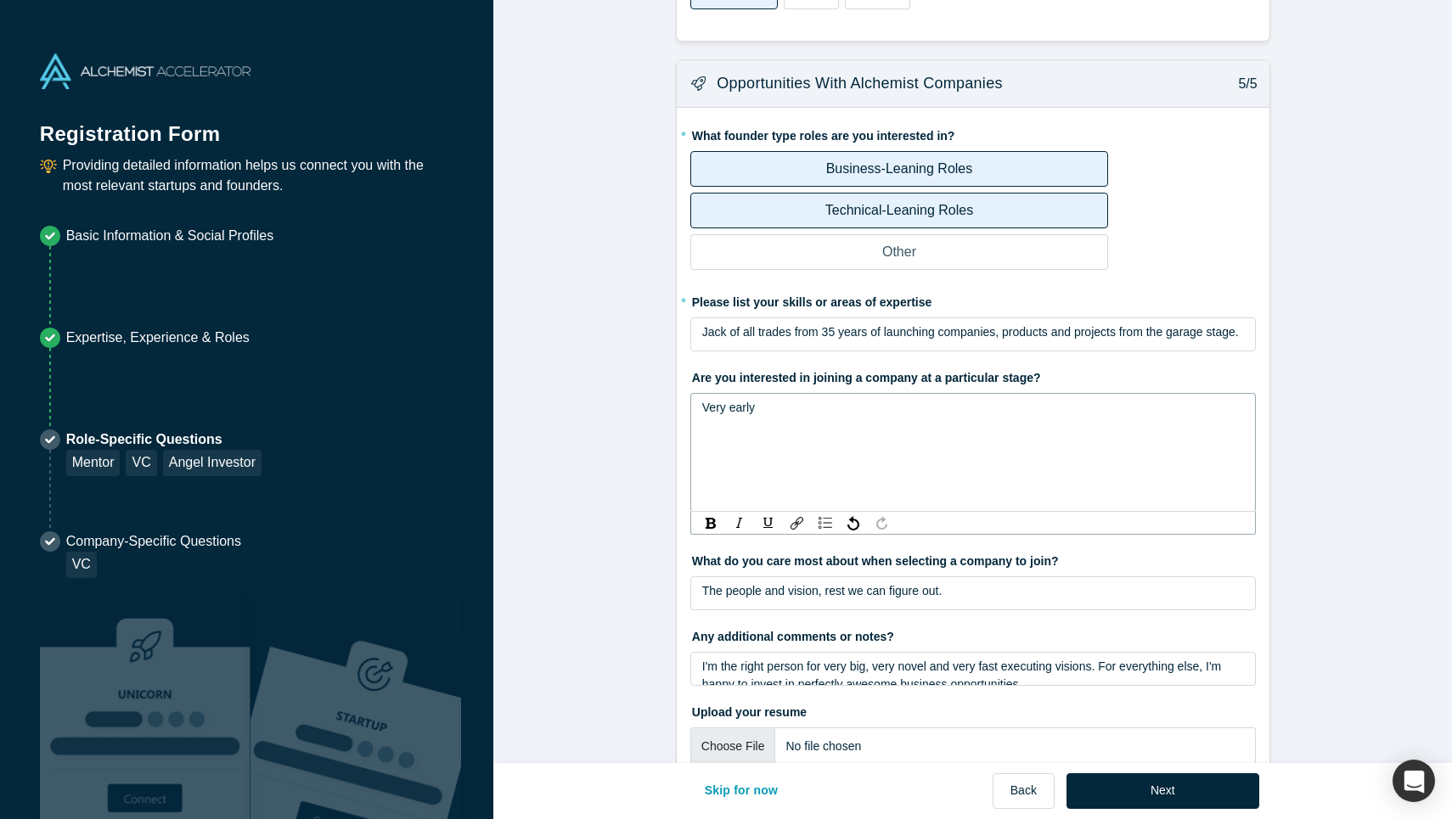
scroll to position [2896, 0]
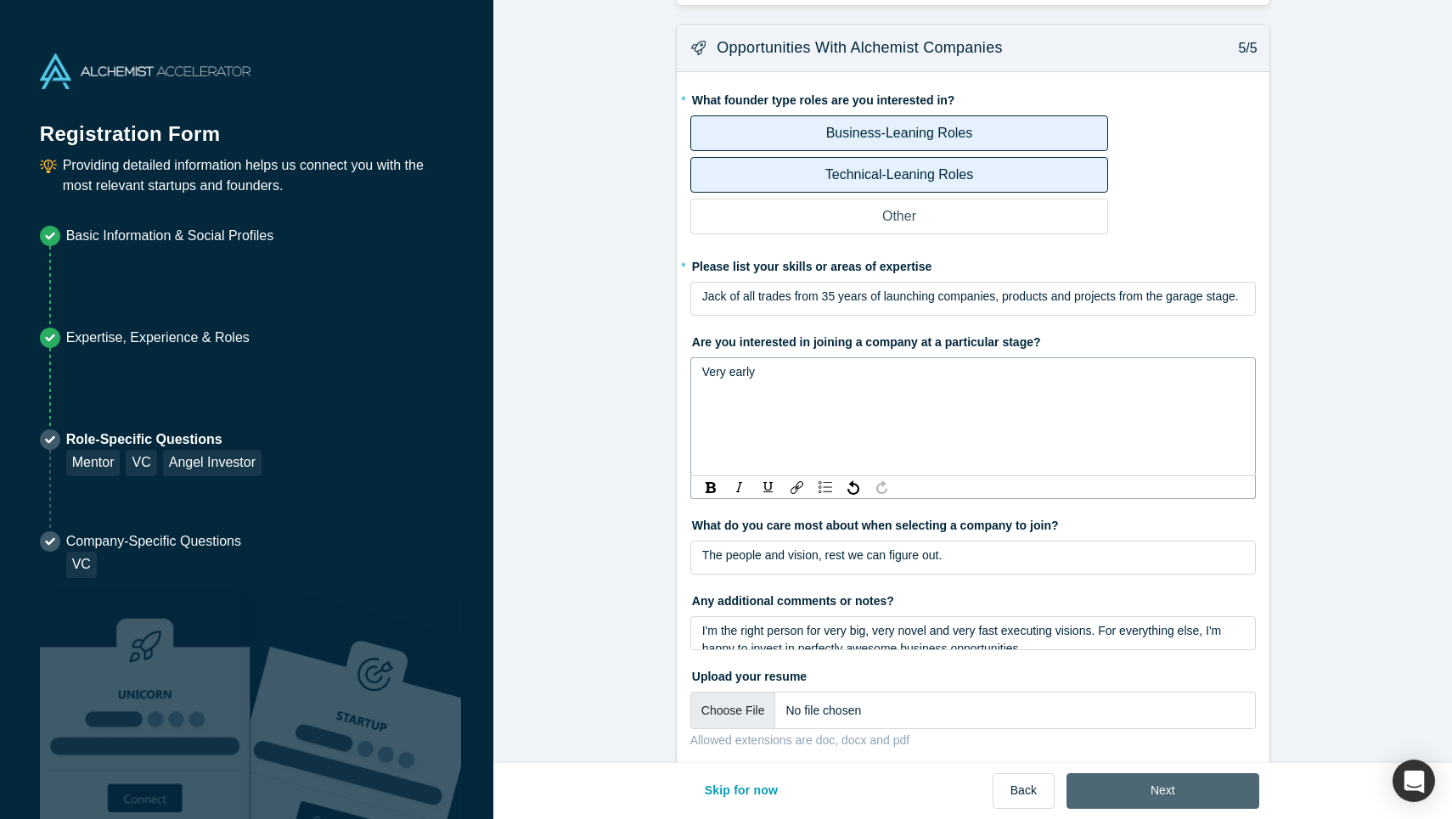
click at [1140, 785] on button "Next" at bounding box center [1162, 791] width 193 height 36
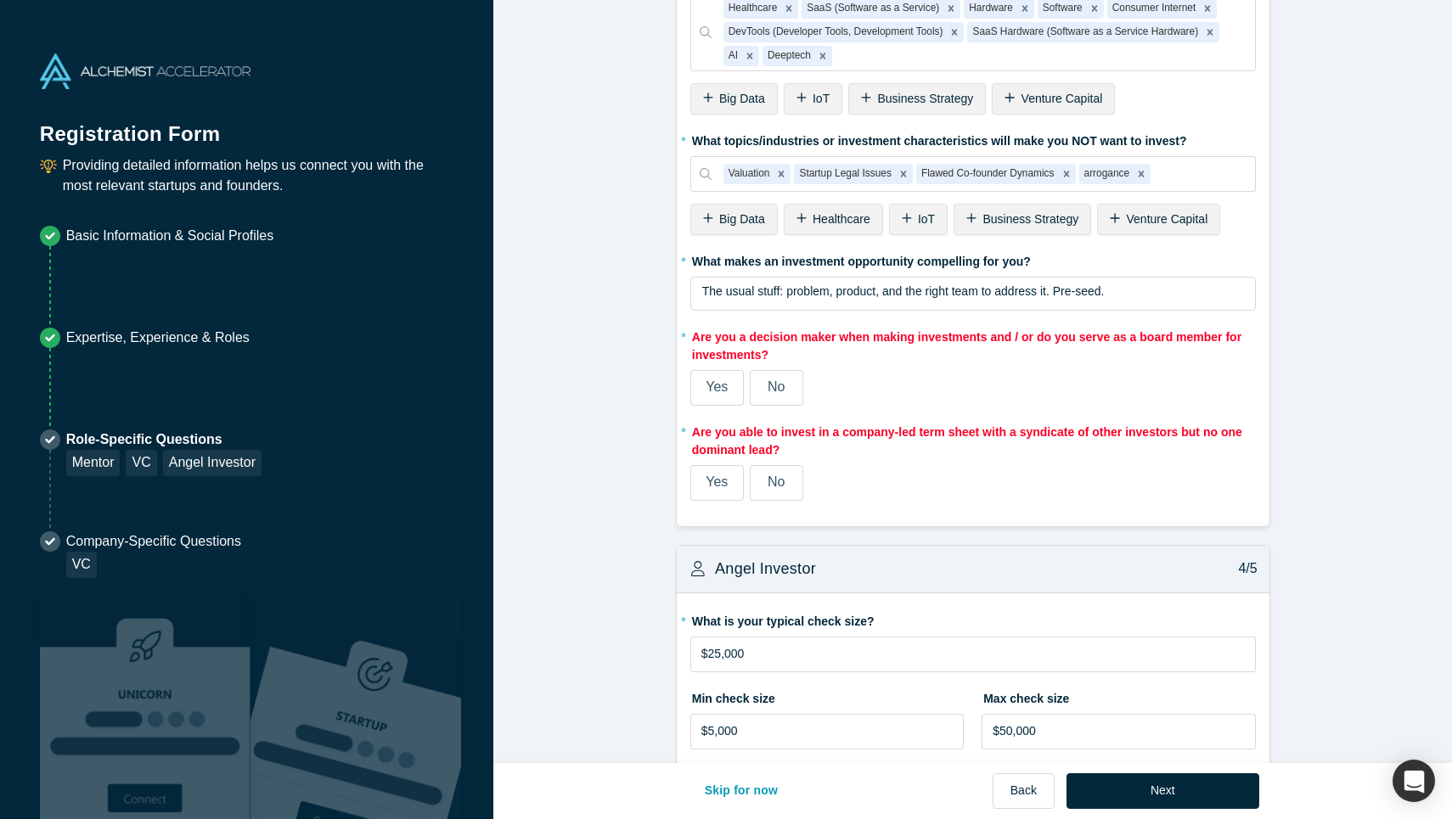
scroll to position [1906, 0]
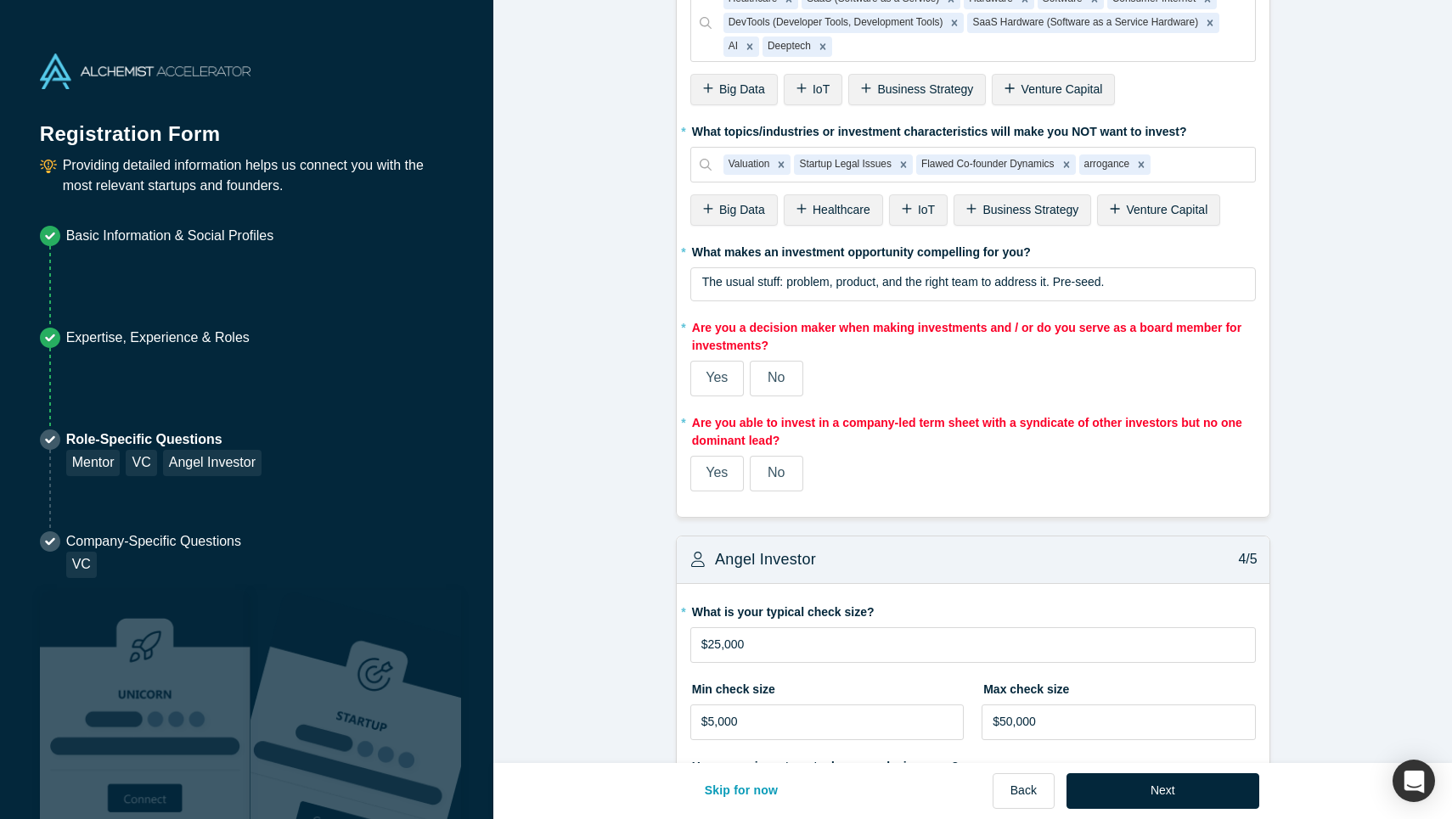
click at [722, 380] on span "Yes" at bounding box center [716, 377] width 22 height 14
click at [0, 0] on input "Yes" at bounding box center [0, 0] width 0 height 0
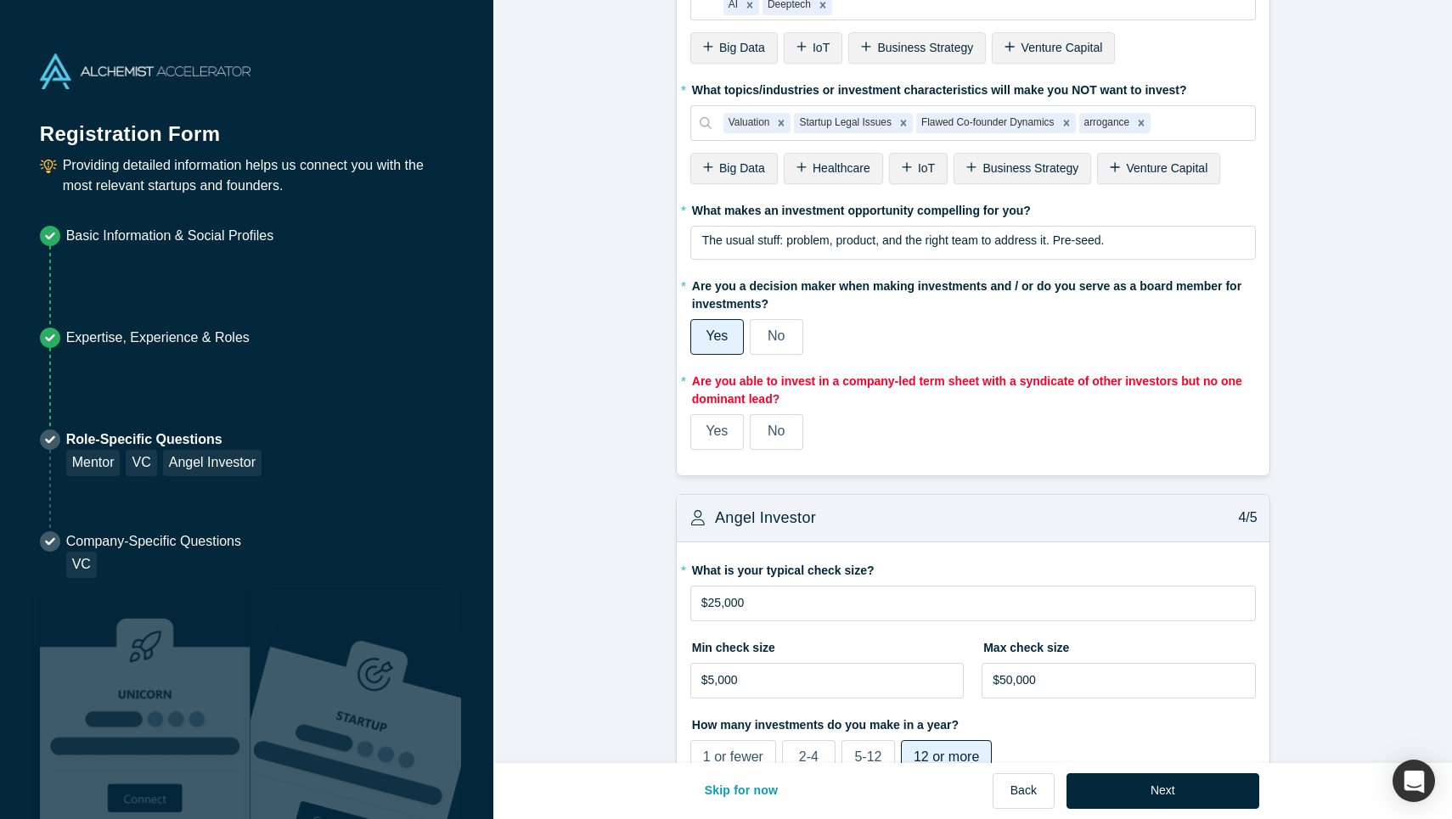
scroll to position [1864, 0]
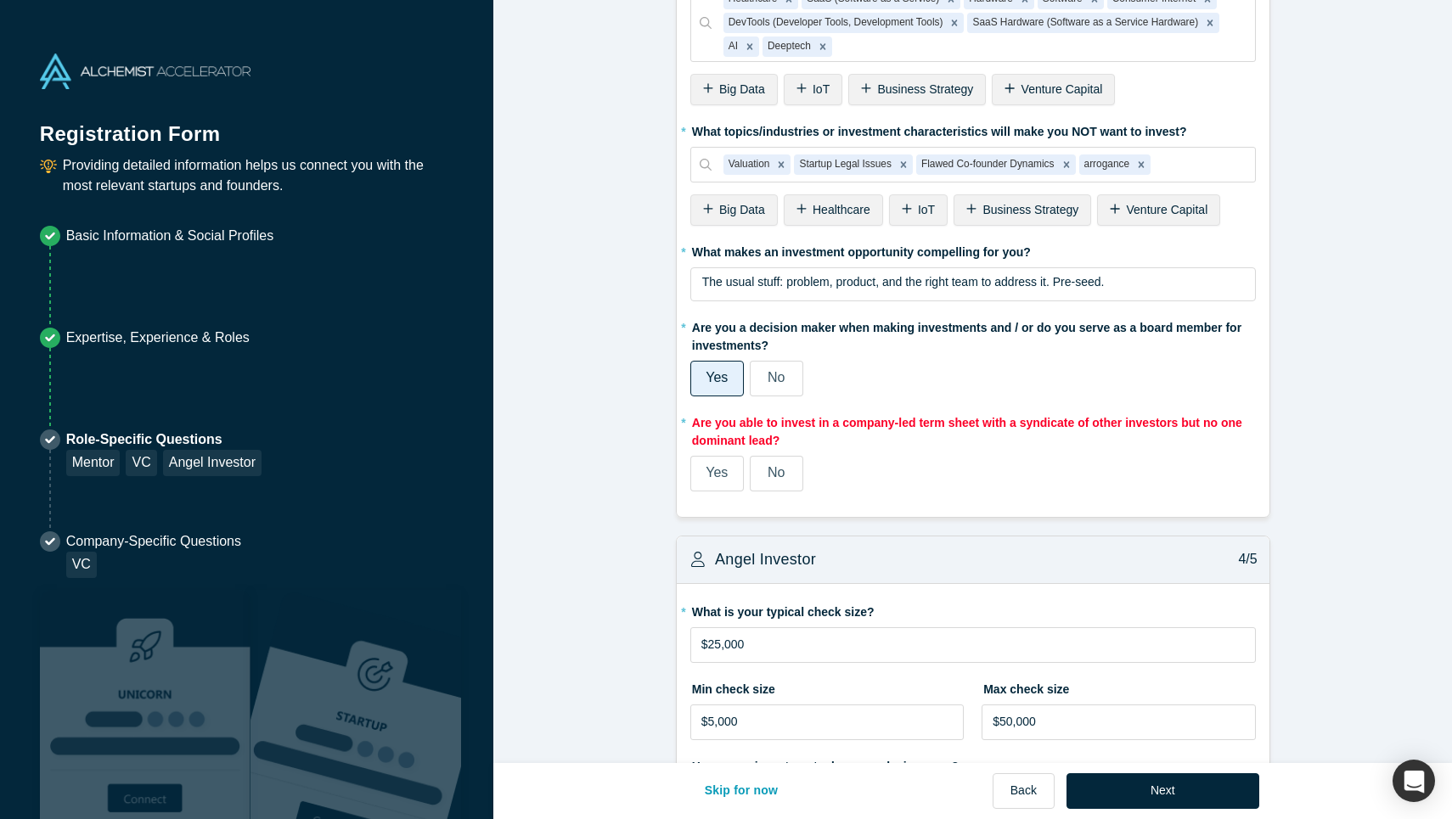
click at [723, 476] on span "Yes" at bounding box center [716, 472] width 22 height 14
click at [0, 0] on input "Yes" at bounding box center [0, 0] width 0 height 0
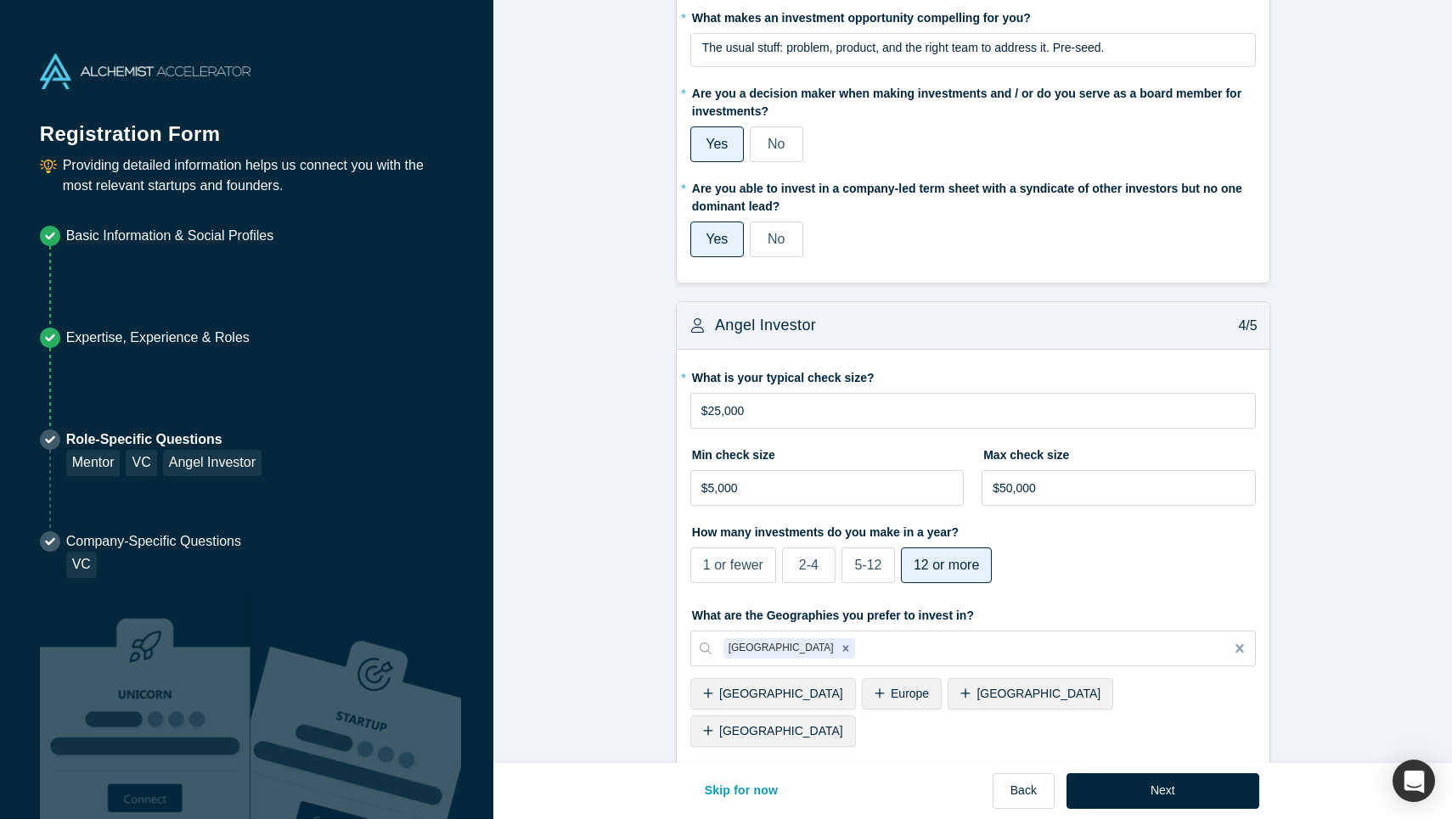
scroll to position [2075, 0]
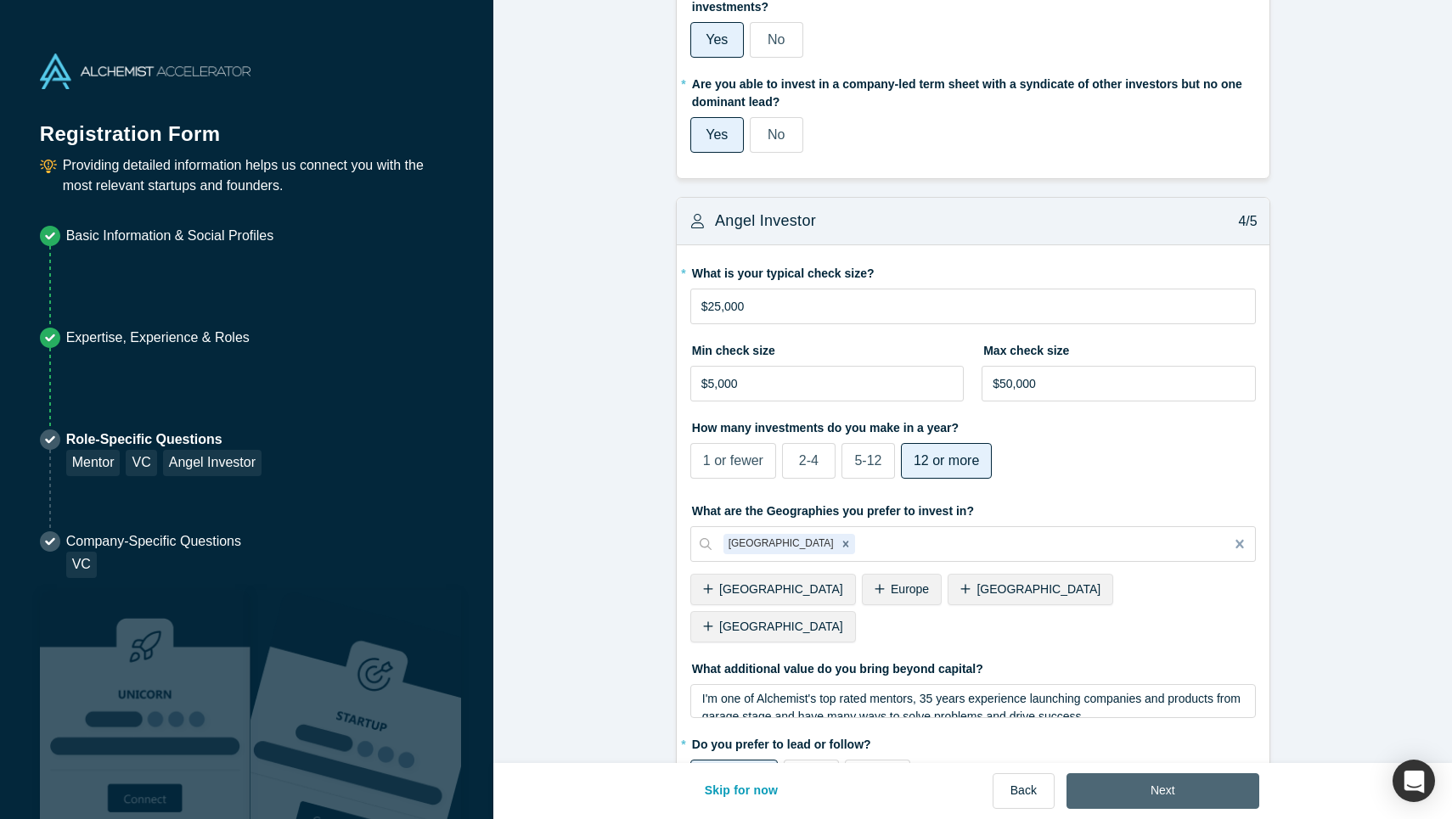
click at [1192, 800] on button "Next" at bounding box center [1162, 791] width 193 height 36
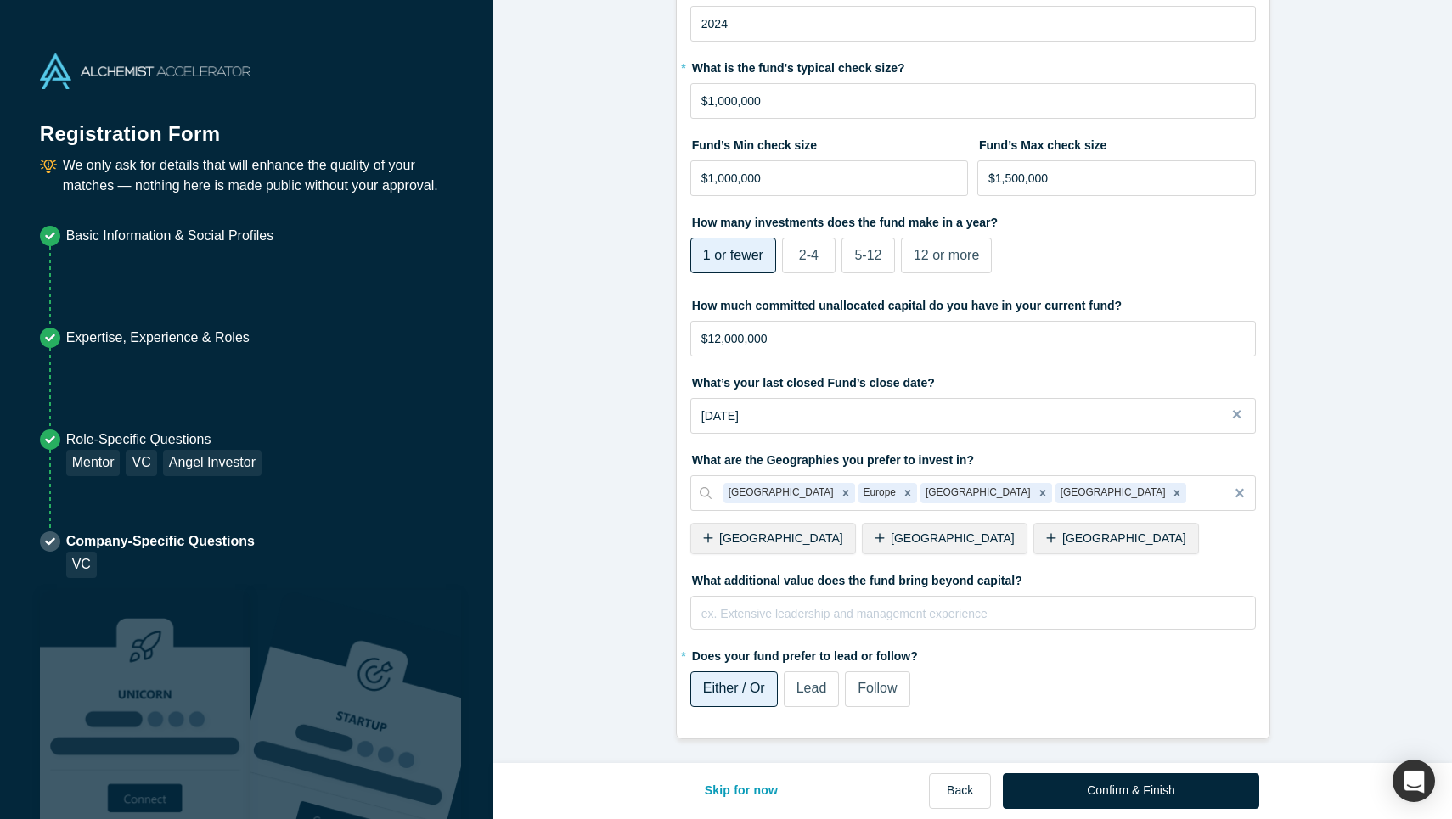
scroll to position [0, 0]
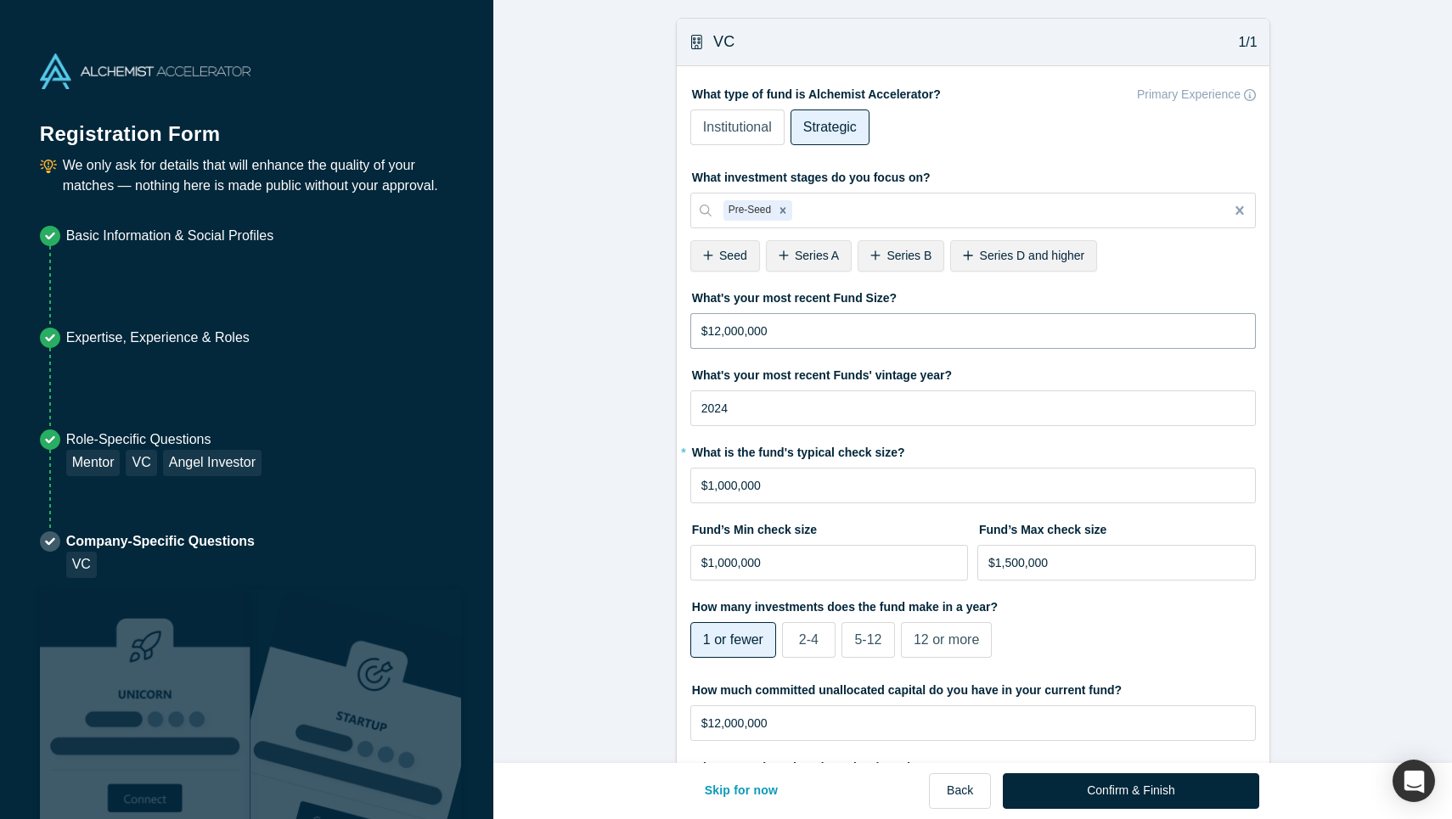
click at [935, 339] on input "$12,000,000" at bounding box center [972, 331] width 565 height 36
type input "$10,000,000"
click at [622, 483] on form "VC 1/1 What type of fund is Alchemist Accelerator? Primary Experience Instituti…" at bounding box center [972, 571] width 958 height 1106
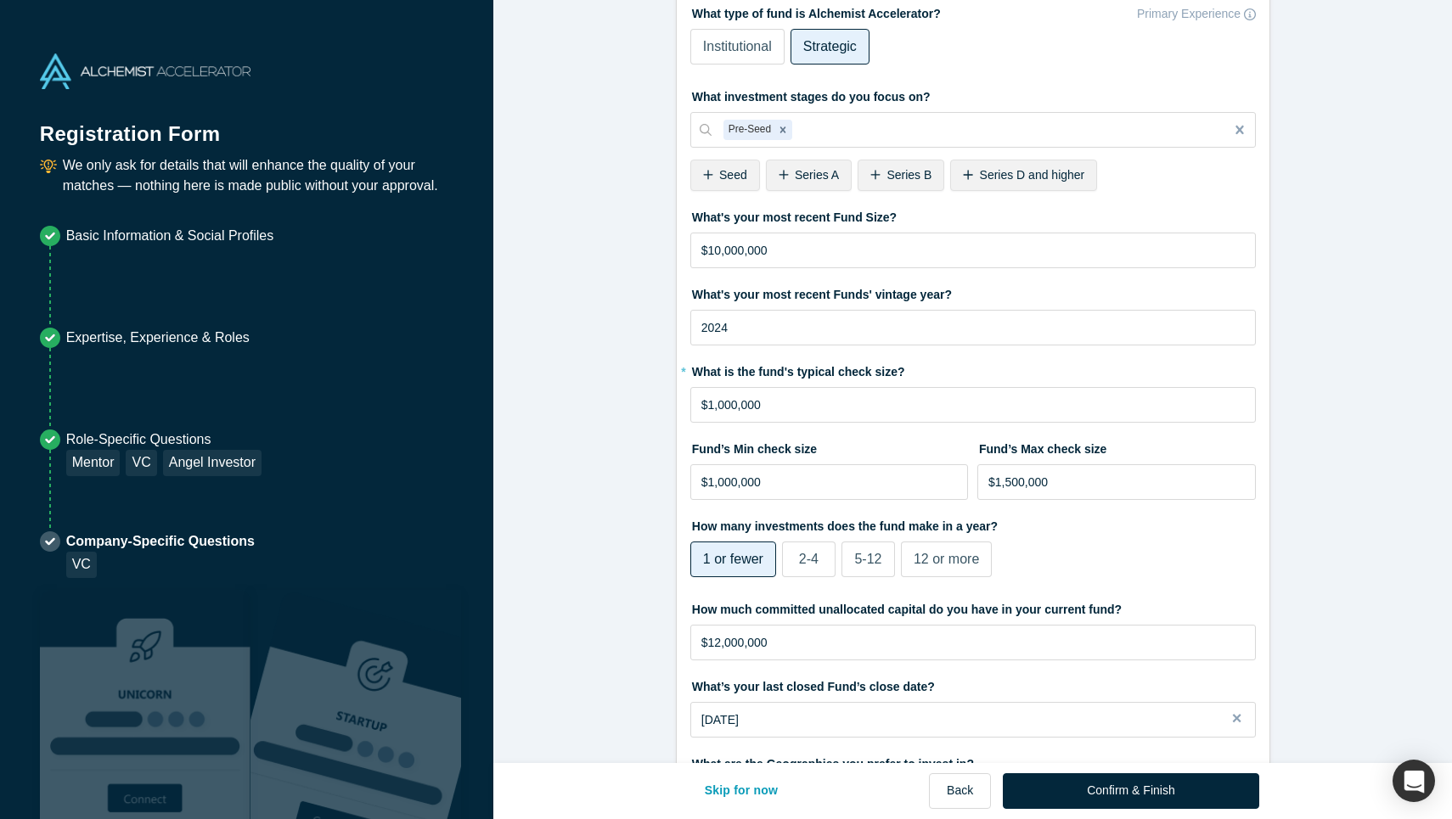
scroll to position [81, 0]
click at [832, 405] on input "$1,000,000" at bounding box center [972, 404] width 565 height 36
type input "$100,000"
type input "$1"
type input "$75,000"
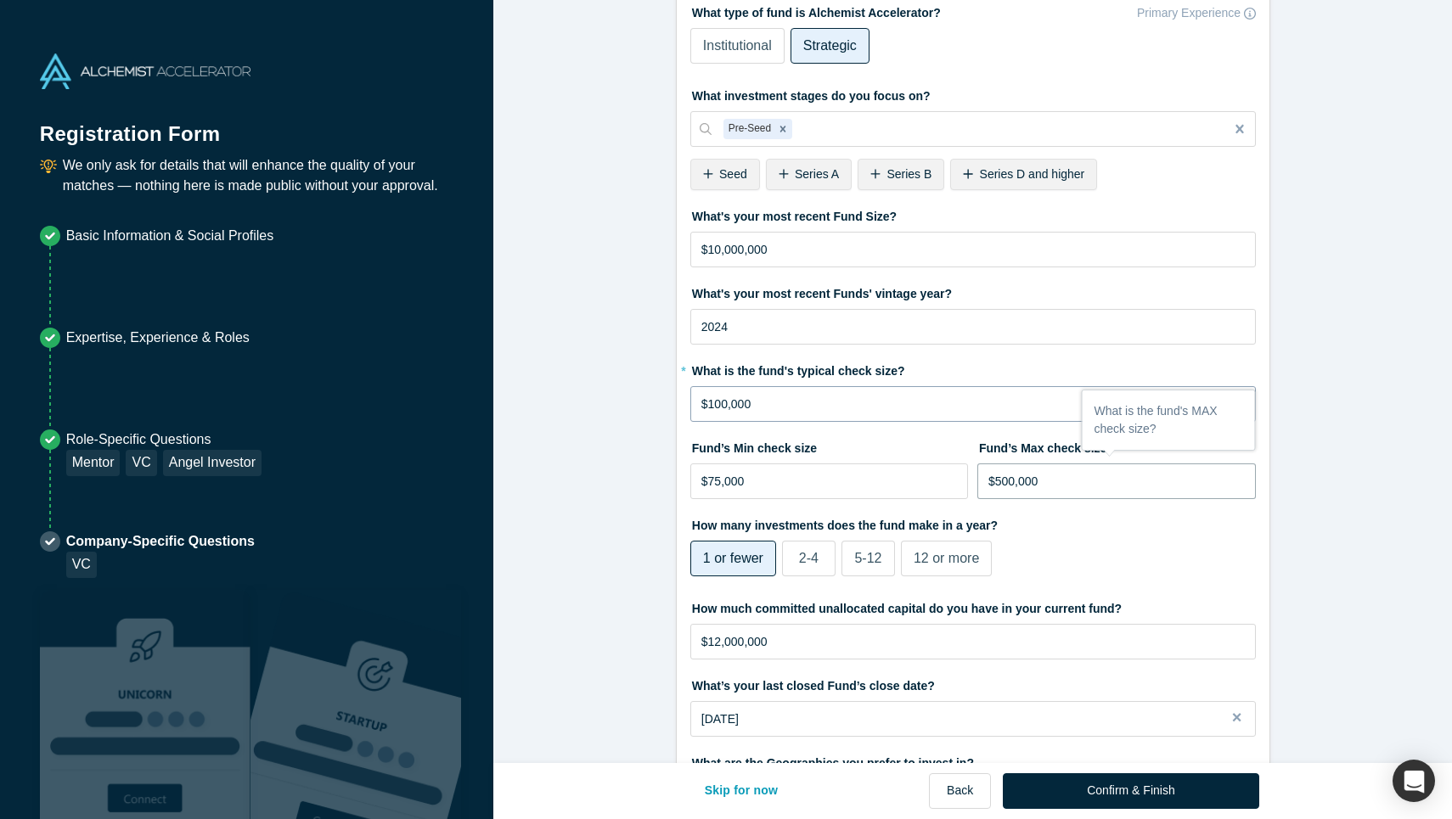
type input "$500,000"
click at [647, 594] on form "VC 1/1 What type of fund is Alchemist Accelerator? Primary Experience Instituti…" at bounding box center [972, 489] width 958 height 1106
click at [811, 554] on span "2-4" at bounding box center [809, 558] width 20 height 14
click at [0, 0] on input "2-4" at bounding box center [0, 0] width 0 height 0
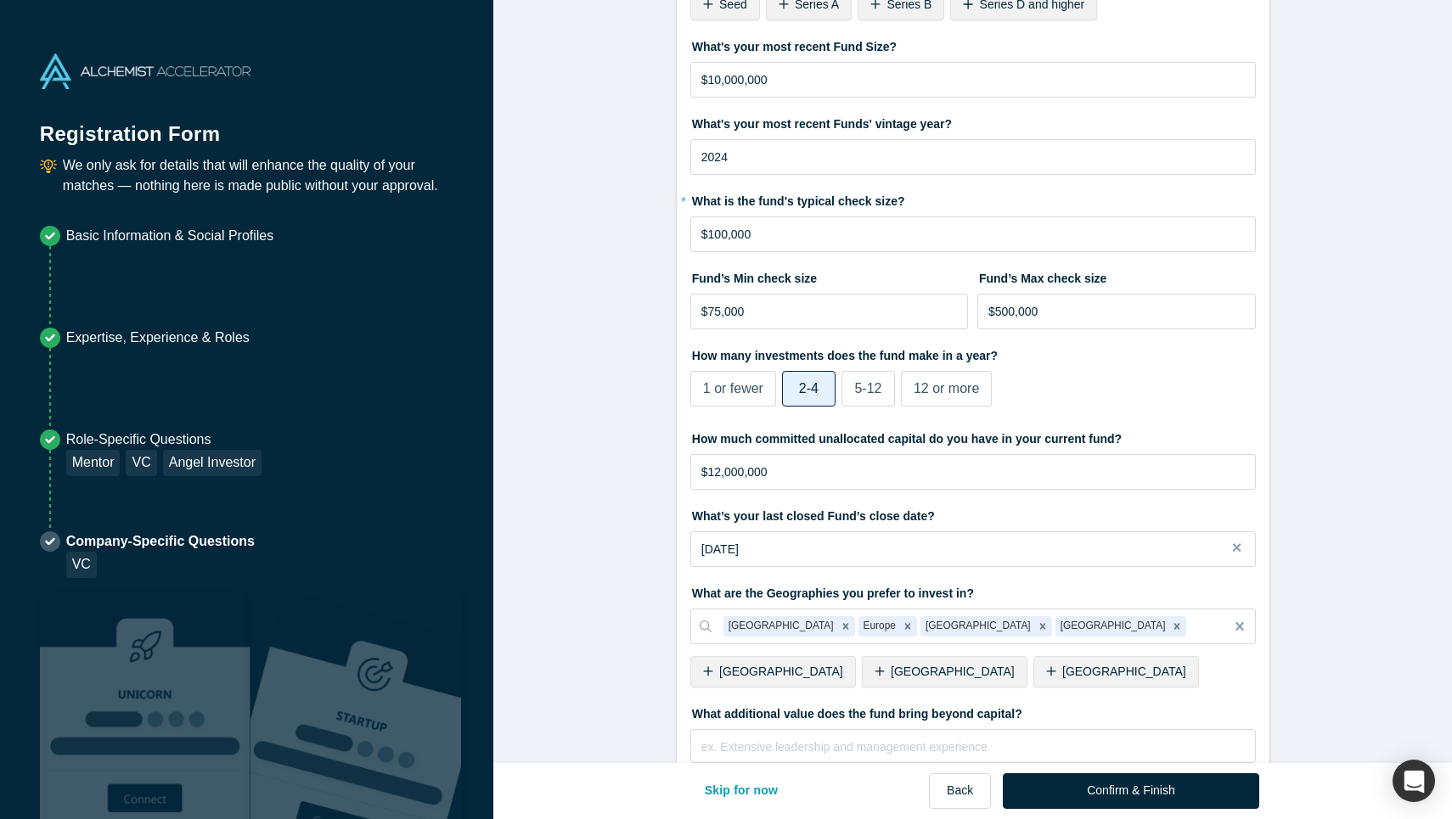
scroll to position [325, 0]
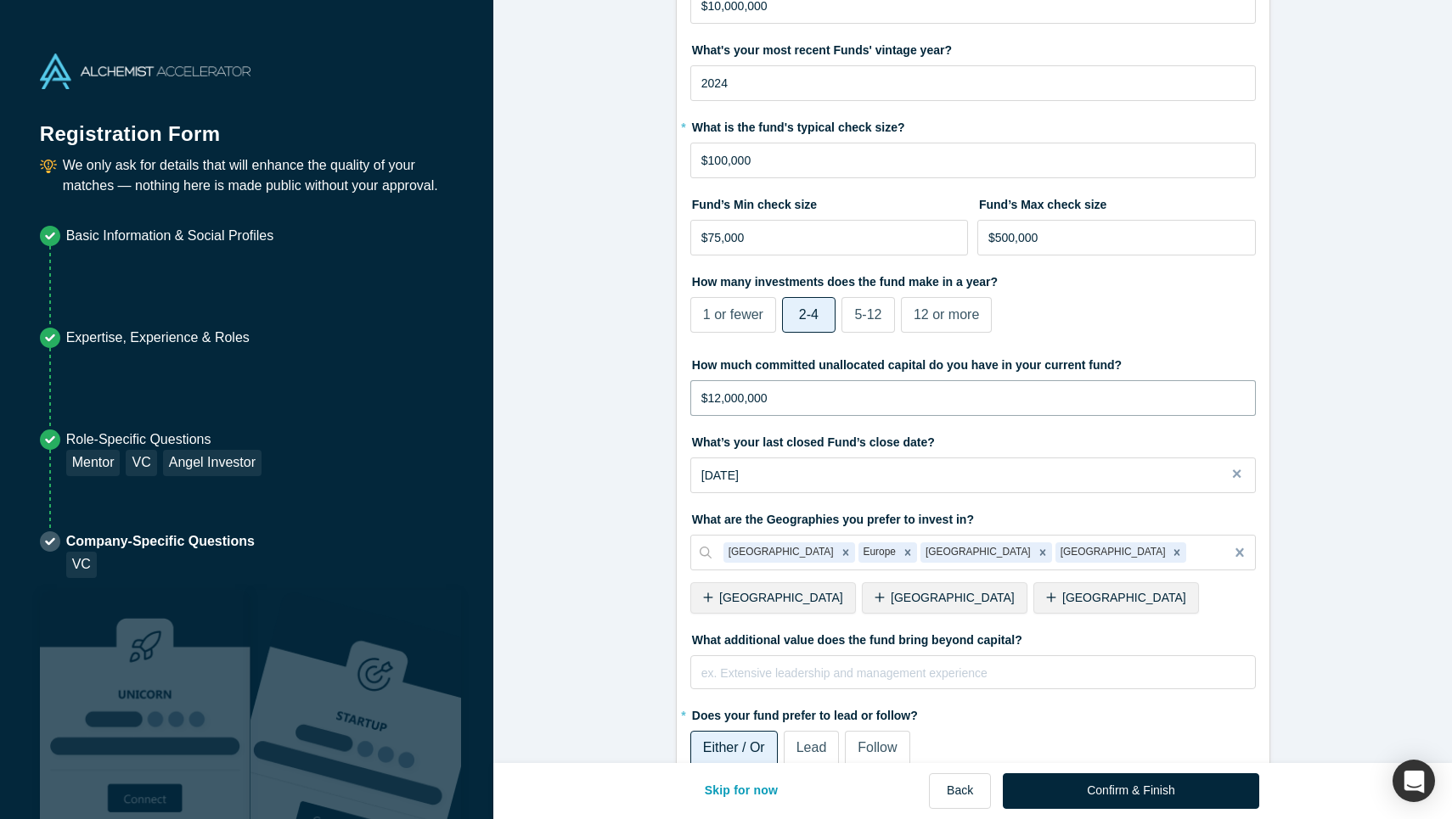
click at [877, 397] on input "$12,000,000" at bounding box center [972, 398] width 565 height 36
click at [610, 449] on form "VC 1/1 What type of fund is Alchemist Accelerator? Primary Experience Instituti…" at bounding box center [972, 246] width 958 height 1106
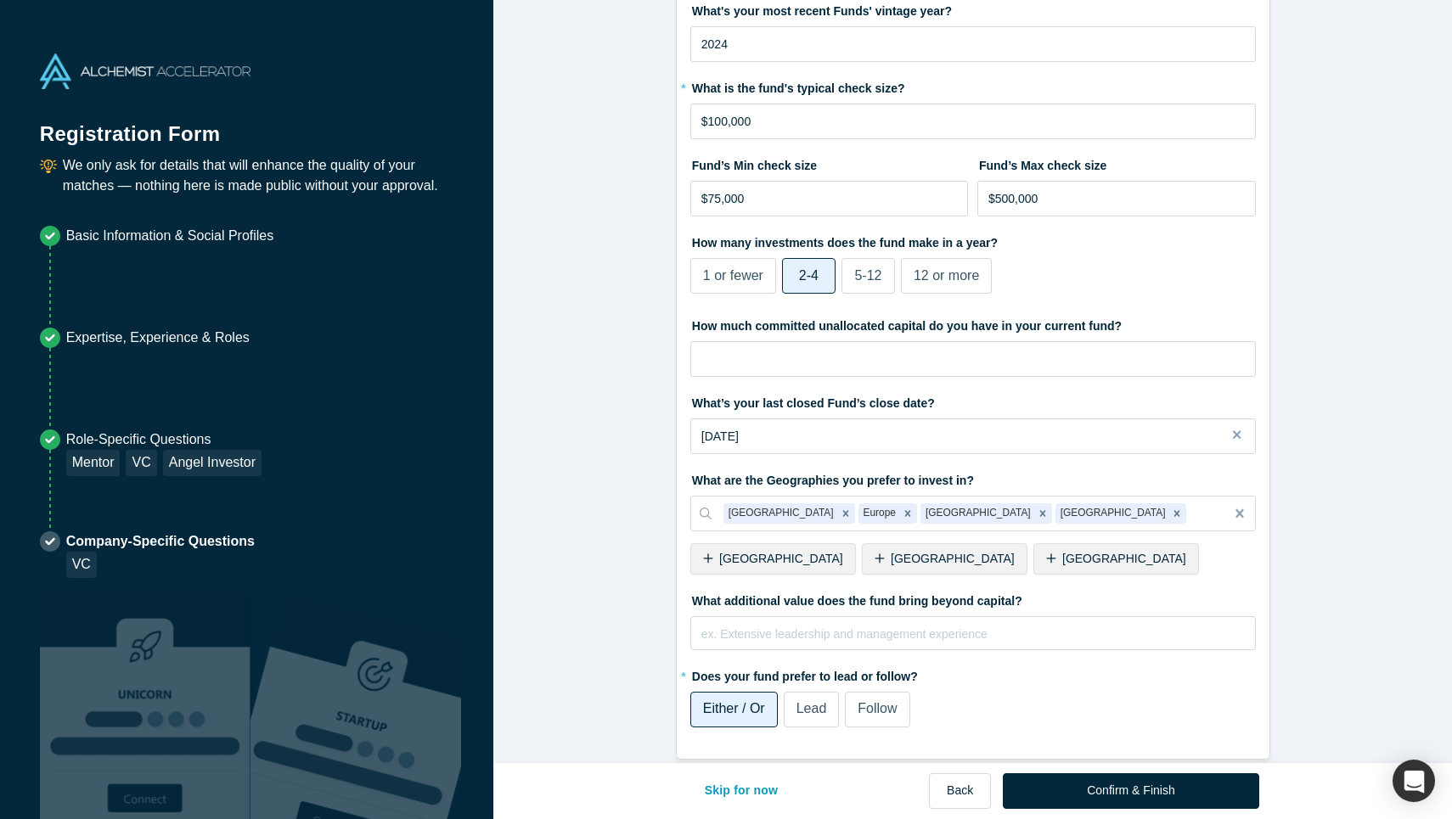
scroll to position [385, 0]
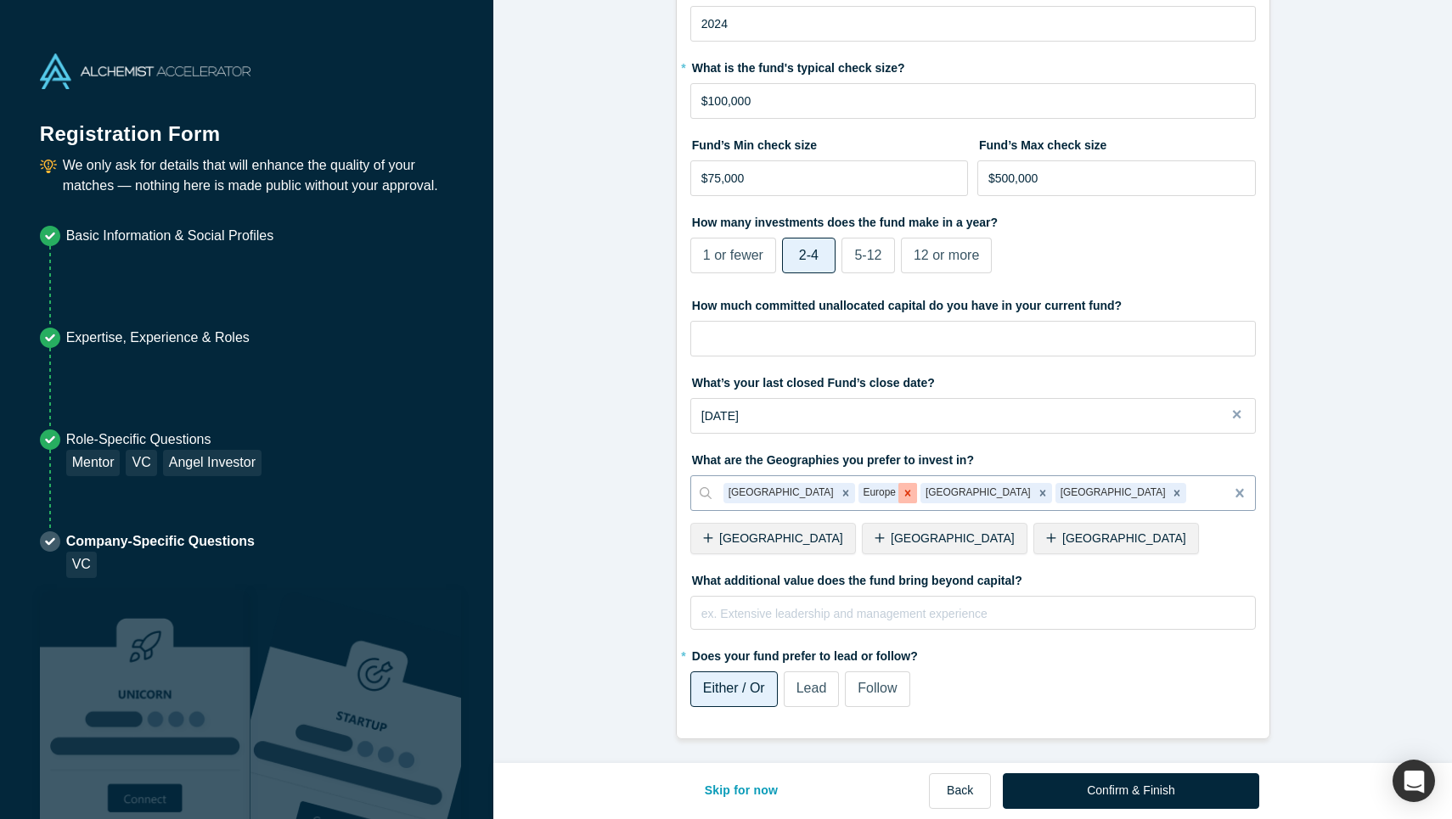
click at [902, 496] on icon "Remove Europe" at bounding box center [908, 493] width 12 height 12
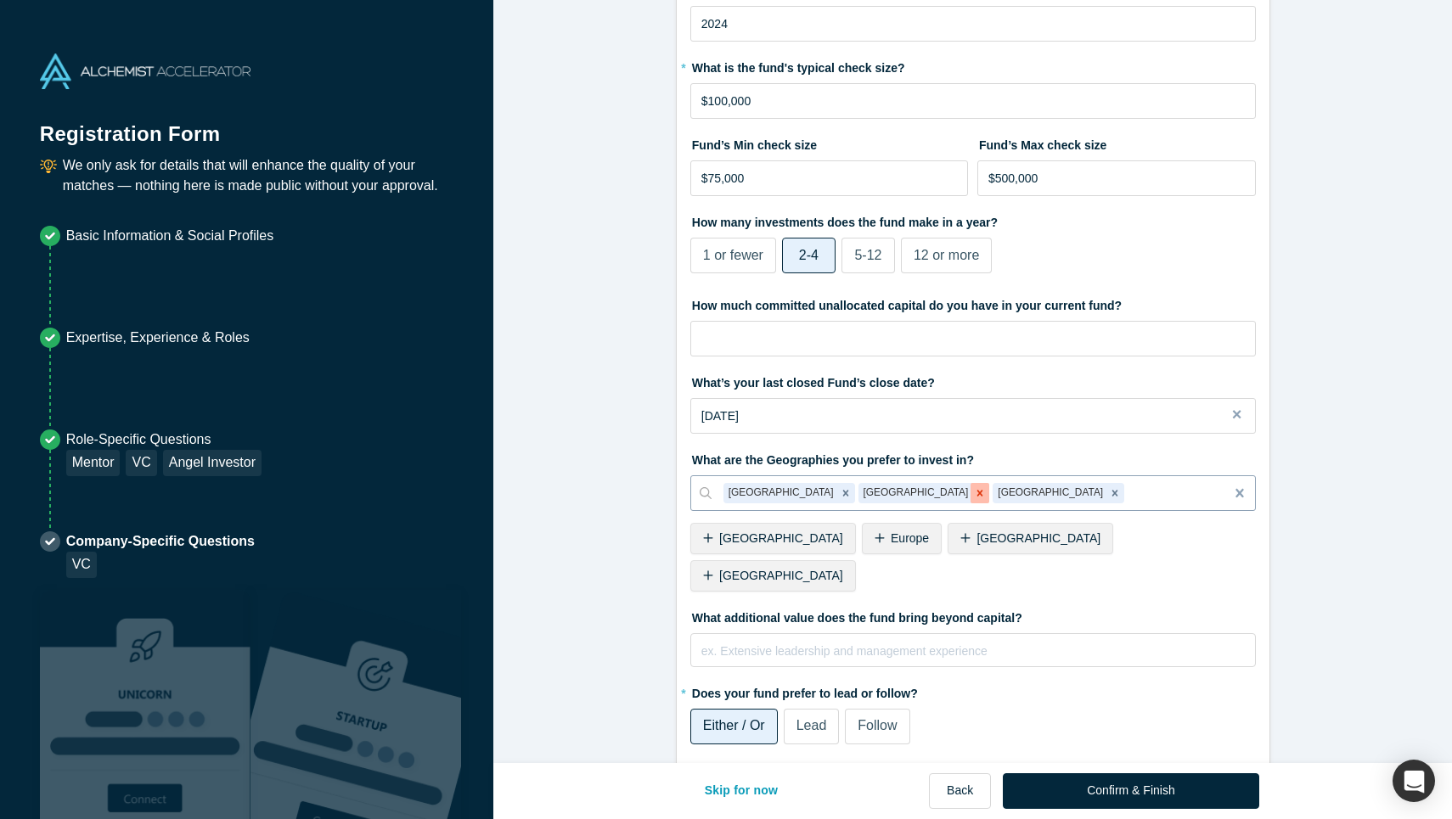
click at [974, 495] on icon "Remove South Asia" at bounding box center [980, 493] width 12 height 12
click at [974, 491] on icon "Remove Africa" at bounding box center [980, 493] width 12 height 12
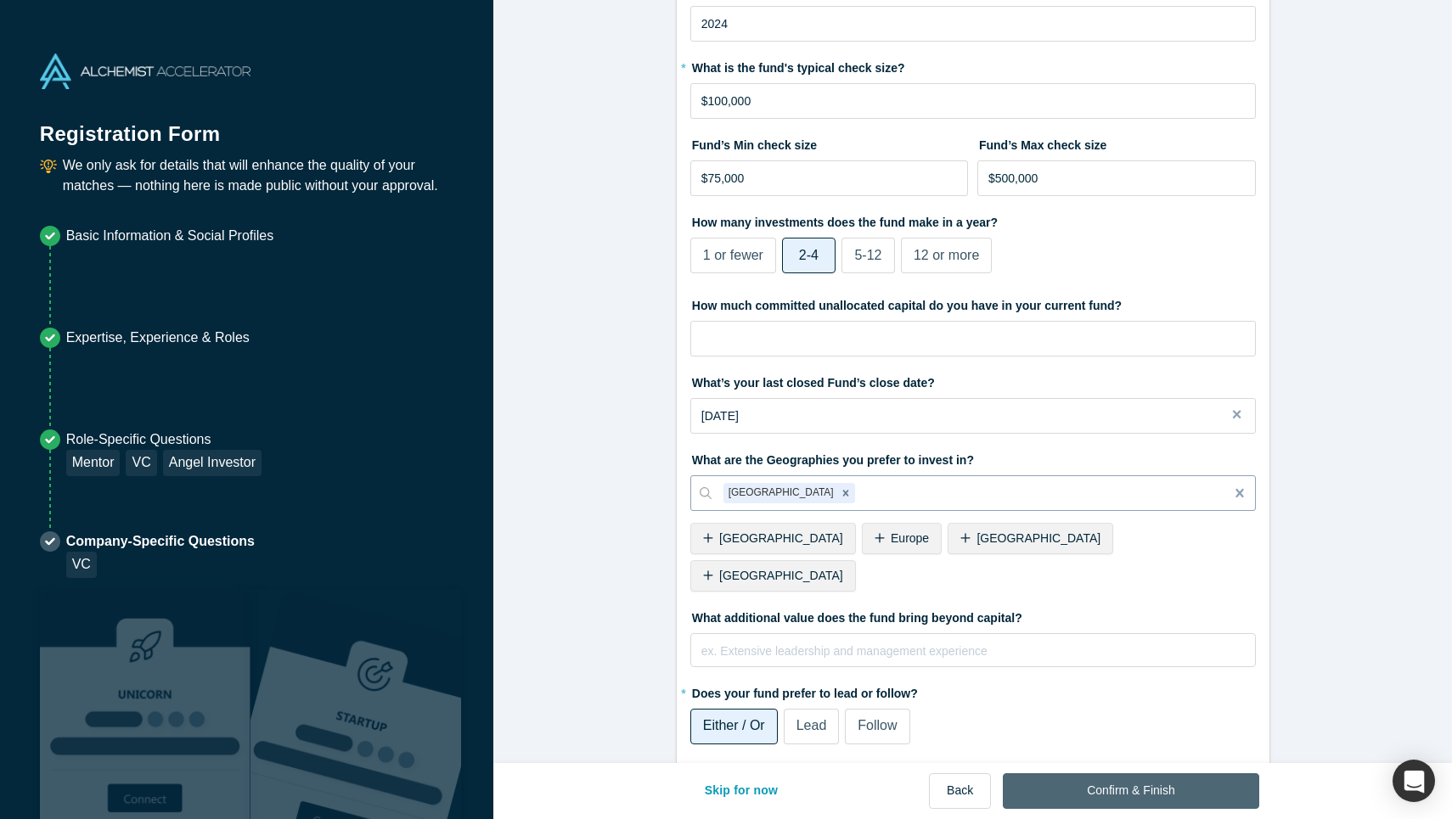
click at [1122, 785] on button "Confirm & Finish" at bounding box center [1131, 791] width 256 height 36
